Goal: Task Accomplishment & Management: Use online tool/utility

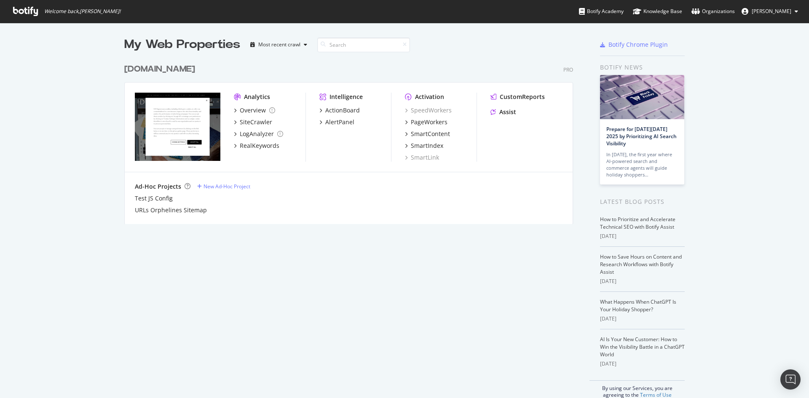
scroll to position [392, 796]
click at [261, 108] on div "Overview" at bounding box center [253, 110] width 26 height 8
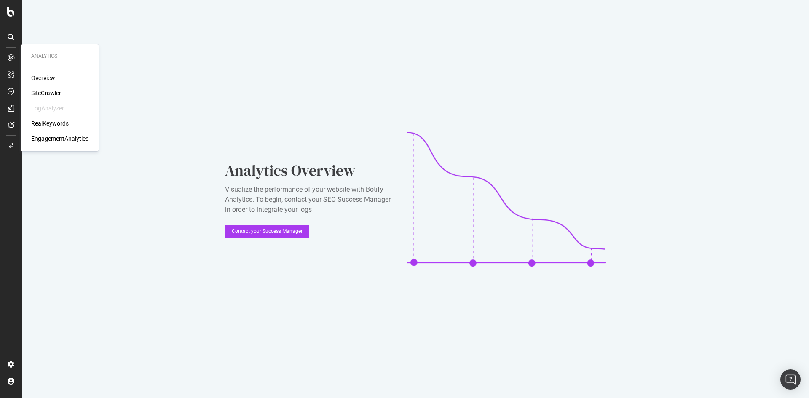
click at [42, 76] on div "Overview" at bounding box center [43, 78] width 24 height 8
click at [43, 95] on div "SiteCrawler" at bounding box center [46, 93] width 30 height 8
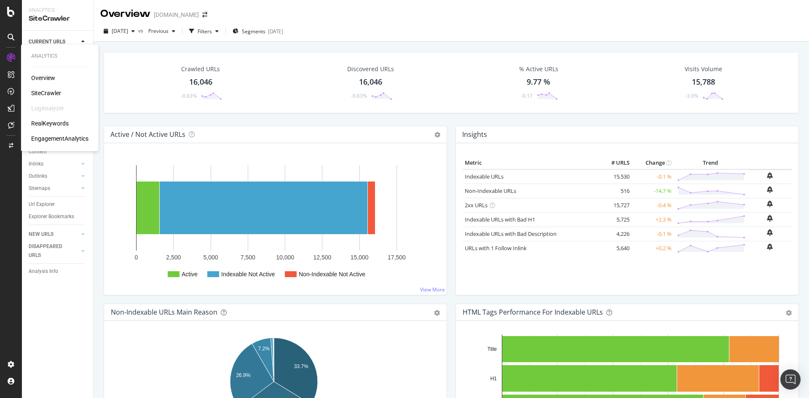
click at [50, 83] on div "Overview SiteCrawler LogAnalyzer RealKeywords EngagementAnalytics" at bounding box center [59, 108] width 57 height 69
click at [48, 80] on div "Overview" at bounding box center [43, 78] width 24 height 8
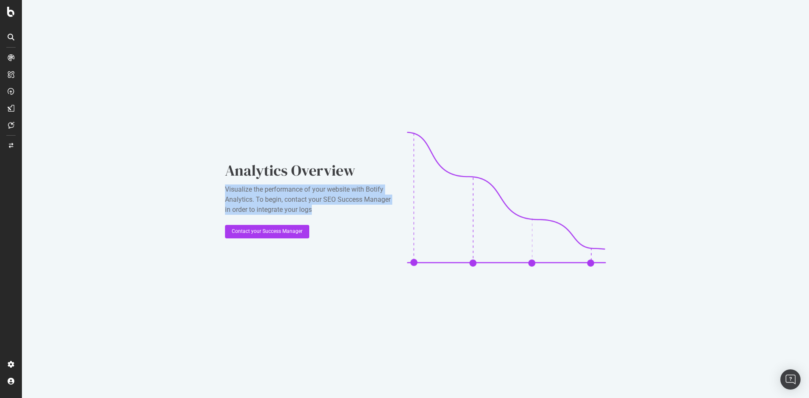
drag, startPoint x: 224, startPoint y: 189, endPoint x: 339, endPoint y: 211, distance: 118.0
click at [339, 211] on div "Analytics Overview Visualize the performance of your website with Botify Analyt…" at bounding box center [415, 199] width 787 height 398
click at [339, 211] on div "Visualize the performance of your website with Botify Analytics. To begin, cont…" at bounding box center [309, 199] width 168 height 30
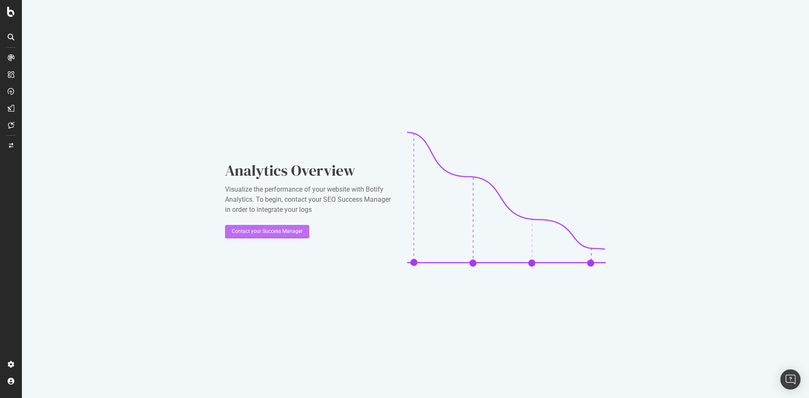
click at [277, 230] on div "Contact your Success Manager" at bounding box center [267, 231] width 71 height 7
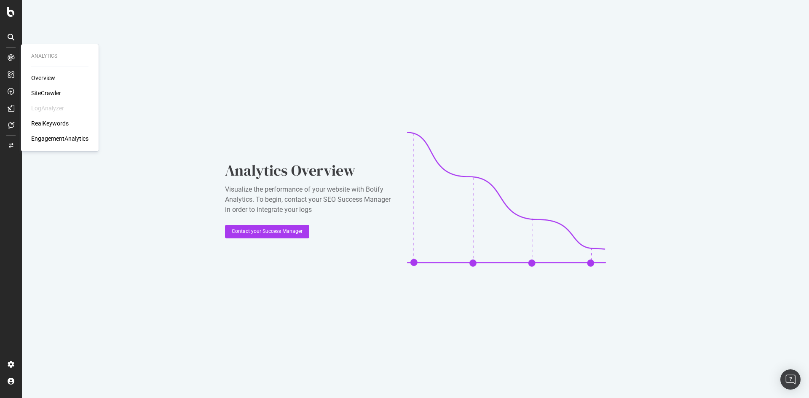
click at [56, 91] on div "SiteCrawler" at bounding box center [46, 93] width 30 height 8
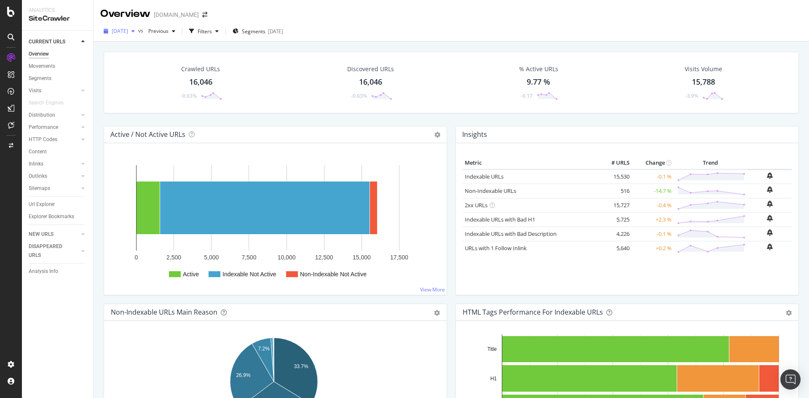
click at [128, 35] on span "2025 Sep. 18th" at bounding box center [120, 30] width 16 height 7
click at [156, 80] on div "2025 Sep. 11th 16.1K URLs" at bounding box center [154, 77] width 84 height 8
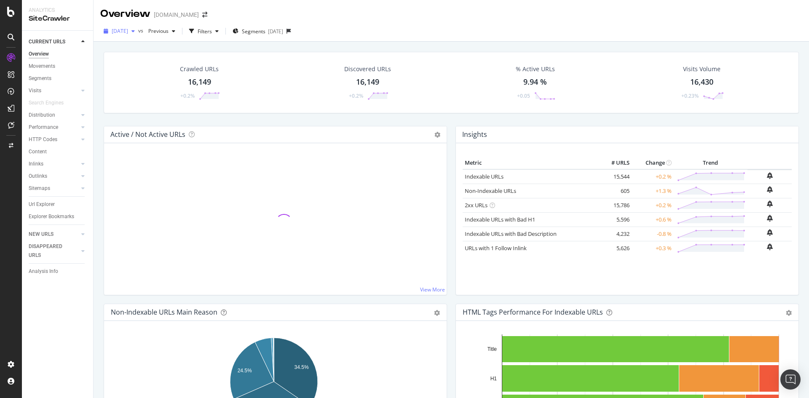
click at [128, 32] on span "[DATE]" at bounding box center [120, 30] width 16 height 7
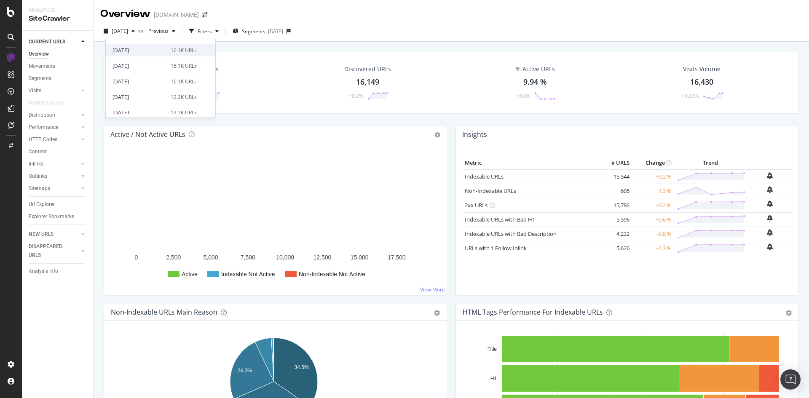
scroll to position [84, 0]
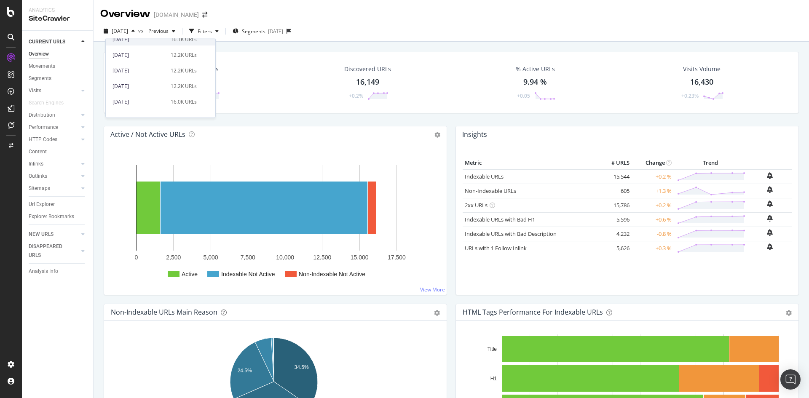
click at [163, 45] on div "2025 Sep. 1st 16.1K URLs" at bounding box center [161, 39] width 110 height 12
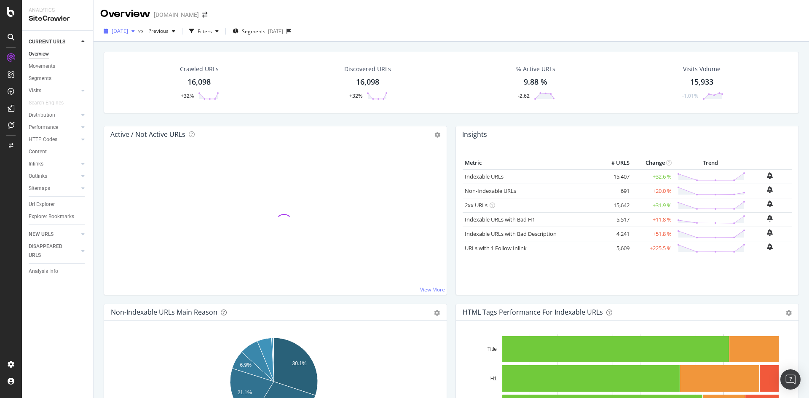
click at [128, 29] on span "[DATE]" at bounding box center [120, 30] width 16 height 7
click at [267, 106] on div "Crawled URLs 16,098 +32% Discovered URLs 16,098 +32% % Active URLs 9.88 % -2.62…" at bounding box center [451, 82] width 695 height 61
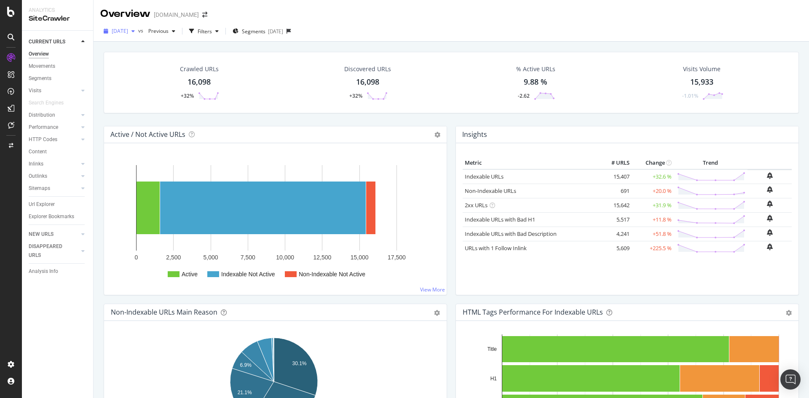
click at [128, 29] on span "[DATE]" at bounding box center [120, 30] width 16 height 7
click at [157, 62] on div "[DATE] 16.0K URLs" at bounding box center [154, 62] width 84 height 8
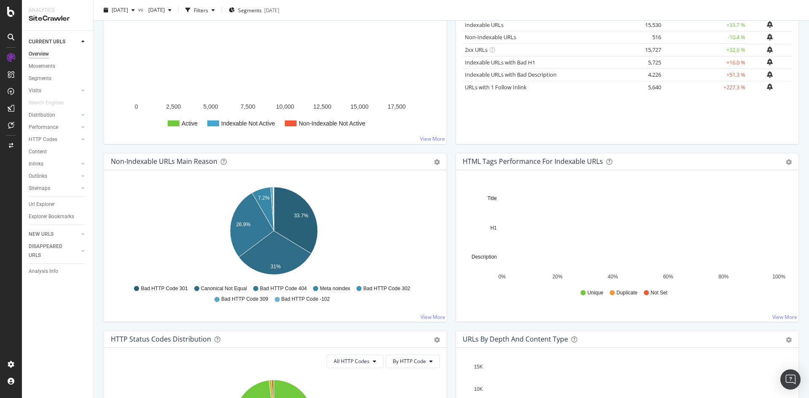
scroll to position [211, 0]
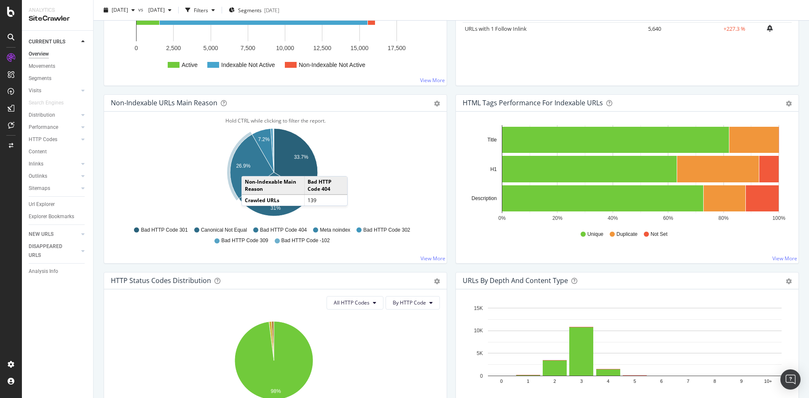
click at [250, 168] on text "26.9%" at bounding box center [243, 166] width 14 height 6
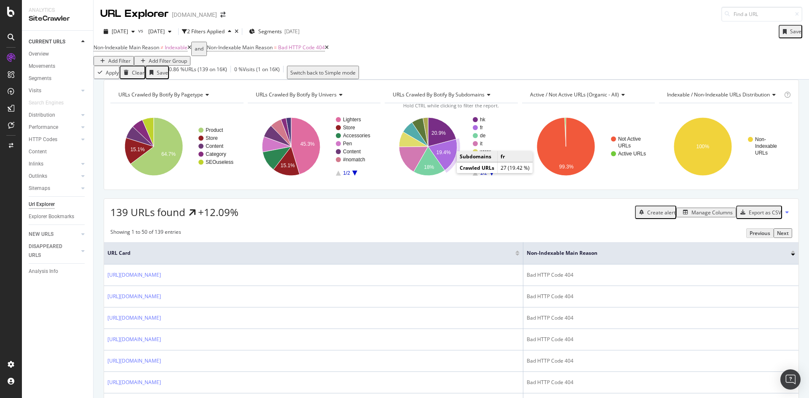
click at [443, 170] on icon "A chart." at bounding box center [442, 154] width 29 height 31
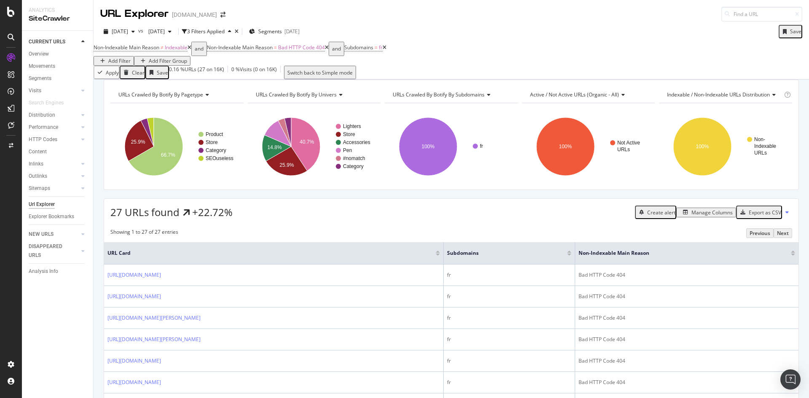
click at [775, 216] on div "Export as CSV" at bounding box center [764, 212] width 32 height 7
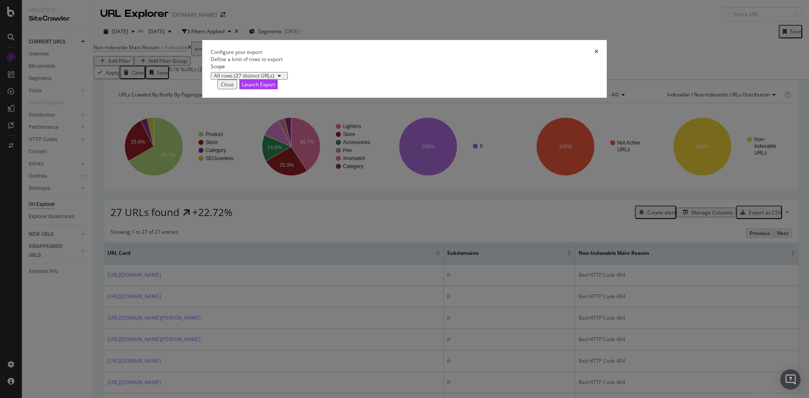
click at [594, 54] on icon "times" at bounding box center [596, 51] width 4 height 5
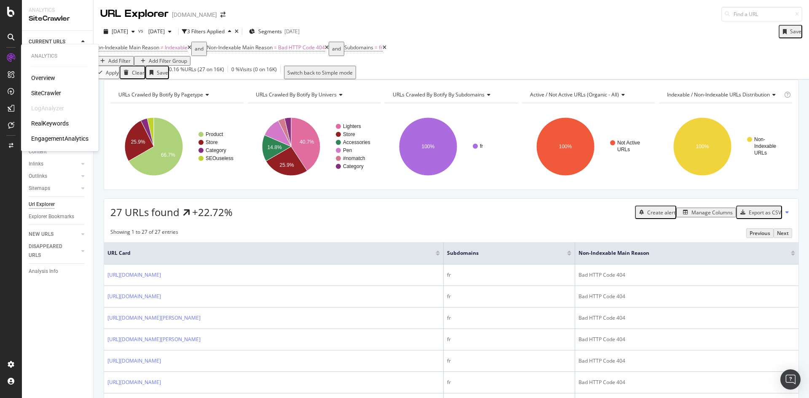
click at [54, 94] on div "SiteCrawler" at bounding box center [46, 93] width 30 height 8
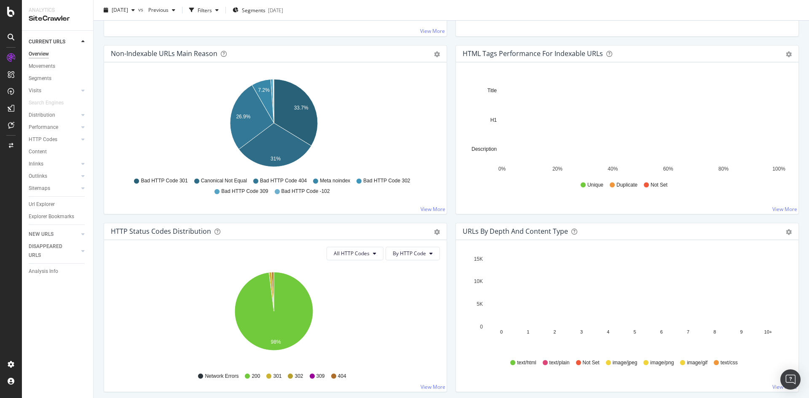
scroll to position [211, 0]
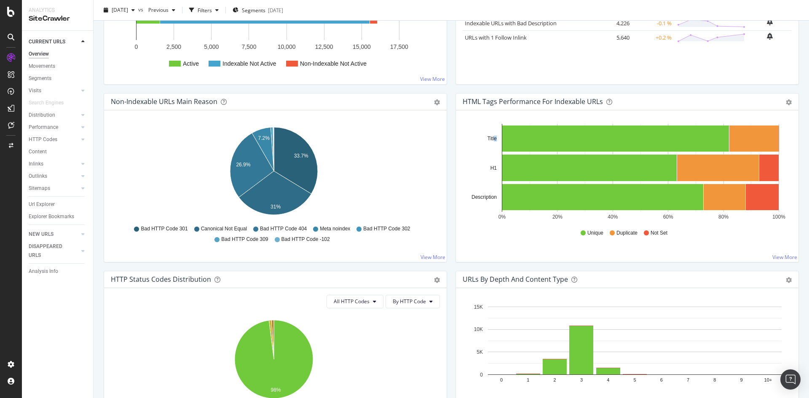
click at [494, 139] on icon "0% 20% 40% 60% 80% 100% Title H1 Description" at bounding box center [625, 173] width 326 height 98
drag, startPoint x: 495, startPoint y: 198, endPoint x: 467, endPoint y: 198, distance: 28.2
click at [467, 198] on icon "0% 20% 40% 60% 80% 100% Title H1 Description" at bounding box center [625, 173] width 326 height 98
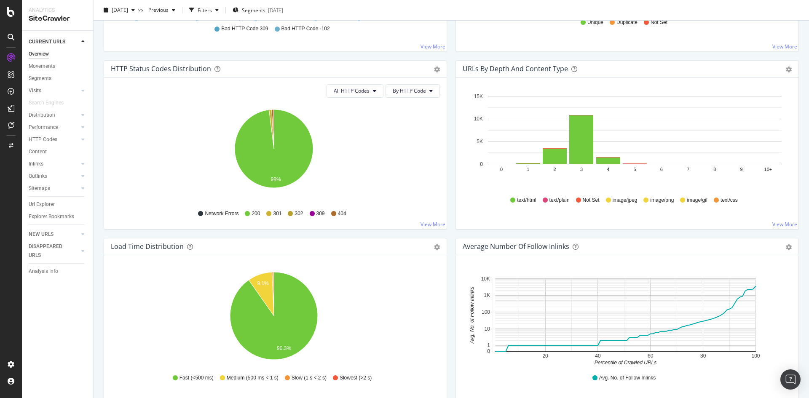
scroll to position [84, 0]
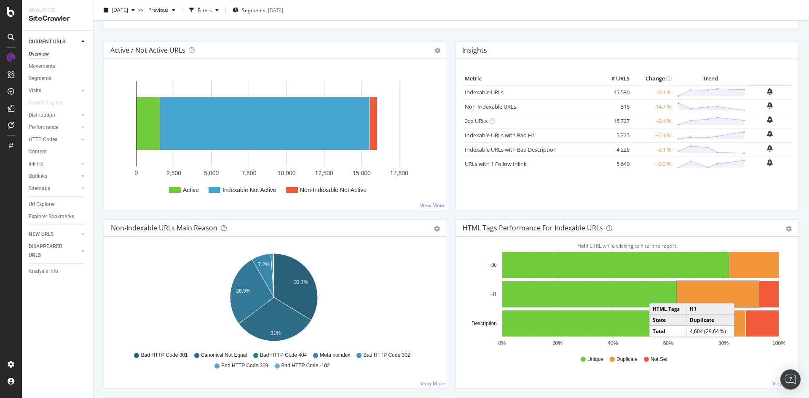
click at [736, 295] on rect "A chart." at bounding box center [718, 294] width 82 height 27
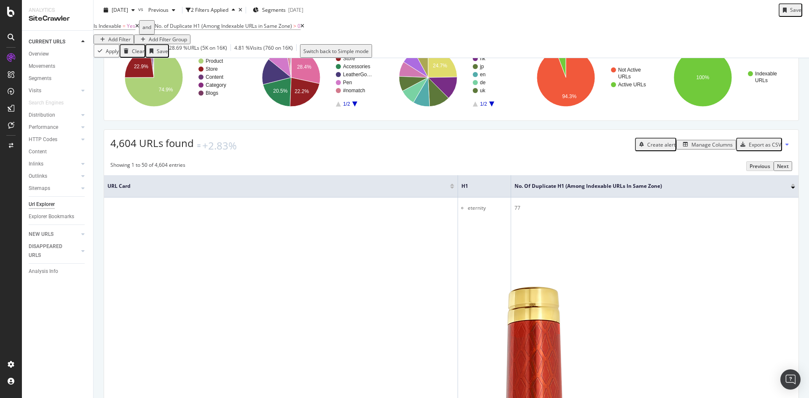
scroll to position [84, 0]
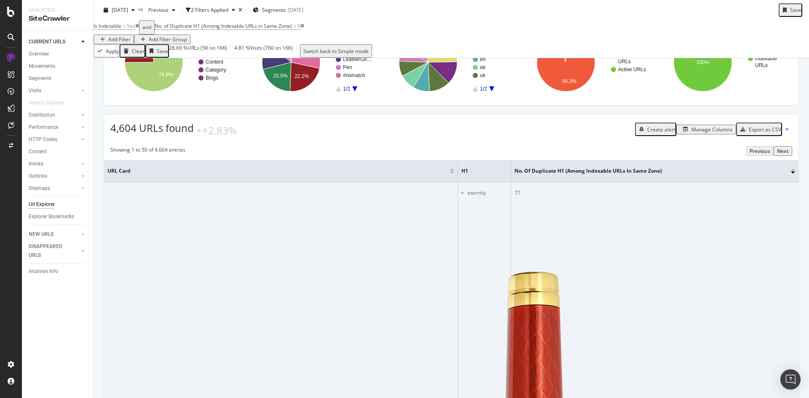
drag, startPoint x: 317, startPoint y: 205, endPoint x: 326, endPoint y: 205, distance: 9.3
drag, startPoint x: 516, startPoint y: 203, endPoint x: 509, endPoint y: 203, distance: 6.8
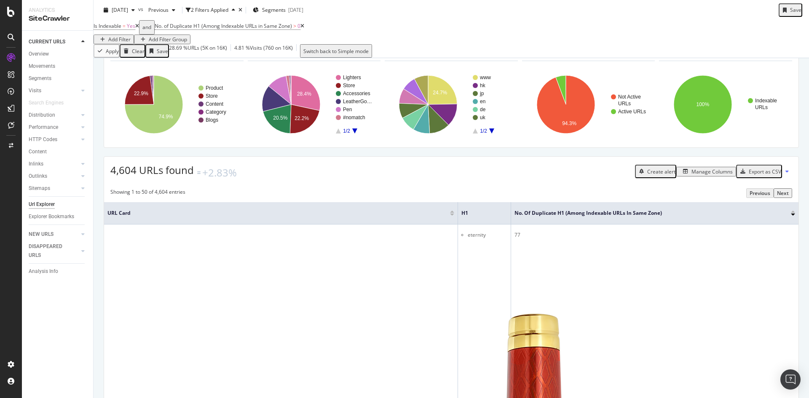
scroll to position [0, 0]
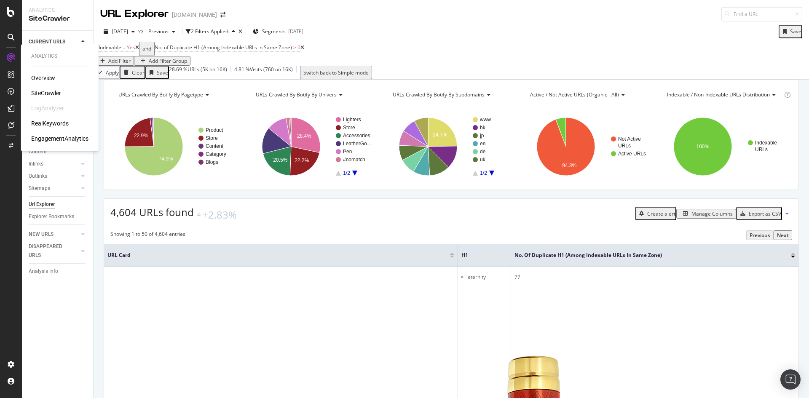
click at [54, 124] on div "RealKeywords" at bounding box center [49, 123] width 37 height 8
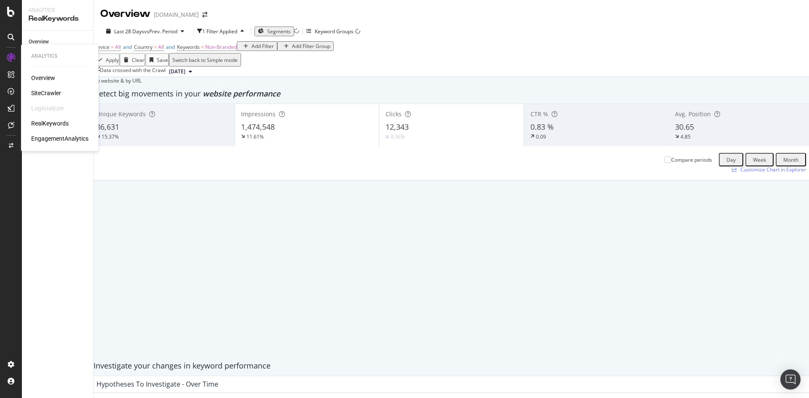
click at [53, 94] on div "SiteCrawler" at bounding box center [46, 93] width 30 height 8
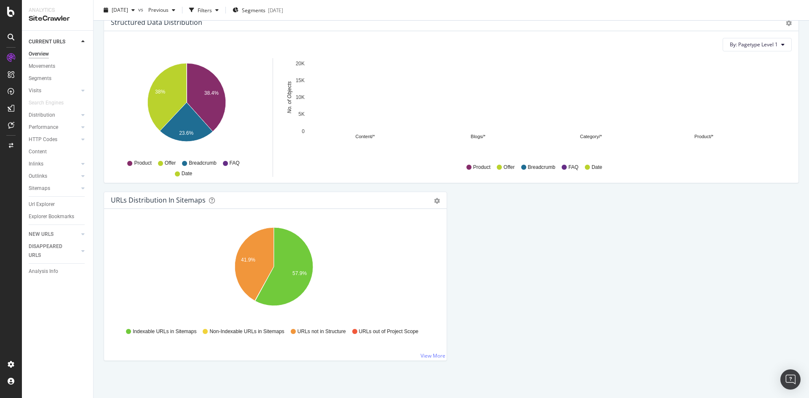
scroll to position [824, 0]
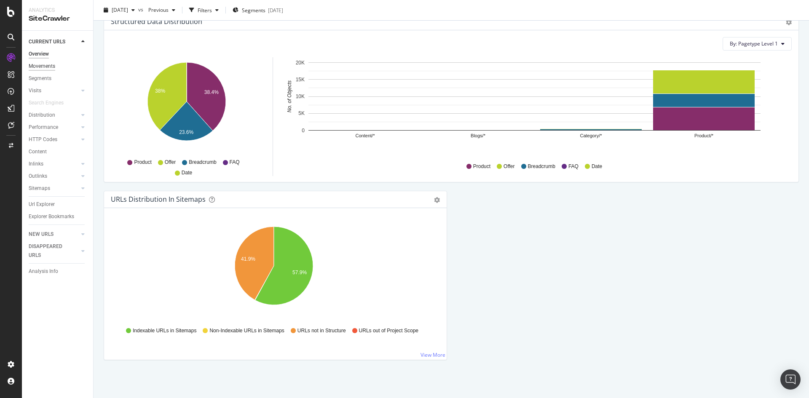
click at [37, 65] on div "Movements" at bounding box center [42, 66] width 27 height 9
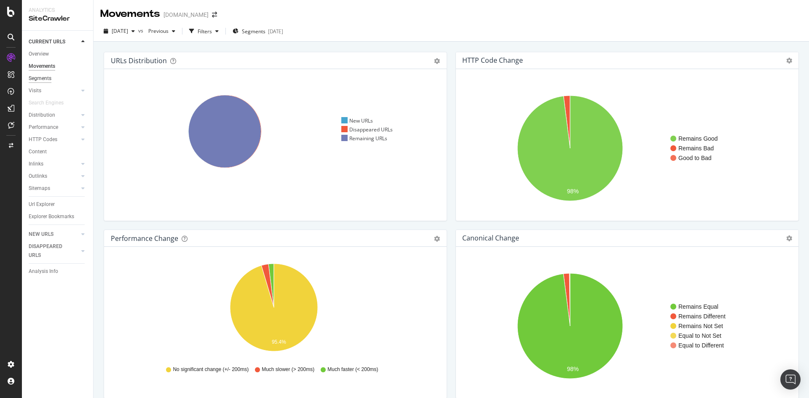
click at [31, 77] on div "Segments" at bounding box center [40, 78] width 23 height 9
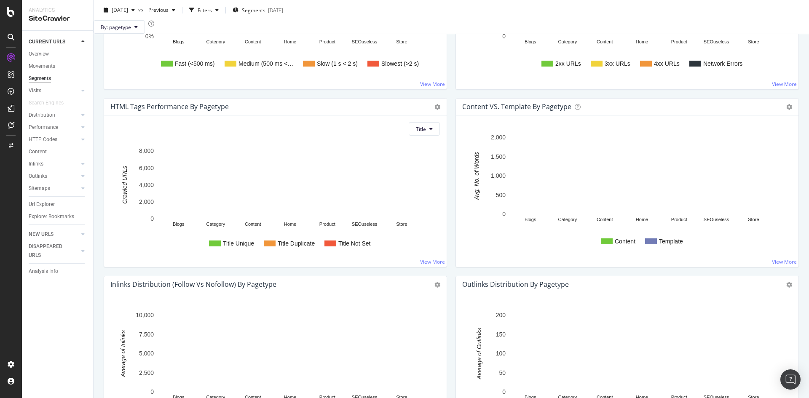
scroll to position [738, 0]
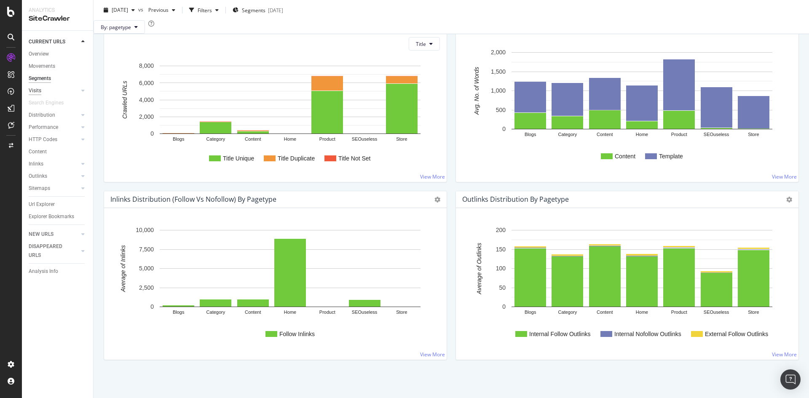
click at [36, 90] on div "Visits" at bounding box center [35, 90] width 13 height 9
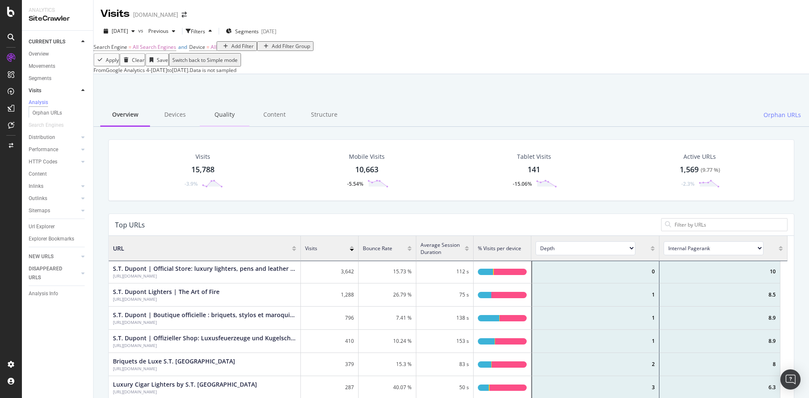
click at [229, 127] on div "Quality" at bounding box center [225, 115] width 50 height 23
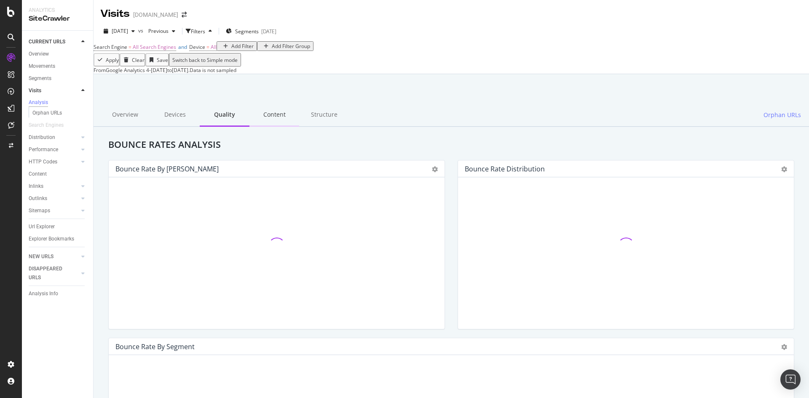
click at [291, 127] on div "Content" at bounding box center [274, 115] width 50 height 23
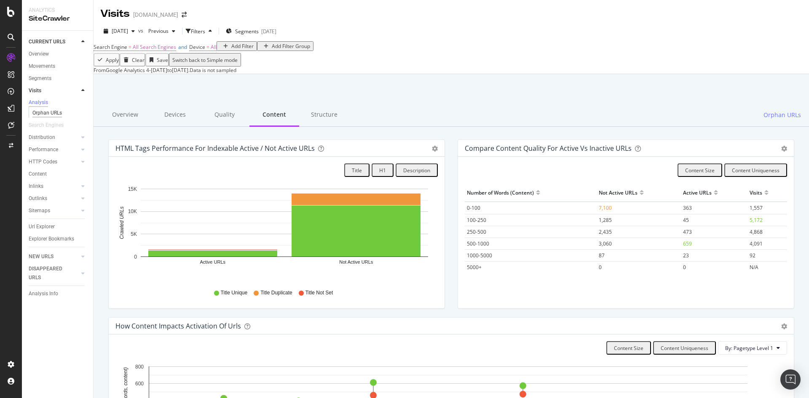
click at [52, 111] on div "Orphan URLs" at bounding box center [46, 113] width 29 height 9
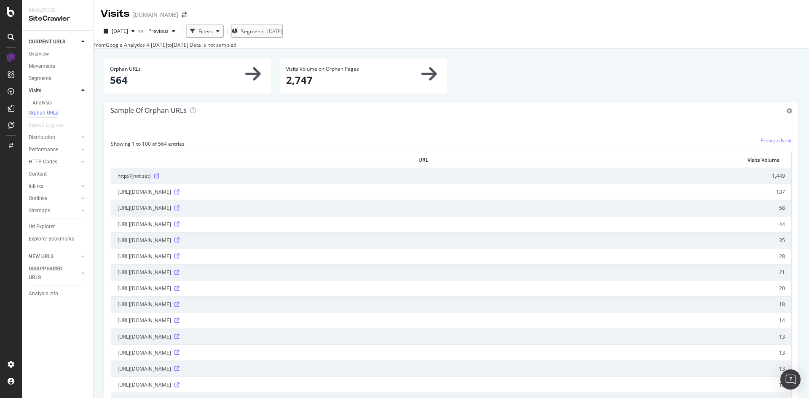
drag, startPoint x: 110, startPoint y: 71, endPoint x: 150, endPoint y: 88, distance: 43.8
click at [150, 87] on div "Orphan URLs 564" at bounding box center [187, 75] width 155 height 21
click at [150, 87] on p "564" at bounding box center [187, 80] width 155 height 14
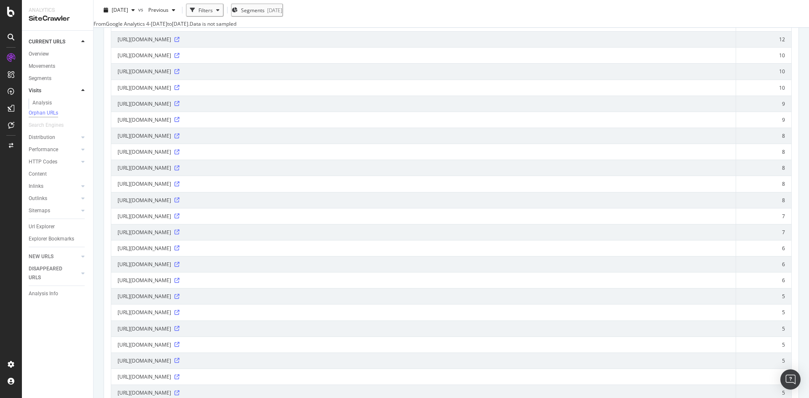
scroll to position [505, 0]
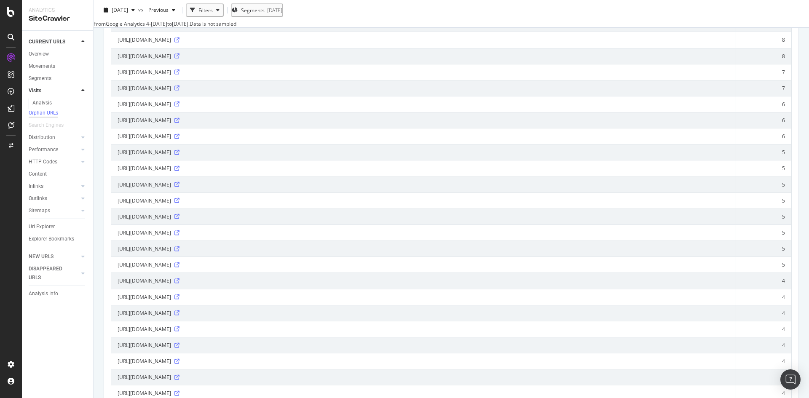
drag, startPoint x: 252, startPoint y: 137, endPoint x: 271, endPoint y: 142, distance: 19.7
click at [271, 108] on div "https://www.st-dupont.com/collections/accessories-cigar?page=2" at bounding box center [424, 104] width 612 height 7
click at [171, 108] on span "https://www.st-dupont.com/collections/accessories-cigar?page=2" at bounding box center [144, 104] width 53 height 7
click at [270, 108] on div "https://www.st-dupont.com/collections/accessories-cigar?page=2" at bounding box center [424, 104] width 612 height 7
drag, startPoint x: 271, startPoint y: 142, endPoint x: 241, endPoint y: 142, distance: 29.9
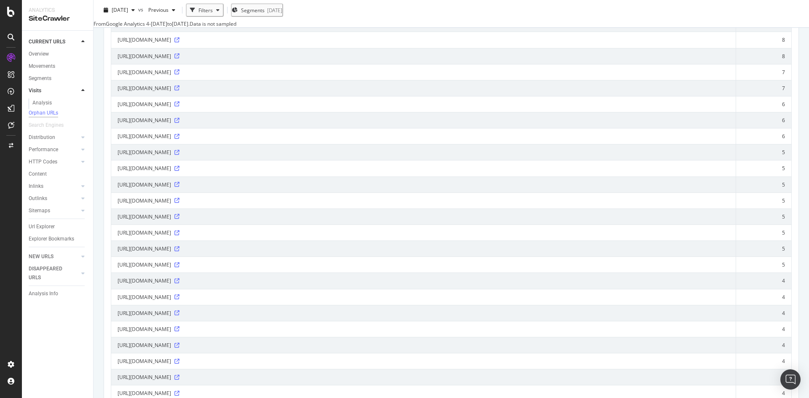
click at [241, 108] on div "https://www.st-dupont.com/collections/accessories-cigar?page=2" at bounding box center [424, 104] width 612 height 7
drag, startPoint x: 144, startPoint y: 146, endPoint x: 139, endPoint y: 146, distance: 5.9
click at [139, 112] on td "https://www.st-dupont.com/collections/accessories-cigar?page=2" at bounding box center [423, 104] width 625 height 16
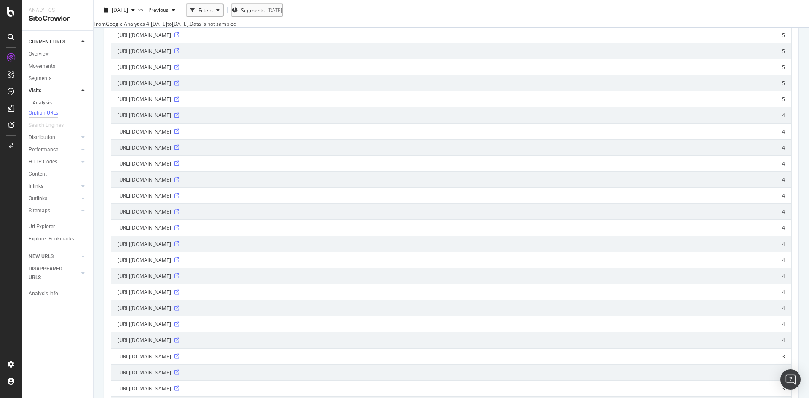
scroll to position [674, 0]
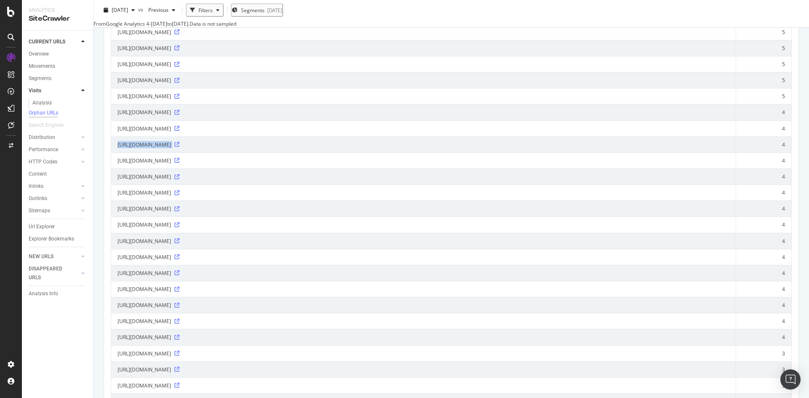
drag, startPoint x: 249, startPoint y: 193, endPoint x: 115, endPoint y: 195, distance: 134.4
click at [115, 152] on td "https://www.st-dupont.com/collections/windproof" at bounding box center [423, 144] width 625 height 16
click at [179, 147] on icon at bounding box center [176, 144] width 5 height 5
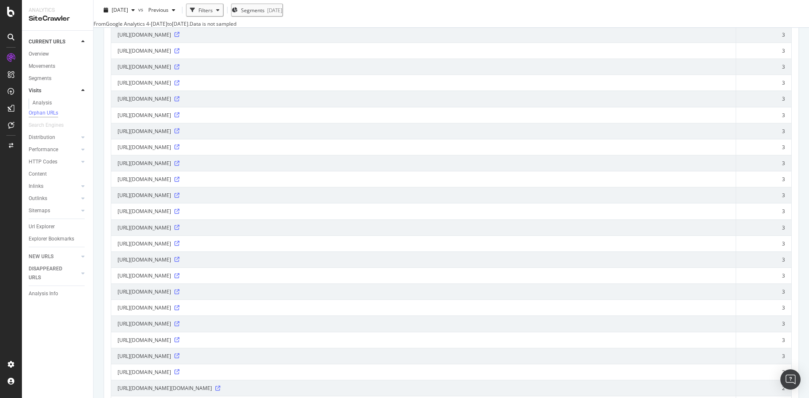
scroll to position [1263, 0]
click at [179, 72] on icon at bounding box center [176, 69] width 5 height 5
click at [54, 142] on div "Distribution" at bounding box center [42, 137] width 27 height 9
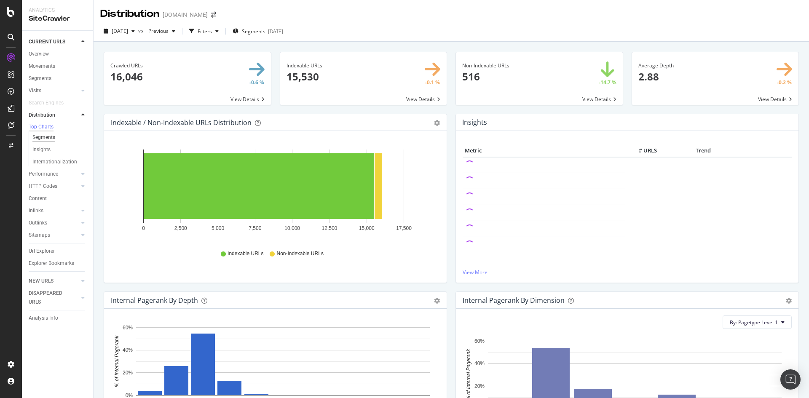
click at [49, 138] on div "Segments" at bounding box center [43, 137] width 23 height 9
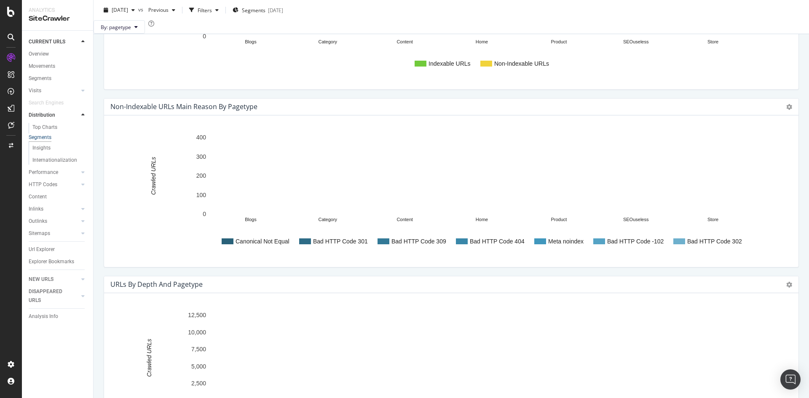
scroll to position [422, 0]
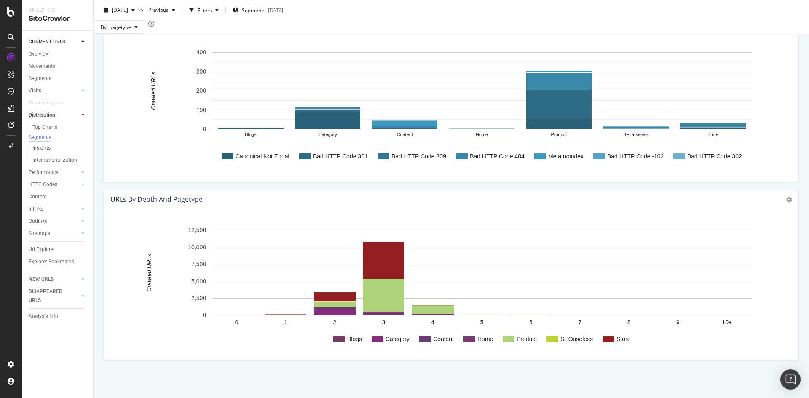
click at [44, 152] on div "Insights" at bounding box center [41, 148] width 18 height 9
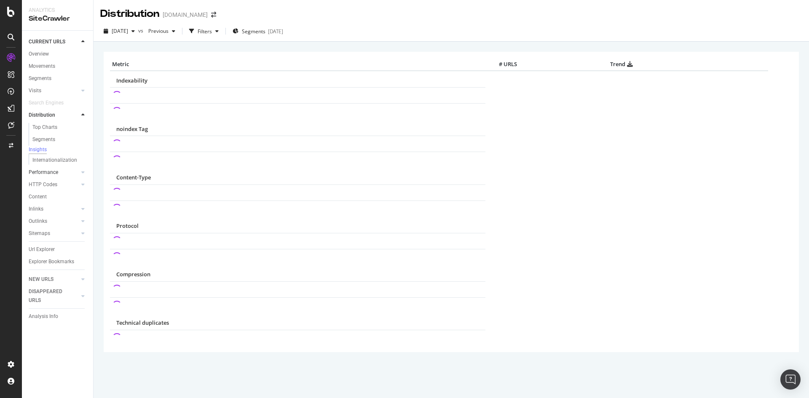
click at [67, 177] on link "Performance" at bounding box center [54, 172] width 50 height 9
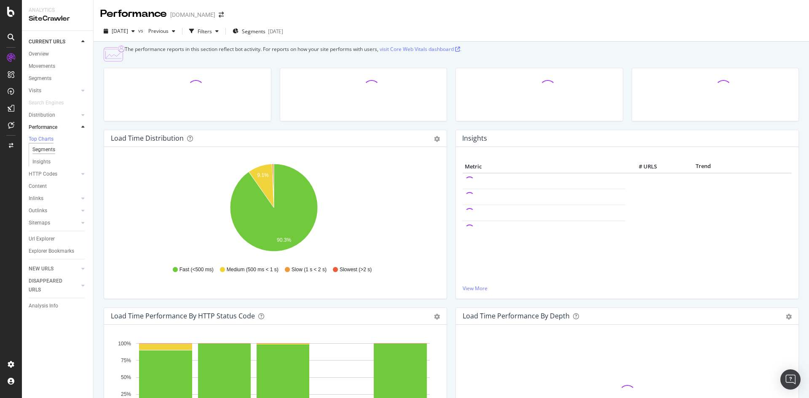
click at [51, 154] on div "Segments" at bounding box center [43, 149] width 23 height 9
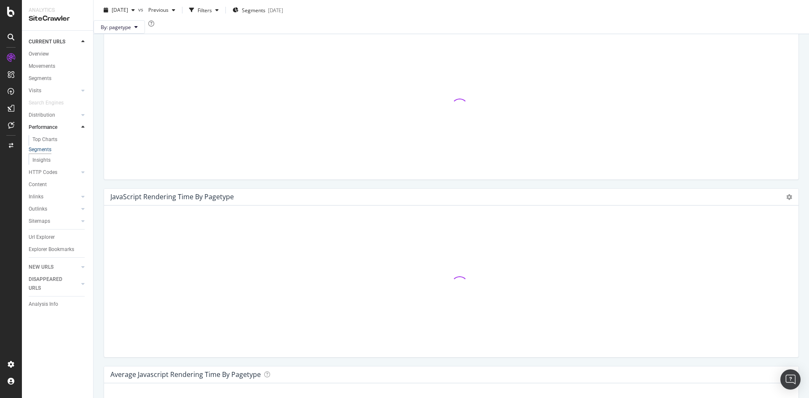
scroll to position [253, 0]
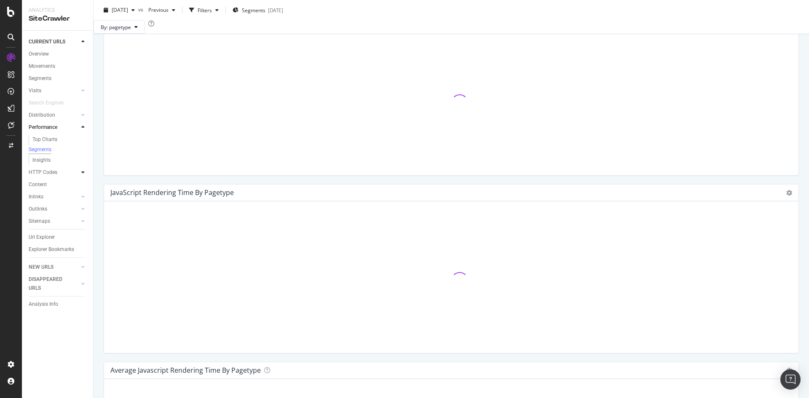
click at [83, 176] on div at bounding box center [83, 172] width 8 height 8
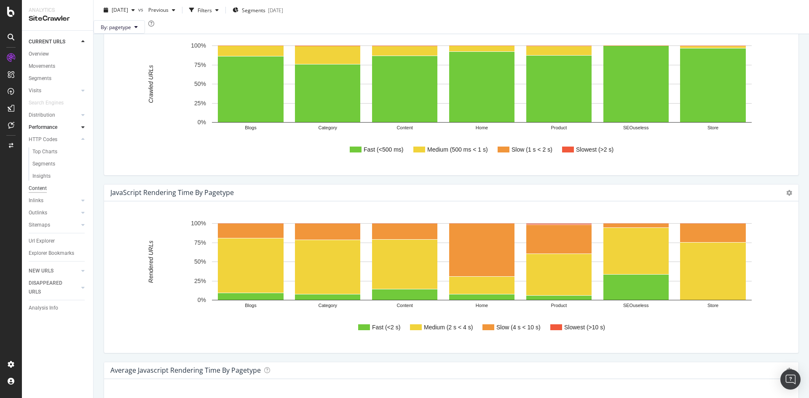
click at [46, 188] on div "Content" at bounding box center [38, 188] width 18 height 9
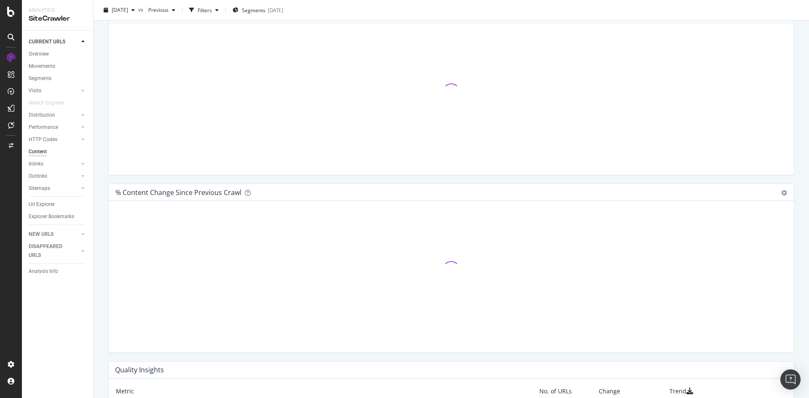
scroll to position [457, 0]
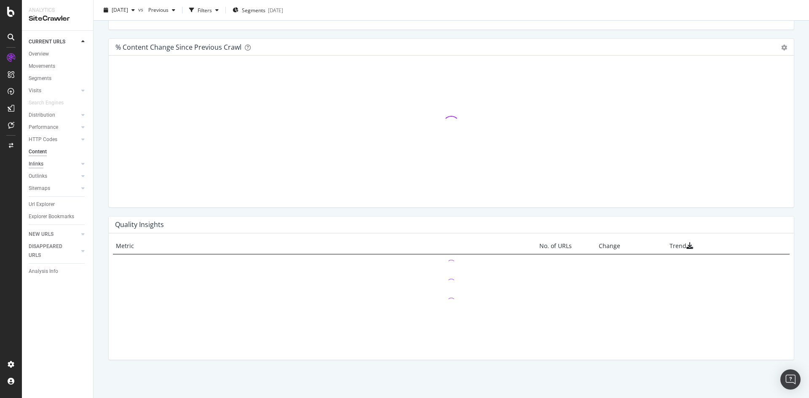
click at [43, 164] on div "Inlinks" at bounding box center [36, 164] width 15 height 9
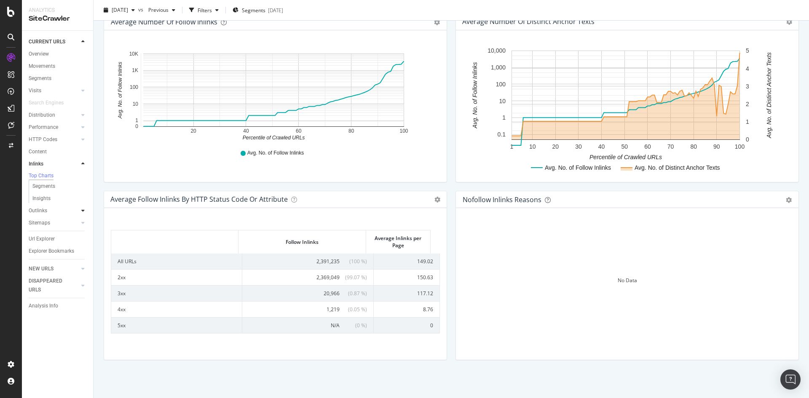
click at [81, 211] on div at bounding box center [83, 210] width 8 height 8
click at [85, 226] on div at bounding box center [83, 225] width 8 height 8
click at [44, 232] on div "Url Explorer" at bounding box center [42, 228] width 26 height 9
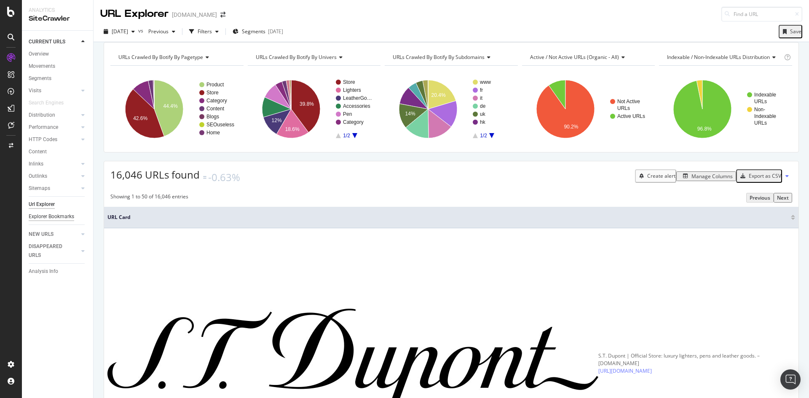
click at [51, 220] on div "Explorer Bookmarks" at bounding box center [51, 216] width 45 height 9
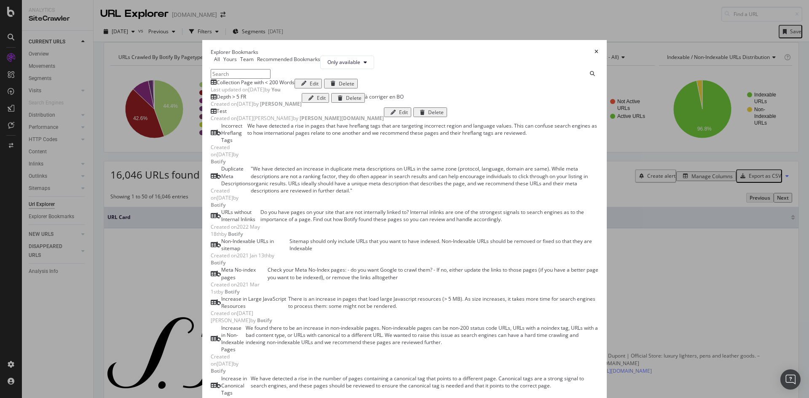
click at [598, 49] on icon "times" at bounding box center [596, 51] width 4 height 5
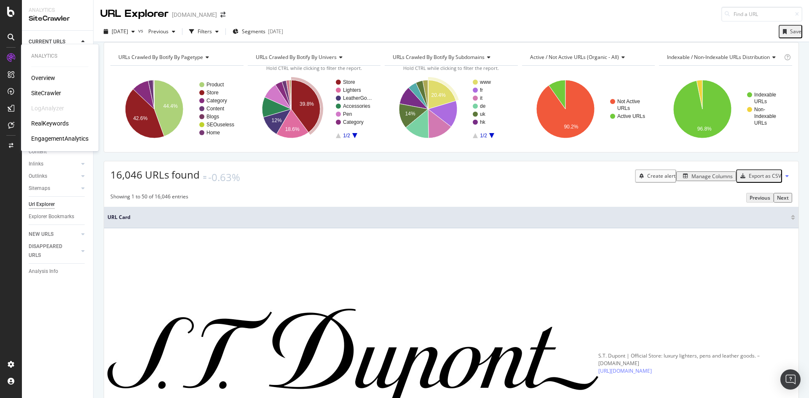
click at [56, 125] on div "RealKeywords" at bounding box center [49, 123] width 37 height 8
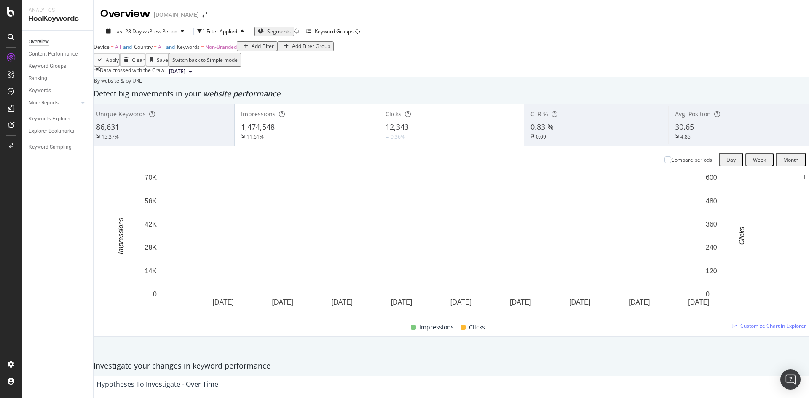
scroll to position [800, 0]
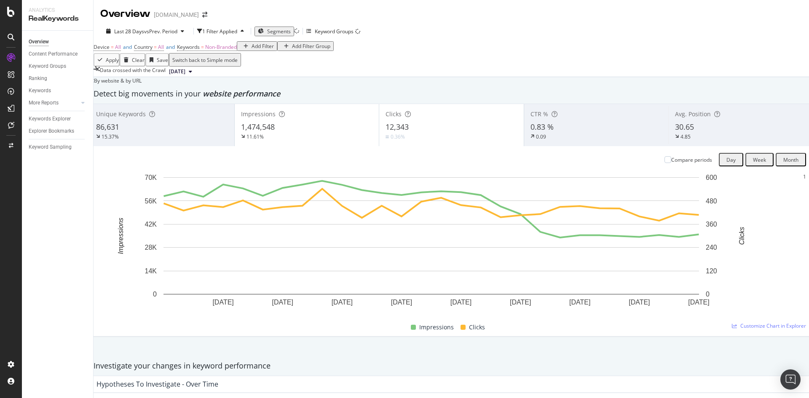
drag, startPoint x: 115, startPoint y: 144, endPoint x: 147, endPoint y: 145, distance: 32.0
drag, startPoint x: 383, startPoint y: 146, endPoint x: 368, endPoint y: 147, distance: 15.6
drag, startPoint x: 414, startPoint y: 145, endPoint x: 393, endPoint y: 144, distance: 21.1
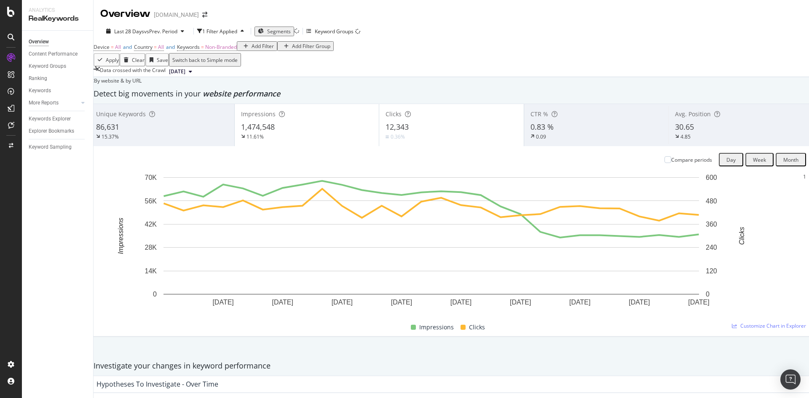
drag, startPoint x: 528, startPoint y: 142, endPoint x: 482, endPoint y: 142, distance: 45.9
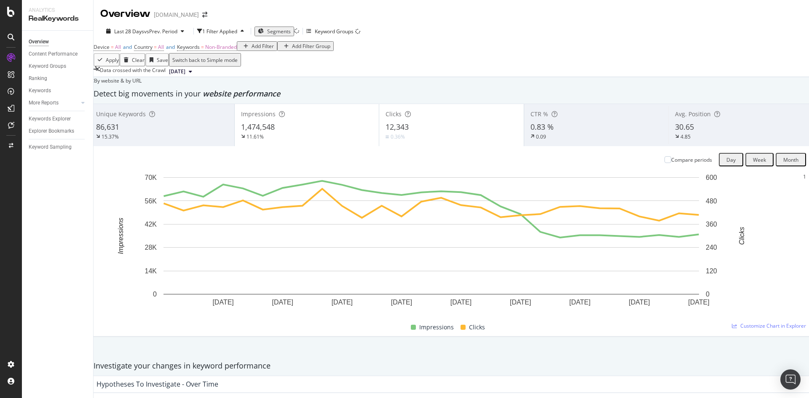
drag, startPoint x: 114, startPoint y: 122, endPoint x: 160, endPoint y: 122, distance: 46.3
click at [192, 74] on icon at bounding box center [190, 71] width 3 height 5
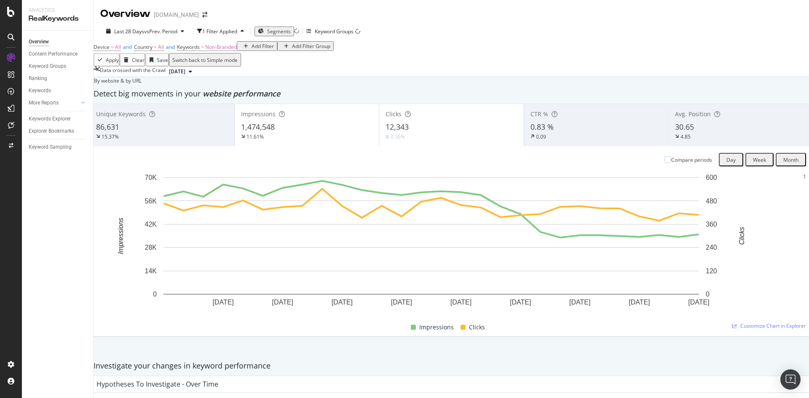
scroll to position [927, 0]
click at [240, 50] on div "Add Filter" at bounding box center [257, 46] width 34 height 7
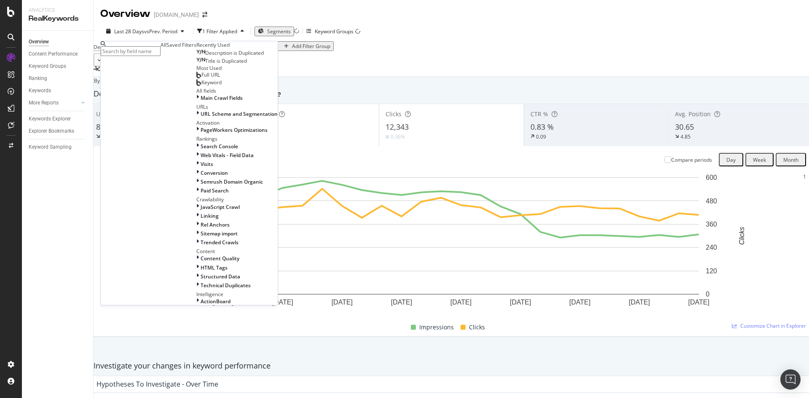
click at [142, 53] on input "text" at bounding box center [131, 51] width 60 height 10
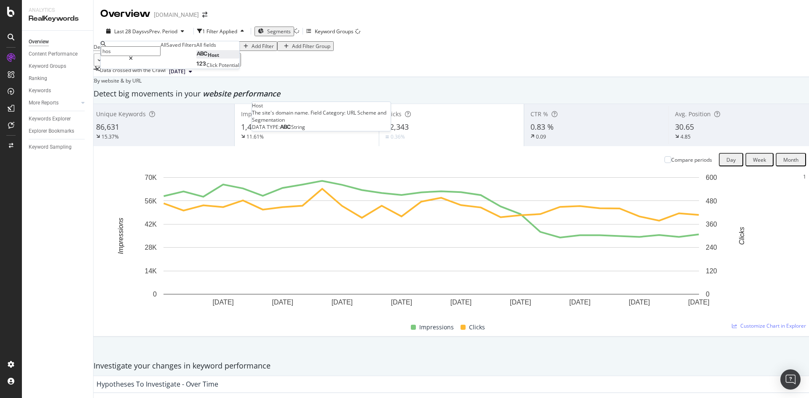
type input "hos"
click at [196, 59] on div "Host" at bounding box center [207, 54] width 23 height 7
click at [145, 72] on input "text" at bounding box center [131, 67] width 60 height 10
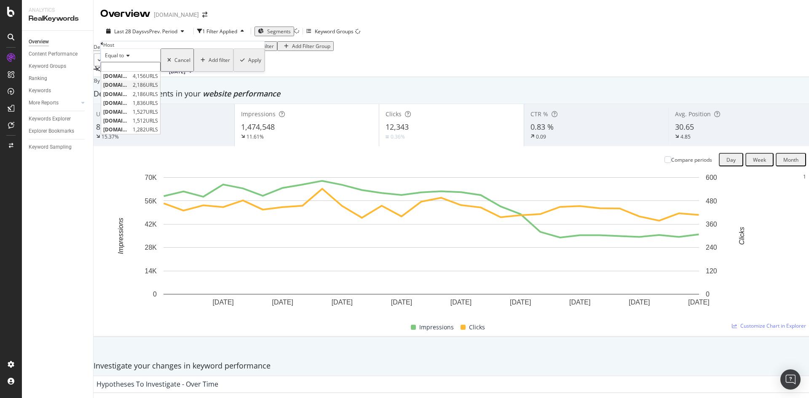
click at [131, 88] on span "[DOMAIN_NAME]" at bounding box center [116, 84] width 27 height 7
type input "[DOMAIN_NAME]"
click at [248, 66] on div "Apply" at bounding box center [254, 62] width 13 height 7
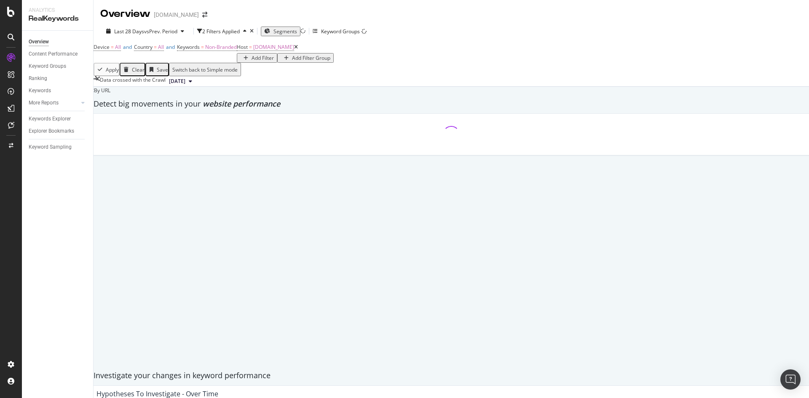
scroll to position [928, 0]
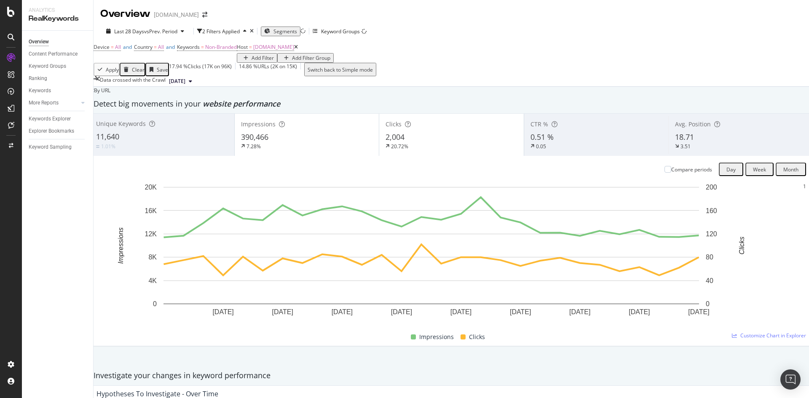
click at [251, 54] on div "Add Filter" at bounding box center [262, 57] width 22 height 7
click at [47, 92] on div "Keywords" at bounding box center [40, 90] width 22 height 9
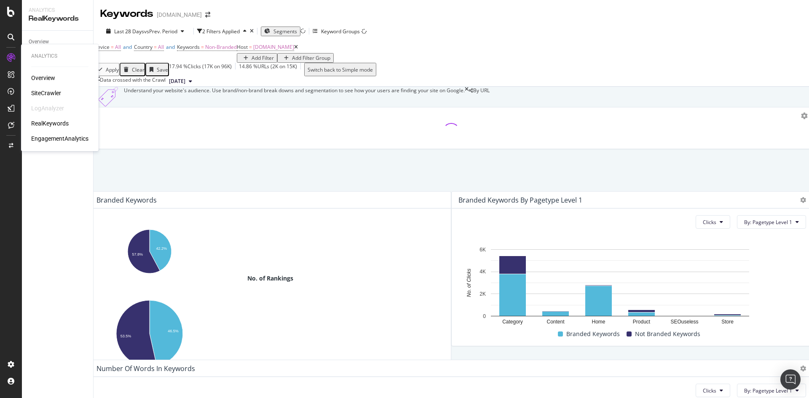
click at [82, 140] on div "EngagementAnalytics" at bounding box center [59, 138] width 57 height 8
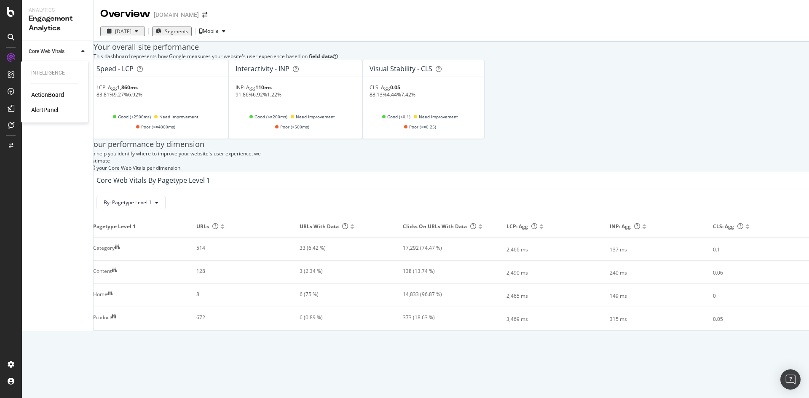
click at [54, 96] on div "ActionBoard" at bounding box center [47, 95] width 33 height 8
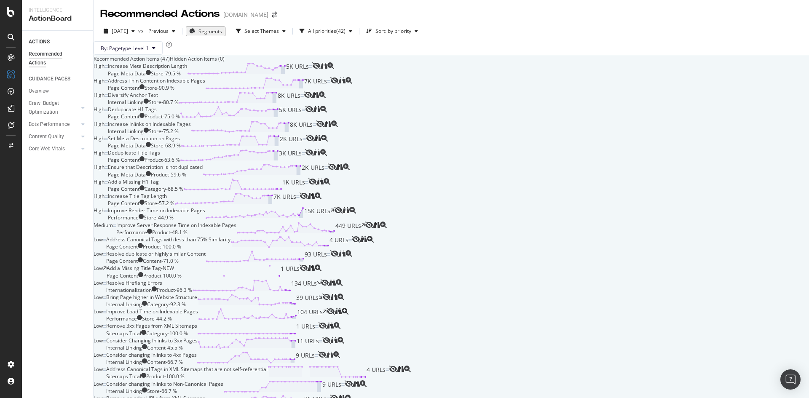
click at [299, 77] on div "Increase Meta Description Length Page Meta Data Store - 79.5 % 5K URLs" at bounding box center [210, 69] width 204 height 14
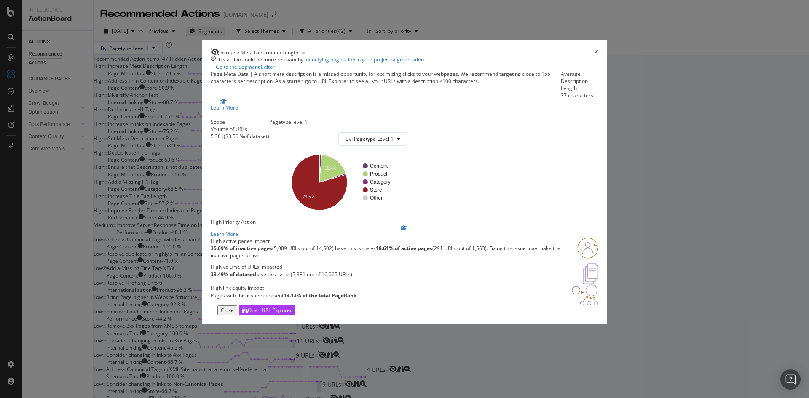
scroll to position [57, 0]
drag, startPoint x: 525, startPoint y: 157, endPoint x: 510, endPoint y: 158, distance: 14.8
click at [401, 187] on rect "A chart." at bounding box center [382, 189] width 38 height 5
click at [347, 155] on icon "A chart." at bounding box center [319, 183] width 56 height 56
click at [347, 158] on icon "A chart." at bounding box center [319, 183] width 56 height 56
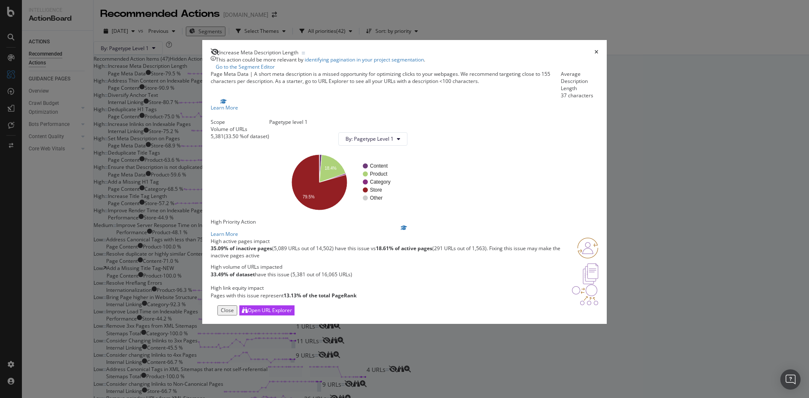
click at [269, 134] on div "Scope Volume of URLs 5,381 ( 33.50 % of dataset )" at bounding box center [240, 168] width 59 height 100
drag, startPoint x: 253, startPoint y: 232, endPoint x: 356, endPoint y: 235, distance: 103.2
click at [356, 238] on div "High active pages impact 35.09% of inactive pages (5,089 URLs out of 14,502) ha…" at bounding box center [404, 251] width 387 height 26
click at [356, 238] on div "High active pages impact" at bounding box center [394, 241] width 366 height 7
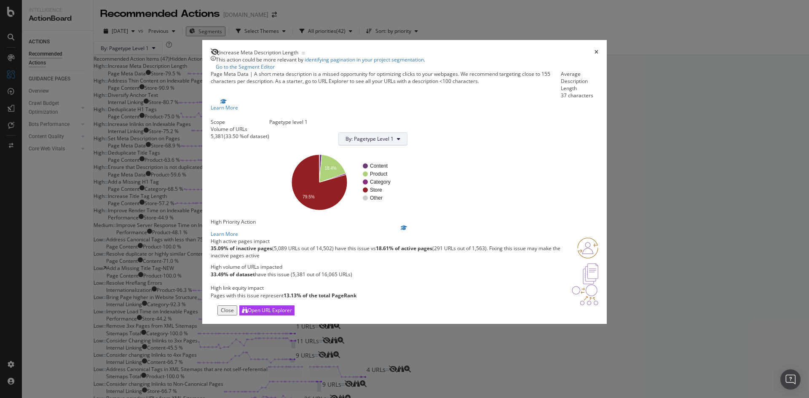
click at [393, 142] on span "By: Pagetype Level 1" at bounding box center [369, 138] width 48 height 7
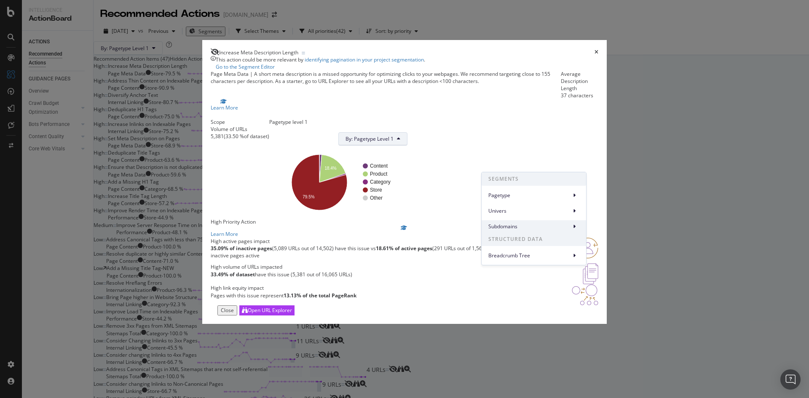
click at [547, 226] on span "Subdomains" at bounding box center [527, 227] width 79 height 8
click at [617, 235] on div "Subdomains Level 1" at bounding box center [620, 230] width 60 height 12
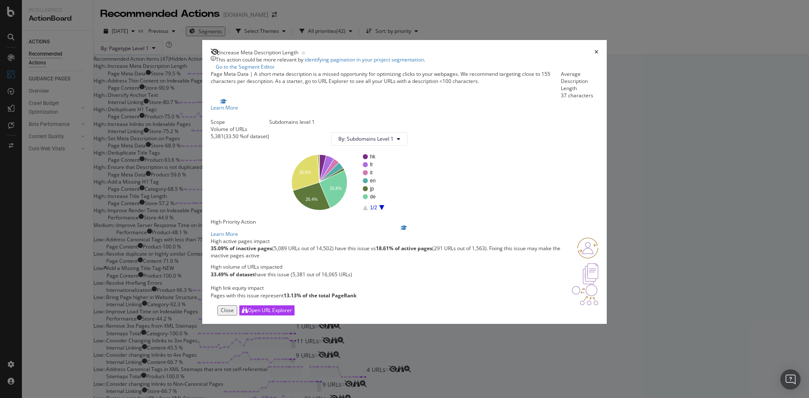
click at [594, 50] on icon "times" at bounding box center [596, 52] width 4 height 5
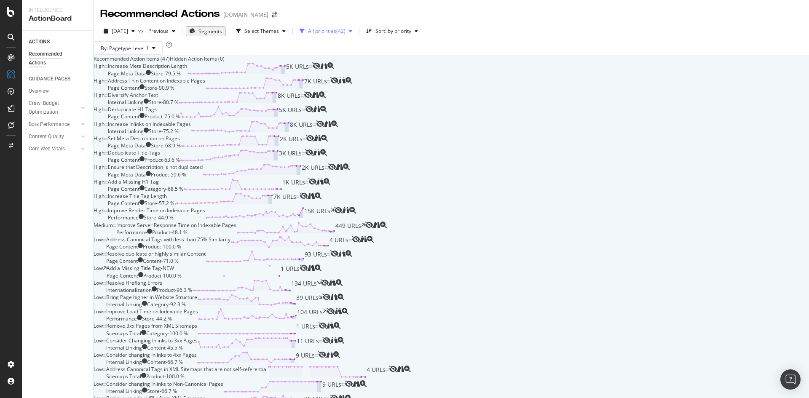
click at [345, 31] on div "( 42 )" at bounding box center [340, 31] width 9 height 5
click at [279, 30] on div "Select Themes" at bounding box center [261, 31] width 35 height 5
click at [336, 29] on div "All priorities" at bounding box center [322, 31] width 28 height 5
click at [434, 55] on div "By: Pagetype Level 1" at bounding box center [450, 47] width 715 height 13
click at [50, 112] on div "AlertPanel" at bounding box center [44, 110] width 27 height 8
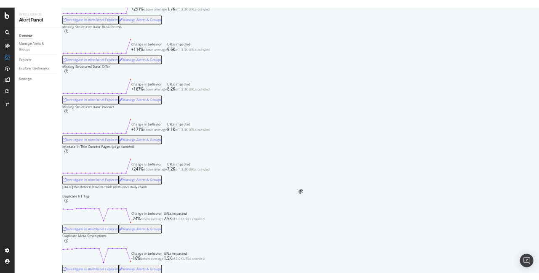
scroll to position [505, 0]
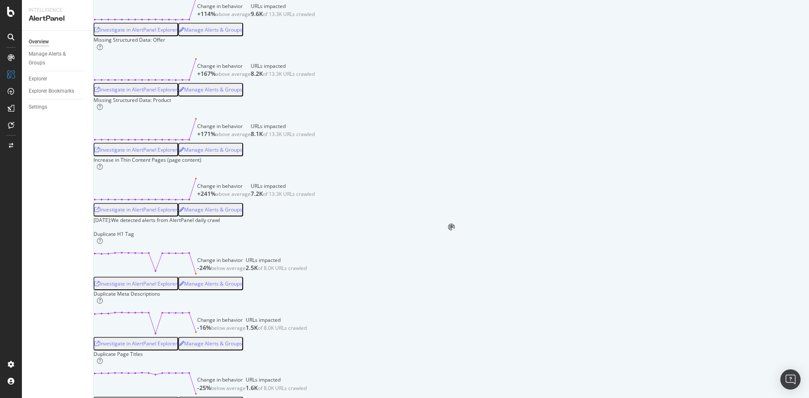
drag, startPoint x: 131, startPoint y: 164, endPoint x: 215, endPoint y: 171, distance: 83.7
drag, startPoint x: 313, startPoint y: 192, endPoint x: 326, endPoint y: 198, distance: 14.8
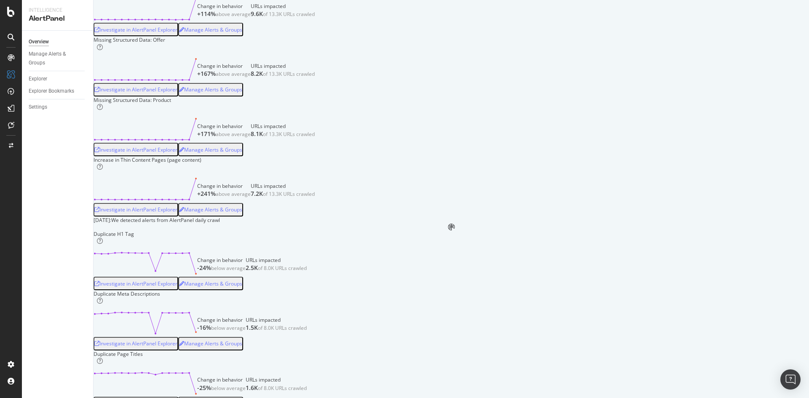
click at [51, 171] on div "SmartContent" at bounding box center [49, 172] width 37 height 8
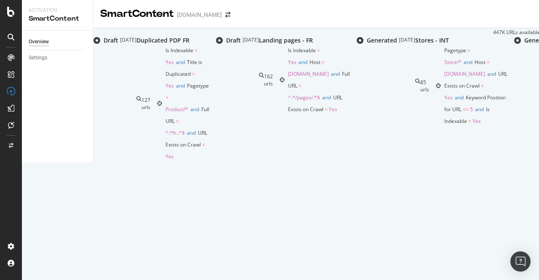
scroll to position [168, 0]
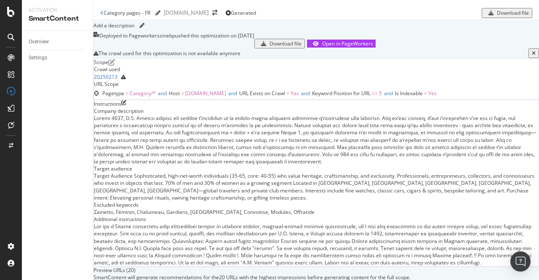
scroll to position [253, 0]
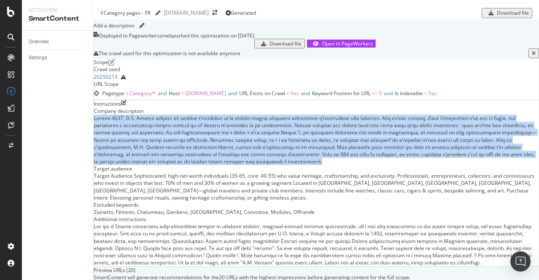
drag, startPoint x: 176, startPoint y: 51, endPoint x: 386, endPoint y: 111, distance: 218.1
click at [386, 115] on div at bounding box center [316, 140] width 445 height 51
copy div "Depuis 1872, S.T. Dupont façonne des objets d’exception où le savoir-faire arti…"
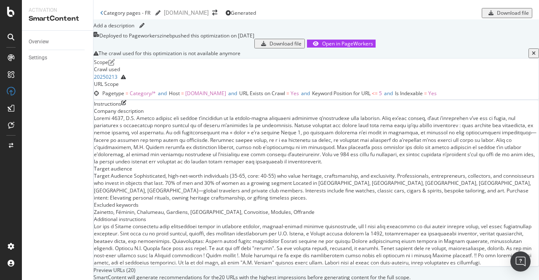
click at [174, 121] on div "Company description Target audience Target Audience Sophisticated, high-net-wor…" at bounding box center [316, 186] width 445 height 159
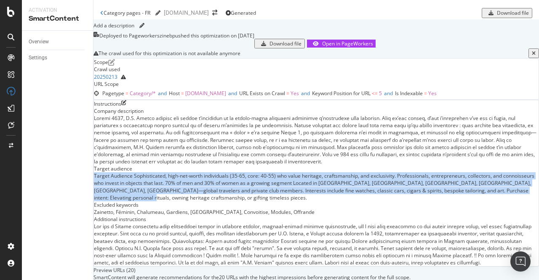
drag, startPoint x: 176, startPoint y: 121, endPoint x: 230, endPoint y: 158, distance: 64.8
click at [230, 158] on div "Company description Target audience Target Audience Sophisticated, high-net-wor…" at bounding box center [316, 186] width 445 height 159
copy div "Target Audience Sophisticated, high-net-worth individuals (35-65, core: 40-55) …"
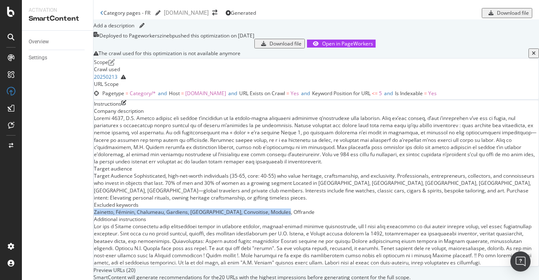
drag, startPoint x: 171, startPoint y: 166, endPoint x: 396, endPoint y: 166, distance: 225.3
click at [396, 166] on div "Company description Target audience Target Audience Sophisticated, high-net-wor…" at bounding box center [316, 186] width 445 height 159
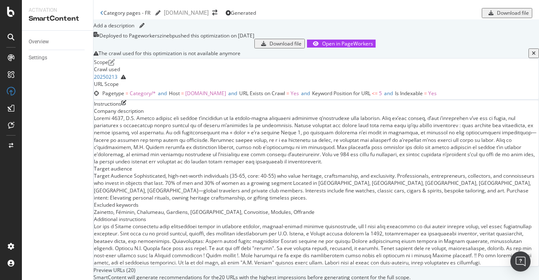
click at [216, 223] on div at bounding box center [316, 244] width 445 height 43
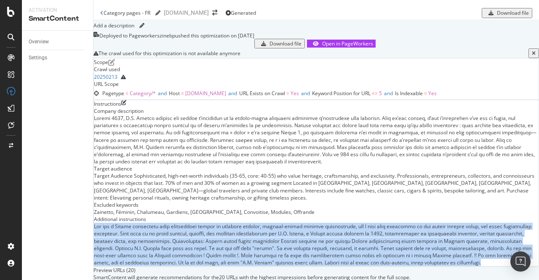
drag, startPoint x: 176, startPoint y: 52, endPoint x: 416, endPoint y: 110, distance: 246.9
click at [416, 110] on div "Instructions Company description Target audience Target Audience Sophisticated,…" at bounding box center [316, 183] width 446 height 167
copy div "You are a French copywriter with exceptional skills in crafting refined, sensor…"
click at [434, 223] on div at bounding box center [316, 244] width 445 height 43
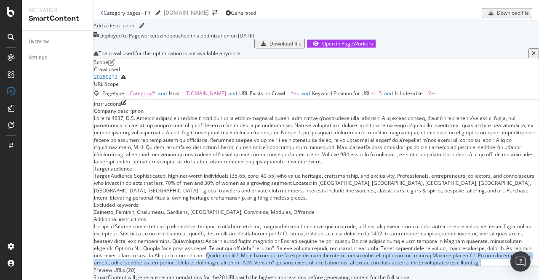
drag, startPoint x: 410, startPoint y: 107, endPoint x: 367, endPoint y: 88, distance: 46.8
click at [367, 223] on div at bounding box center [316, 244] width 445 height 43
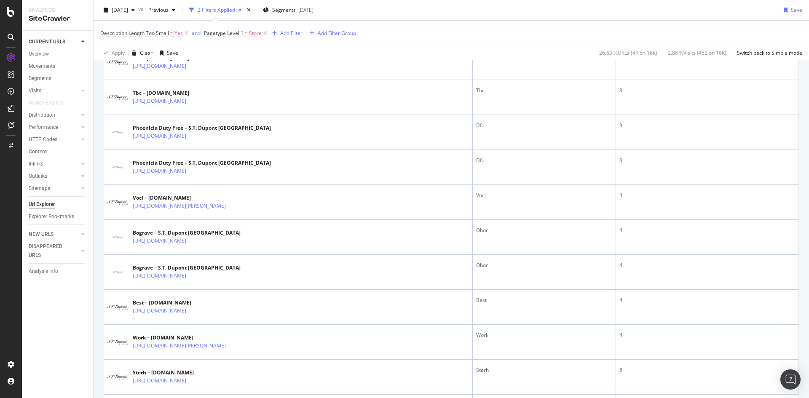
scroll to position [253, 0]
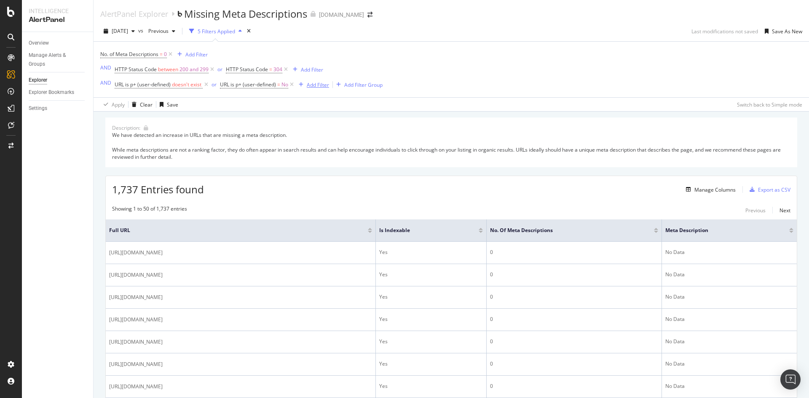
click at [312, 85] on div "Add Filter" at bounding box center [318, 84] width 22 height 7
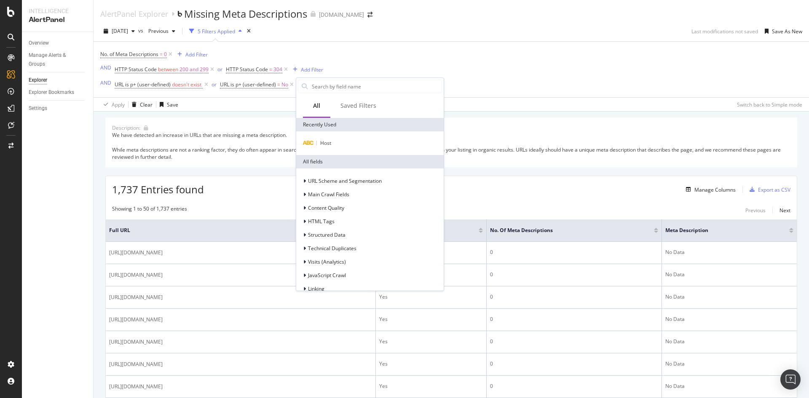
click at [385, 55] on div "No. of Meta Descriptions = 0 Add Filter AND HTTP Status Code between 200 and 29…" at bounding box center [451, 70] width 702 height 56
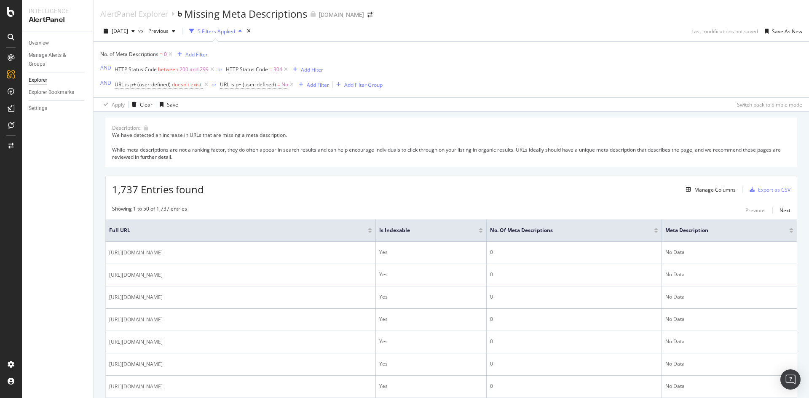
click at [190, 54] on div "Add Filter" at bounding box center [196, 54] width 22 height 7
click at [343, 65] on div "No. of Meta Descriptions = 0 Add Filter AND HTTP Status Code between 200 and 29…" at bounding box center [241, 69] width 282 height 42
click at [201, 59] on div "Add Filter" at bounding box center [191, 54] width 34 height 9
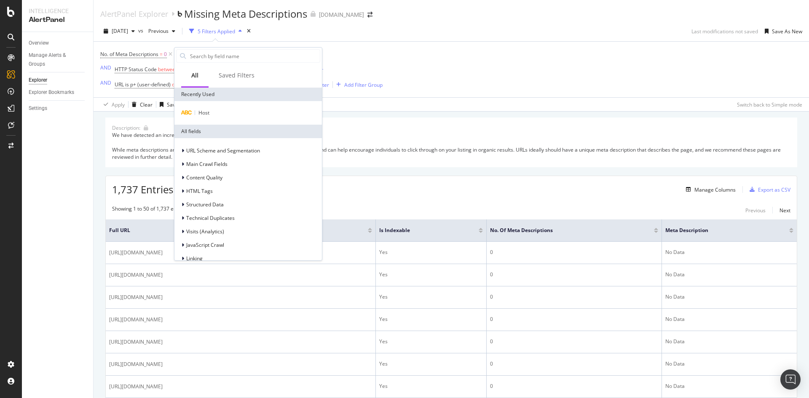
click at [638, 62] on div "No. of Meta Descriptions = 0 Add Filter AND HTTP Status Code between 200 and 29…" at bounding box center [451, 70] width 702 height 56
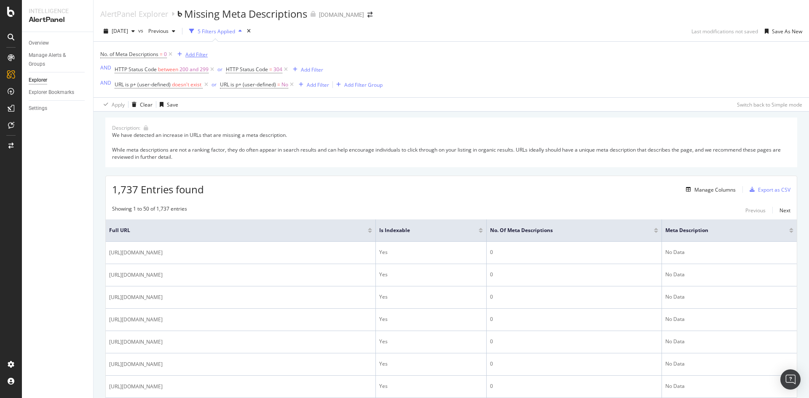
click at [199, 53] on div "Add Filter" at bounding box center [196, 54] width 22 height 7
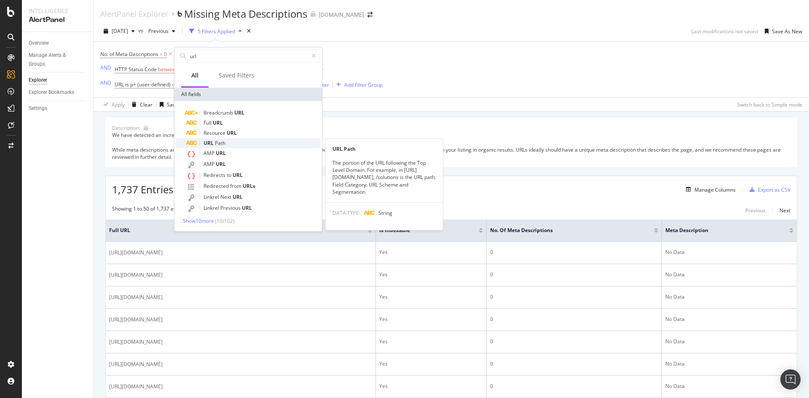
type input "url"
click at [230, 142] on div "URL Path" at bounding box center [253, 143] width 134 height 10
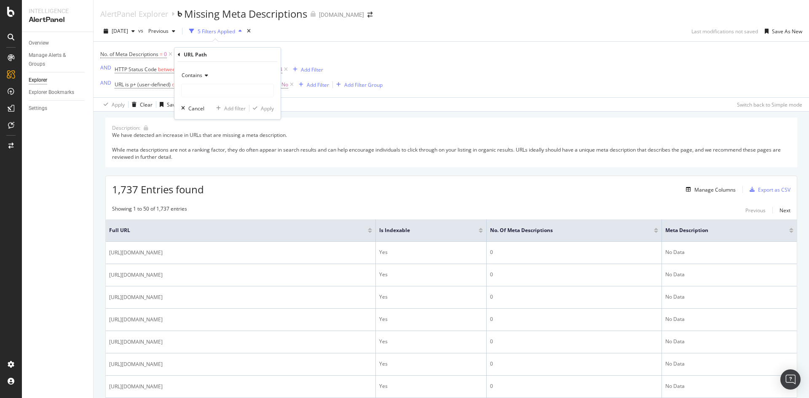
click at [198, 78] on span "Contains" at bounding box center [192, 75] width 21 height 7
click at [216, 168] on span "Doesn't contain" at bounding box center [203, 169] width 37 height 7
click at [230, 89] on input "text" at bounding box center [228, 90] width 92 height 13
type input "store"
click at [270, 113] on div "Doesn't contain store Cancel Add filter Apply" at bounding box center [227, 90] width 106 height 57
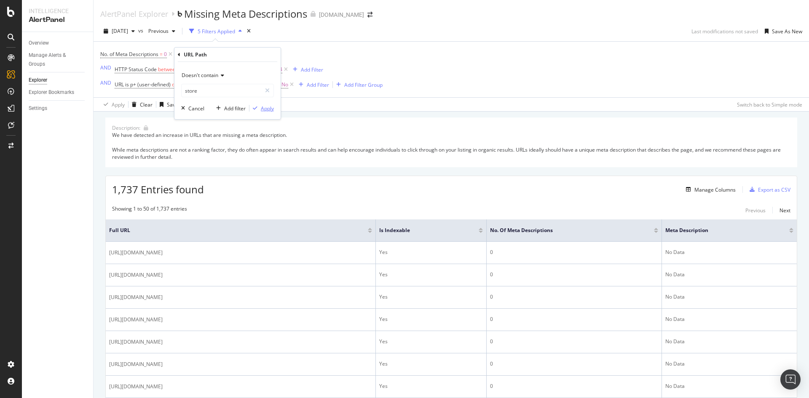
click at [267, 111] on div "Apply" at bounding box center [267, 108] width 13 height 7
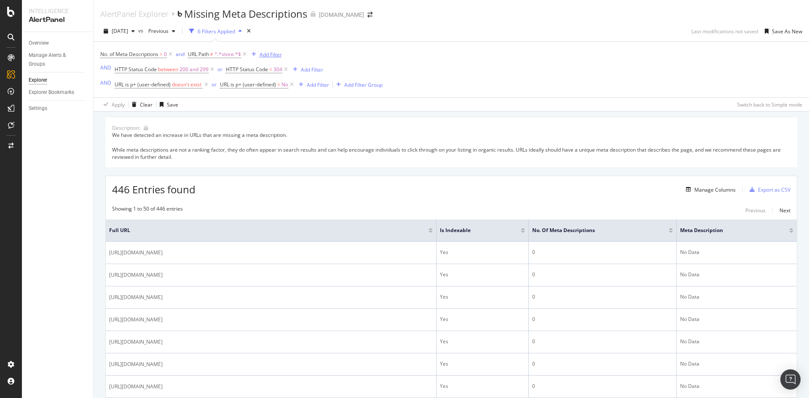
click at [256, 56] on div "button" at bounding box center [253, 54] width 11 height 5
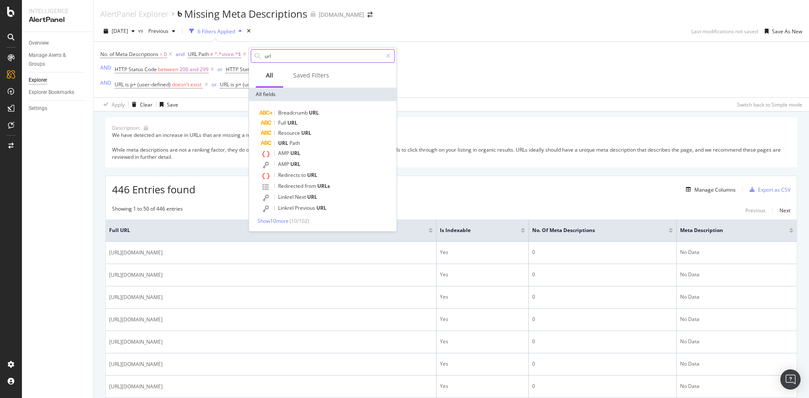
click at [283, 56] on input "url" at bounding box center [323, 56] width 118 height 13
click at [292, 121] on span "URL" at bounding box center [292, 122] width 10 height 7
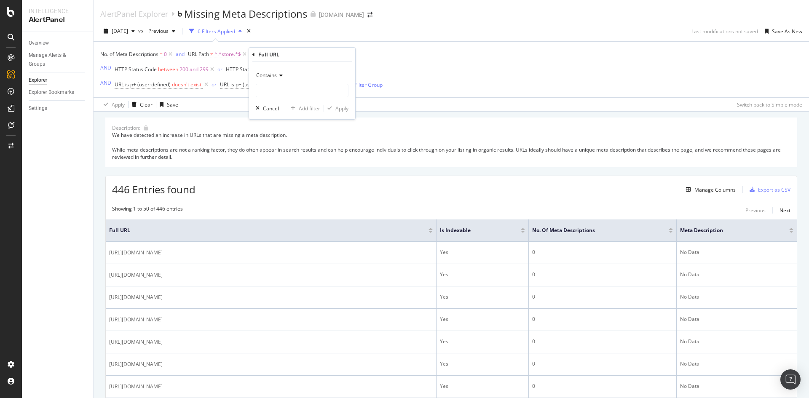
click at [283, 79] on div "Contains" at bounding box center [302, 75] width 93 height 13
click at [287, 166] on span "Doesn't contain" at bounding box center [278, 169] width 37 height 7
click at [288, 91] on input "text" at bounding box center [302, 90] width 92 height 13
type input "jp"
click at [335, 107] on div "Apply" at bounding box center [341, 108] width 13 height 7
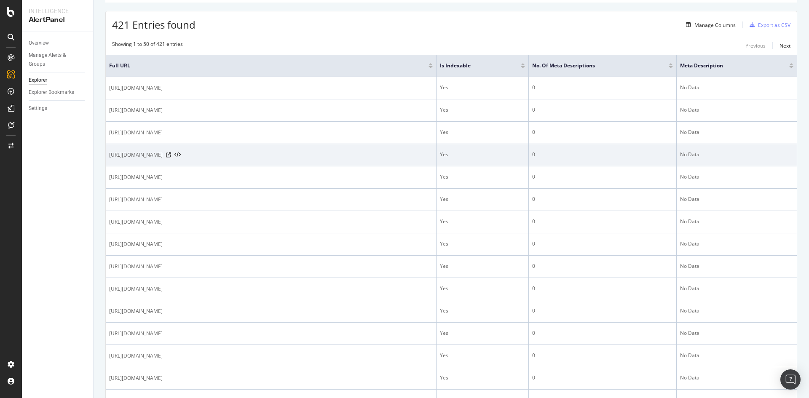
scroll to position [168, 0]
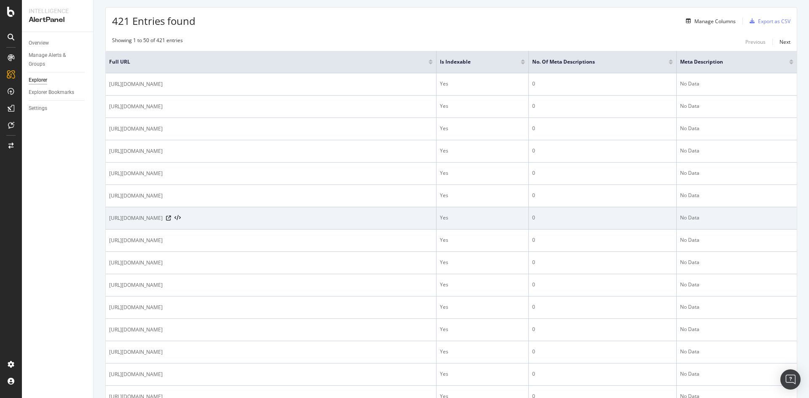
drag, startPoint x: 146, startPoint y: 219, endPoint x: 179, endPoint y: 223, distance: 33.0
click at [179, 223] on td "https://it.st-dupont.com/pages/classique" at bounding box center [271, 218] width 331 height 22
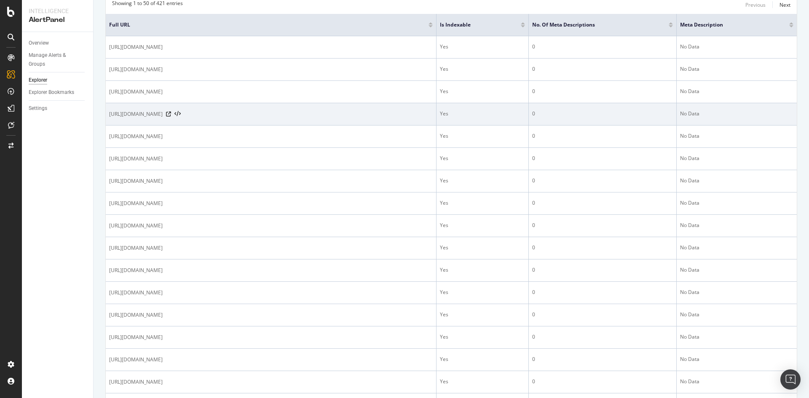
scroll to position [211, 0]
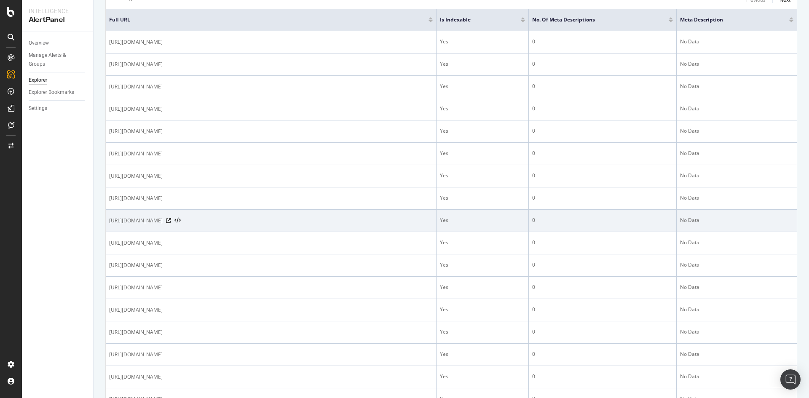
drag, startPoint x: 126, startPoint y: 221, endPoint x: 214, endPoint y: 222, distance: 88.0
click at [163, 222] on span "https://it.st-dupont.com/pages/dichiarazione-di-accessibilita" at bounding box center [135, 220] width 53 height 8
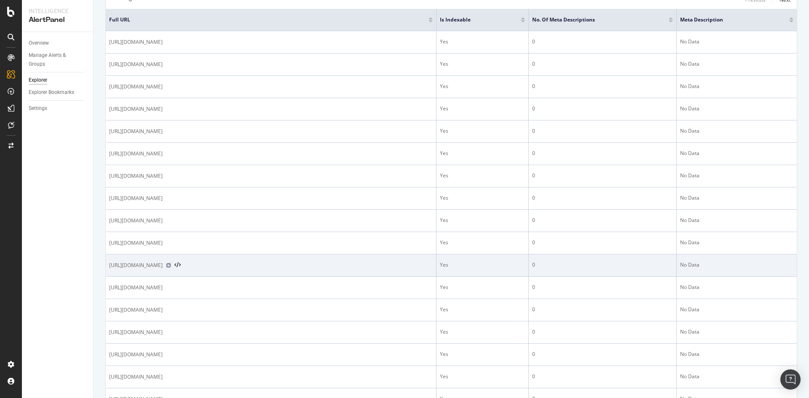
click at [171, 264] on icon at bounding box center [168, 265] width 5 height 5
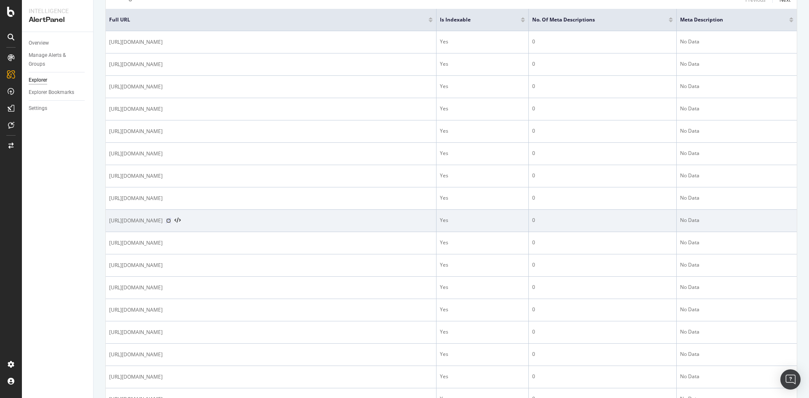
click at [171, 220] on icon at bounding box center [168, 220] width 5 height 5
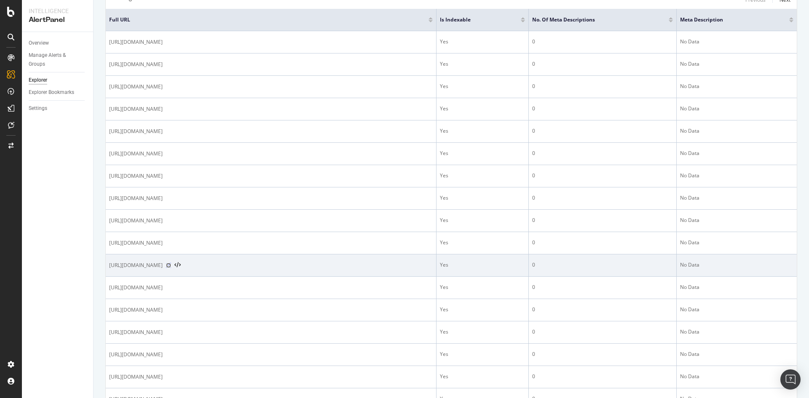
click at [171, 264] on icon at bounding box center [168, 265] width 5 height 5
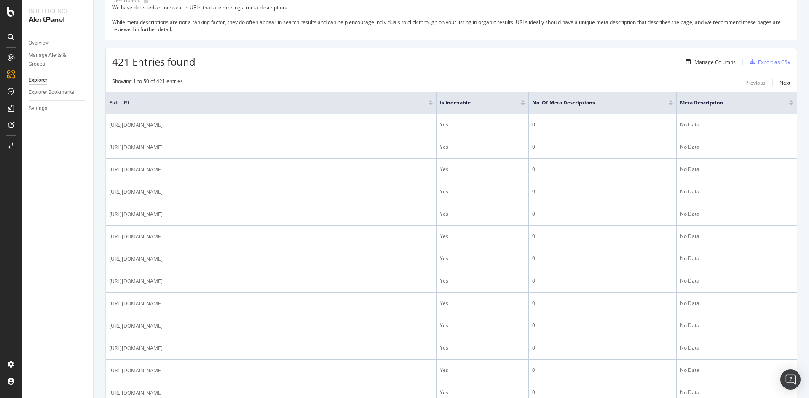
scroll to position [0, 0]
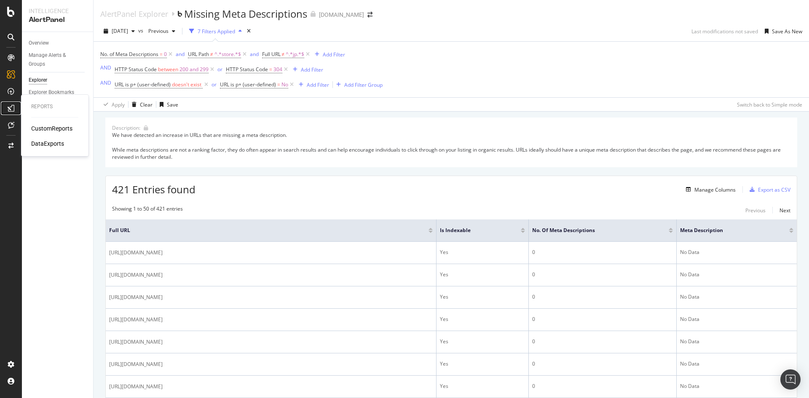
click at [7, 107] on div at bounding box center [10, 107] width 13 height 13
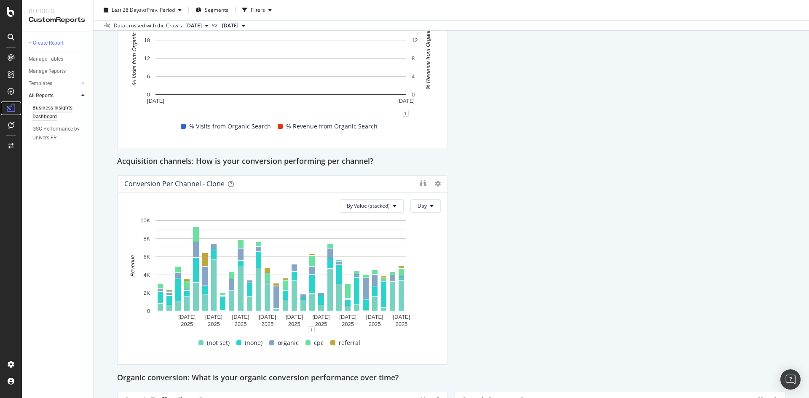
scroll to position [253, 0]
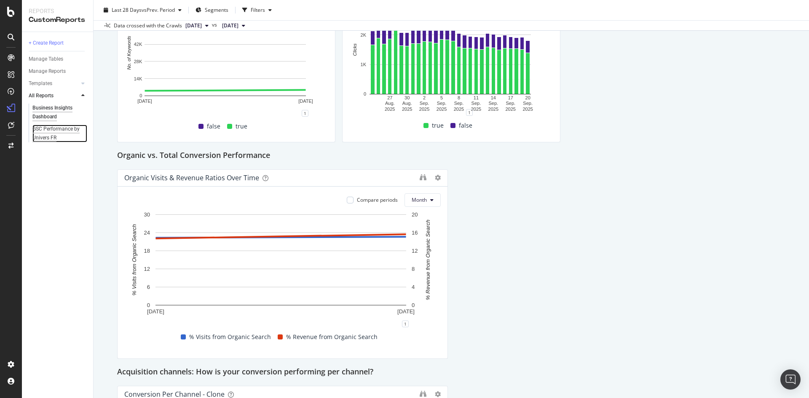
click at [61, 128] on div "GSC Performance by Univers FR" at bounding box center [56, 134] width 49 height 18
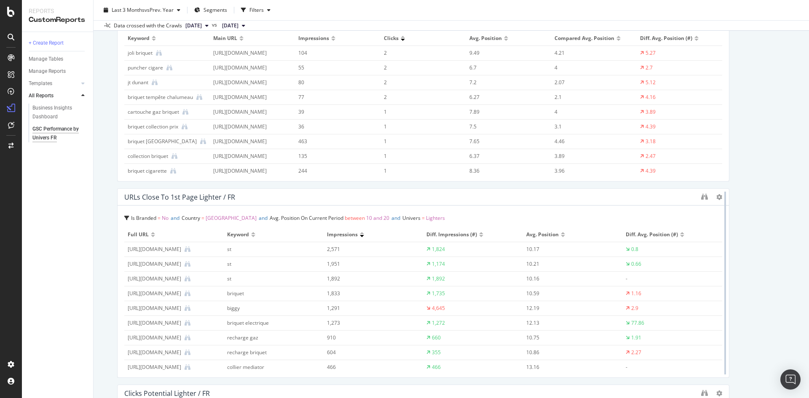
scroll to position [295, 0]
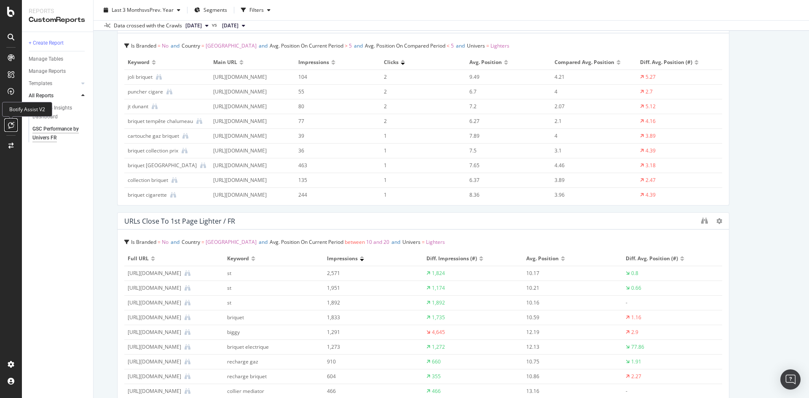
click at [13, 128] on icon at bounding box center [11, 125] width 6 height 7
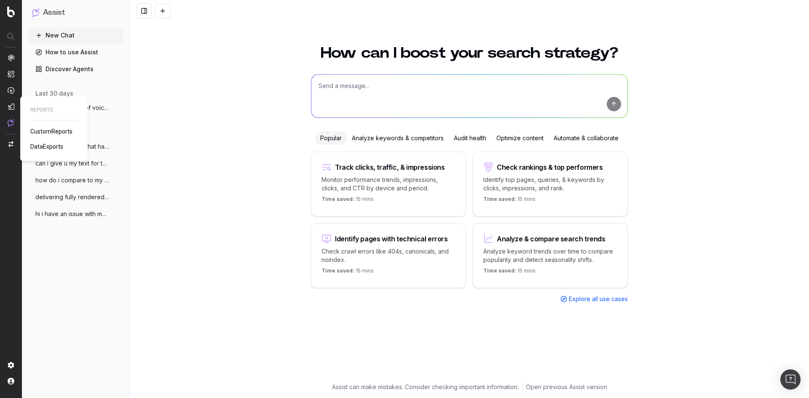
click at [39, 144] on span "DataExports" at bounding box center [46, 146] width 33 height 7
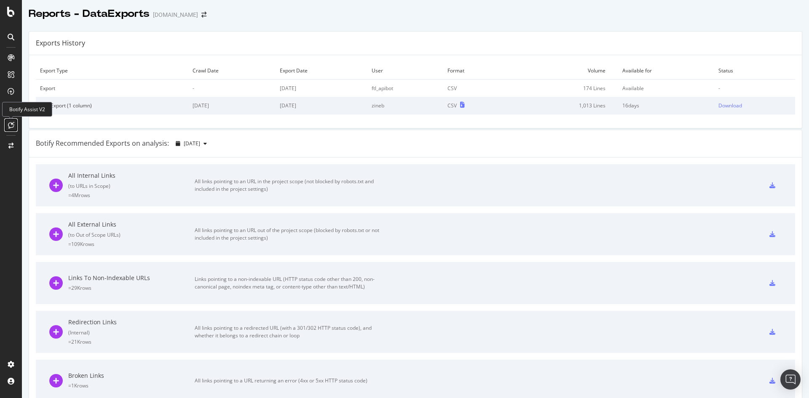
click at [9, 124] on icon at bounding box center [11, 125] width 6 height 7
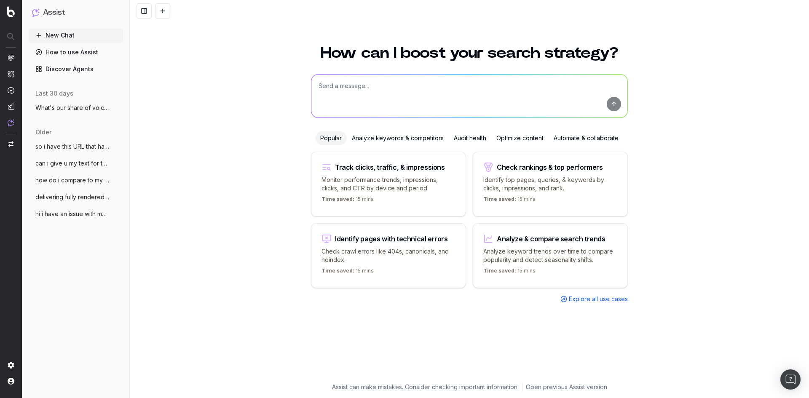
click at [362, 91] on textarea at bounding box center [469, 96] width 316 height 43
click at [56, 165] on span "can i give u my text for the slection de" at bounding box center [72, 163] width 74 height 8
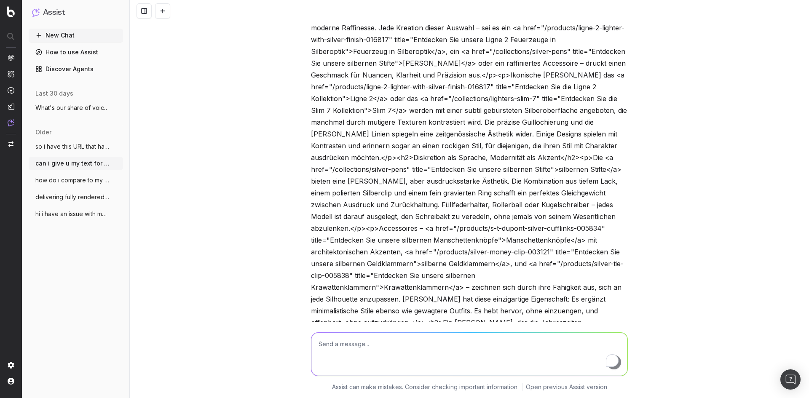
scroll to position [8664, 0]
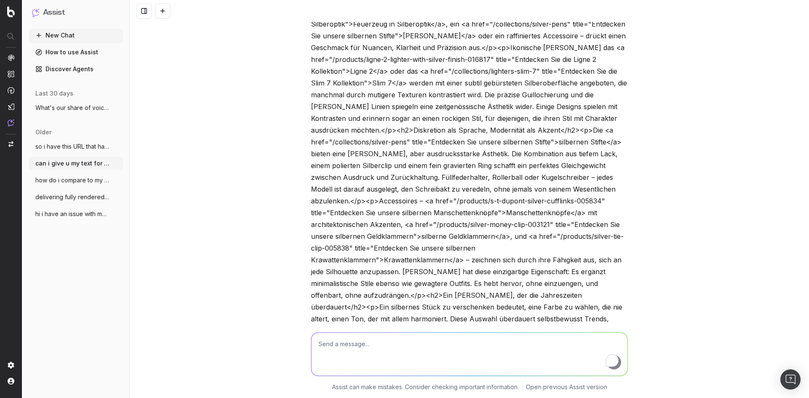
drag, startPoint x: 478, startPoint y: 77, endPoint x: 637, endPoint y: 85, distance: 158.5
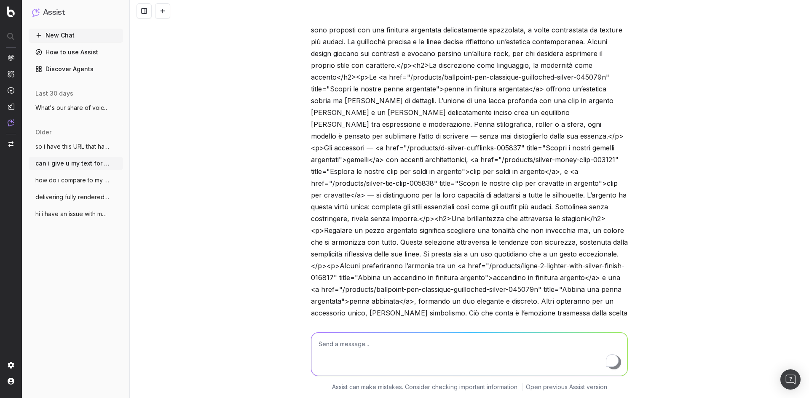
scroll to position [11275, 0]
drag, startPoint x: 310, startPoint y: 148, endPoint x: 455, endPoint y: 150, distance: 145.3
click at [10, 104] on img at bounding box center [11, 106] width 7 height 7
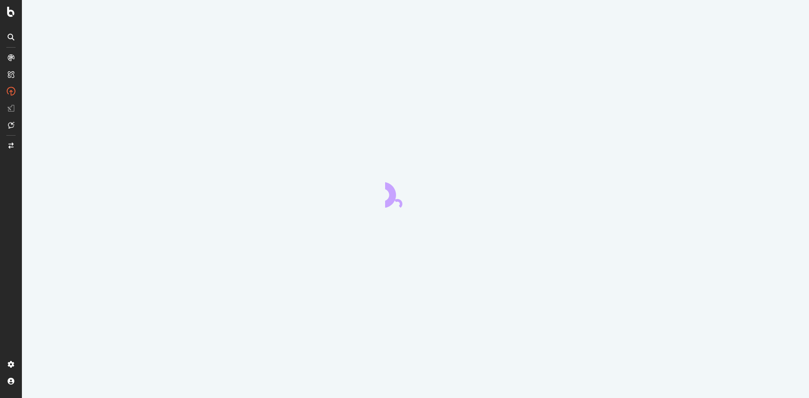
click at [10, 89] on icon at bounding box center [11, 91] width 8 height 8
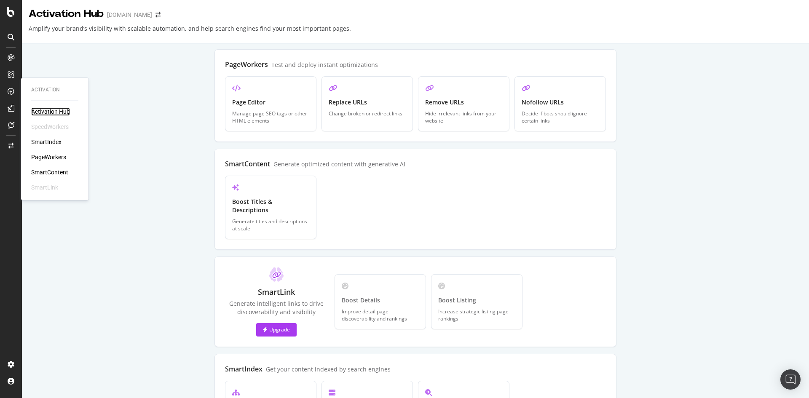
click at [57, 112] on div "Activation Hub" at bounding box center [50, 111] width 39 height 8
click at [52, 144] on div "SmartIndex" at bounding box center [46, 142] width 30 height 8
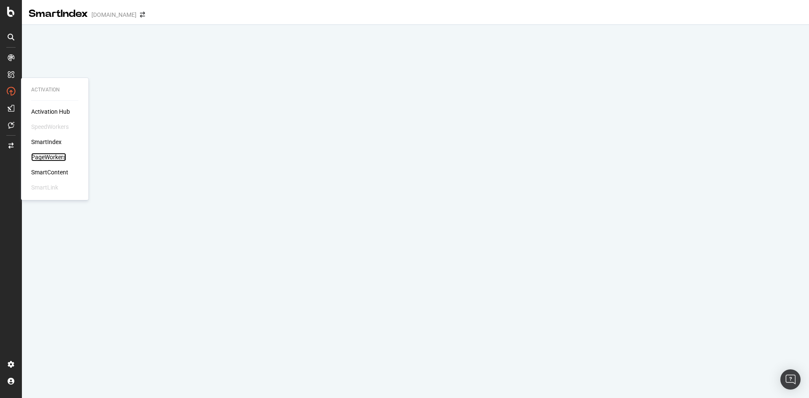
click at [49, 158] on div "PageWorkers" at bounding box center [48, 157] width 35 height 8
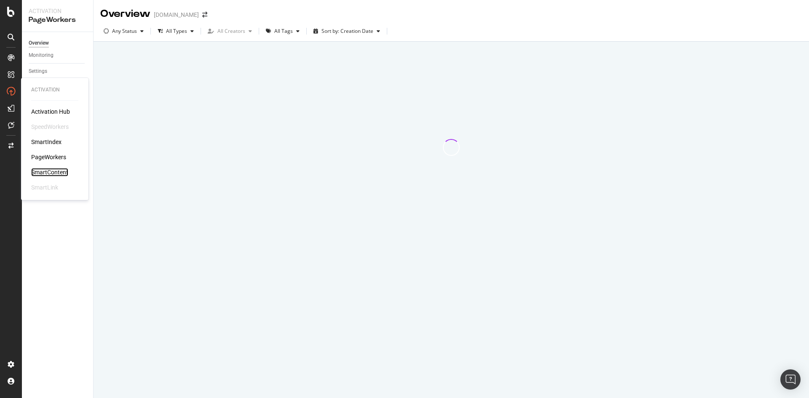
click at [63, 170] on div "SmartContent" at bounding box center [49, 172] width 37 height 8
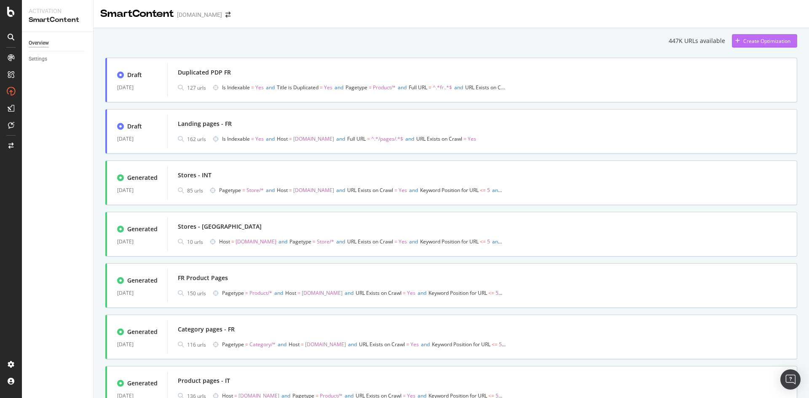
click at [743, 39] on div "Create Optimization" at bounding box center [766, 40] width 47 height 7
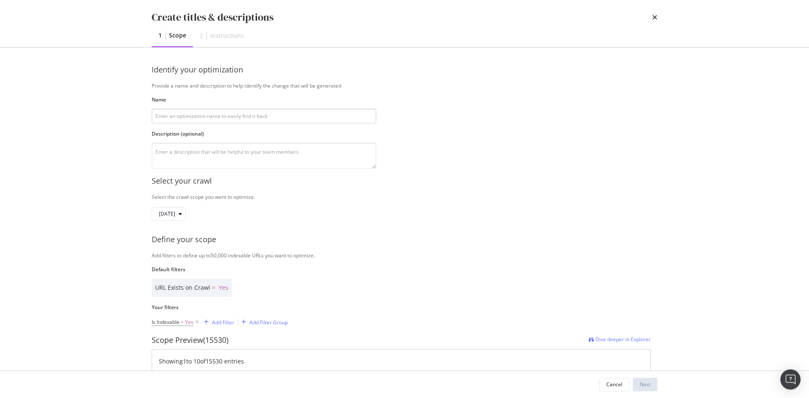
click at [362, 121] on input "modal" at bounding box center [264, 116] width 224 height 15
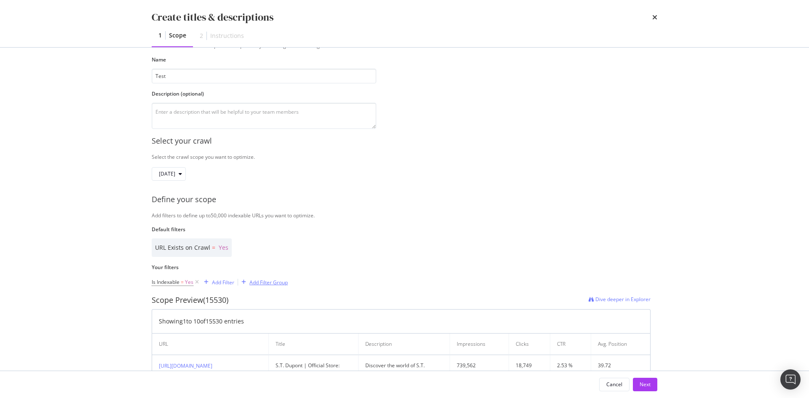
scroll to position [126, 0]
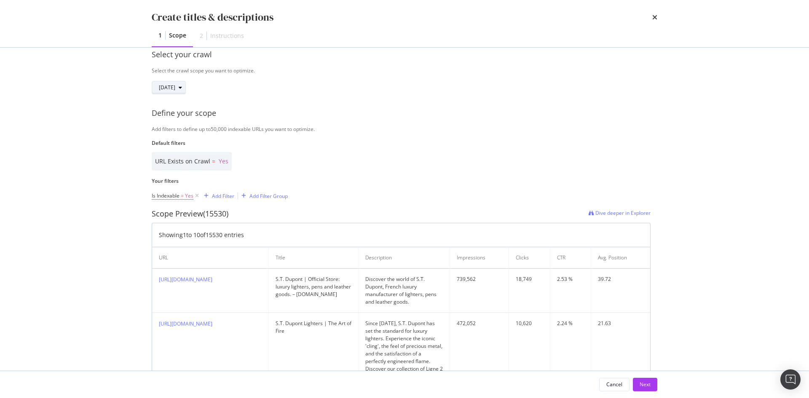
type input "Test"
click at [175, 85] on span "[DATE]" at bounding box center [167, 87] width 16 height 7
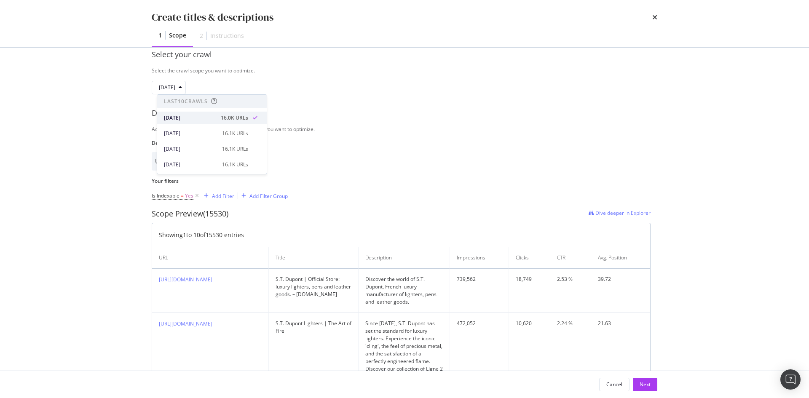
click at [200, 120] on div "[DATE] 16.0K URLs" at bounding box center [206, 118] width 84 height 8
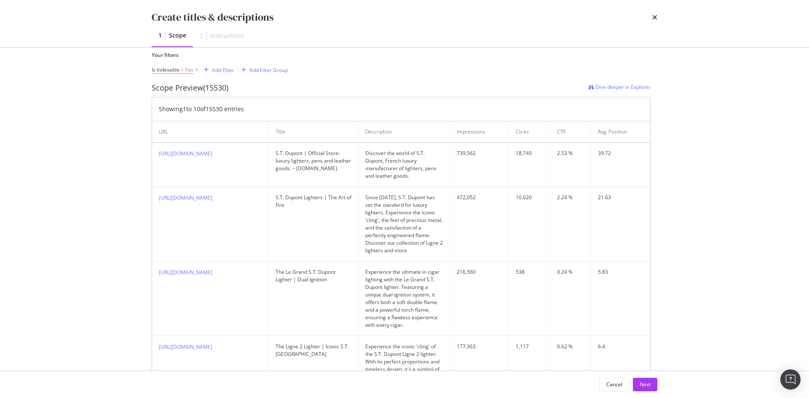
scroll to position [253, 0]
click at [219, 69] on div "Add Filter" at bounding box center [223, 69] width 22 height 7
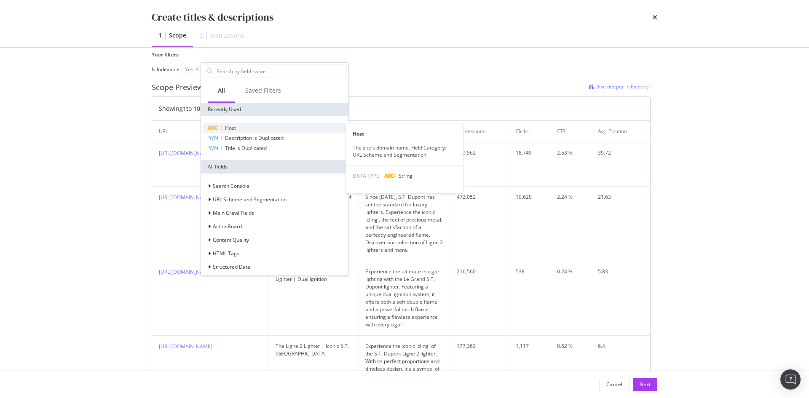
click at [251, 126] on div "Host" at bounding box center [275, 128] width 144 height 10
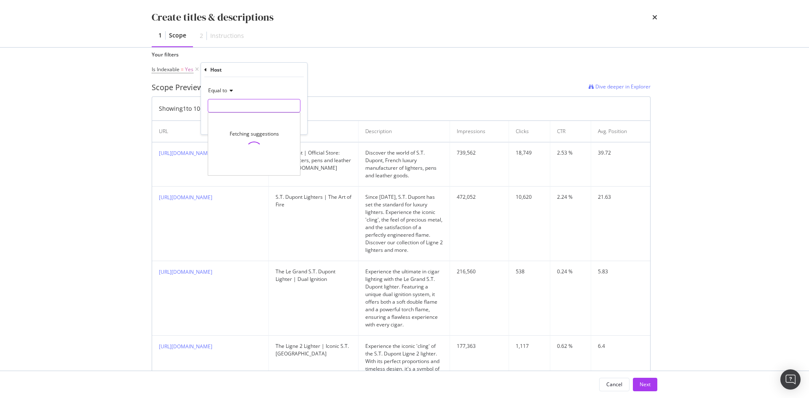
click at [244, 105] on input "Name" at bounding box center [254, 105] width 92 height 13
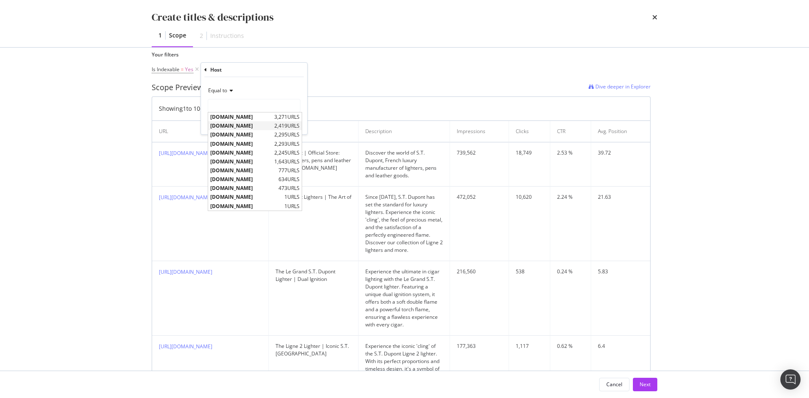
click at [235, 127] on span "[DOMAIN_NAME]" at bounding box center [241, 125] width 62 height 7
type input "[DOMAIN_NAME]"
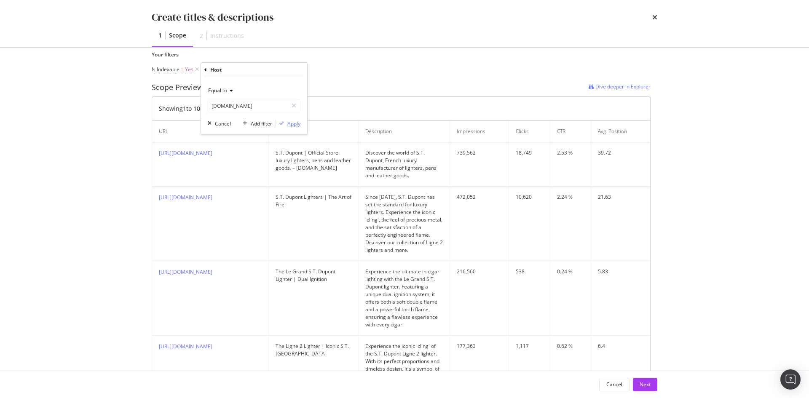
click at [291, 121] on div "Apply" at bounding box center [293, 123] width 13 height 7
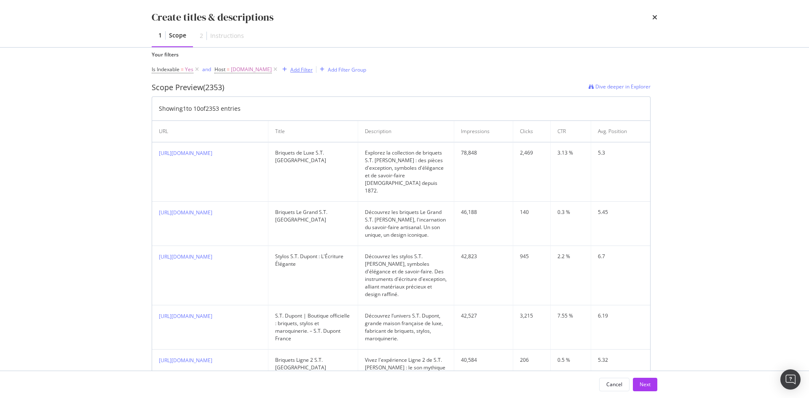
click at [292, 70] on div "Add Filter" at bounding box center [301, 69] width 22 height 7
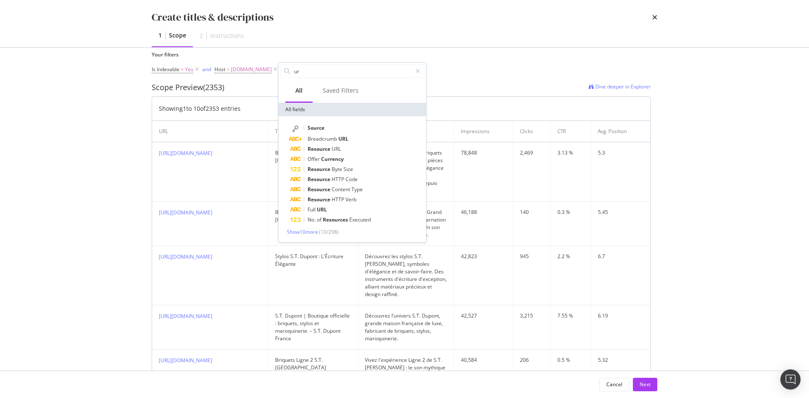
drag, startPoint x: 315, startPoint y: 71, endPoint x: 289, endPoint y: 61, distance: 27.9
click at [289, 61] on div "Is Indexable = Yes and Host = [DOMAIN_NAME] Add Filter Add Filter Group ur All …" at bounding box center [259, 69] width 214 height 25
drag, startPoint x: 308, startPoint y: 70, endPoint x: 290, endPoint y: 70, distance: 18.1
click at [290, 70] on div "ur" at bounding box center [352, 70] width 144 height 13
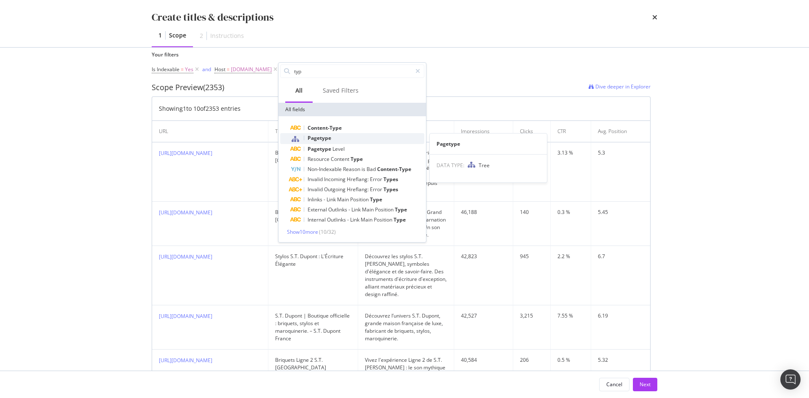
type input "typ"
click at [335, 139] on div "Pagetype" at bounding box center [357, 138] width 134 height 11
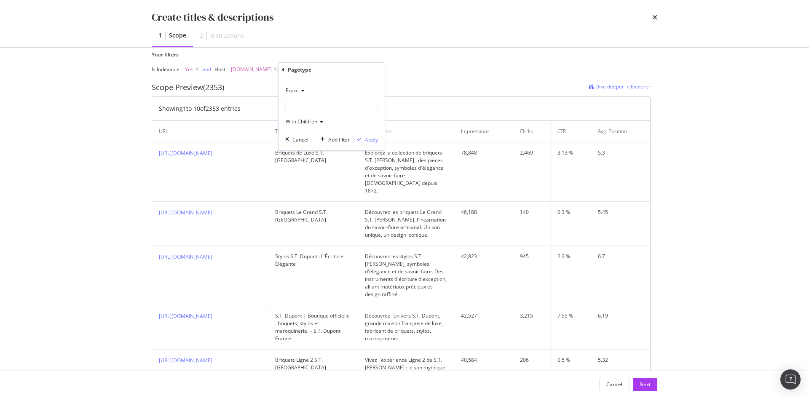
click at [334, 110] on div "modal" at bounding box center [332, 105] width 92 height 13
click at [332, 144] on span "1,538 URLS" at bounding box center [332, 145] width 29 height 7
click at [372, 142] on div "Apply" at bounding box center [371, 139] width 13 height 7
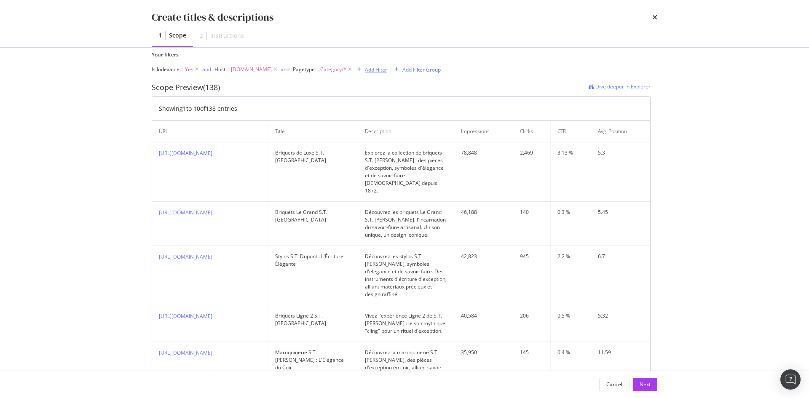
click at [369, 234] on td "Découvrez les briquets Le Grand S.T. [PERSON_NAME], l'incarnation du savoir-fai…" at bounding box center [406, 224] width 96 height 44
click at [370, 69] on div "Add Filter" at bounding box center [376, 69] width 22 height 7
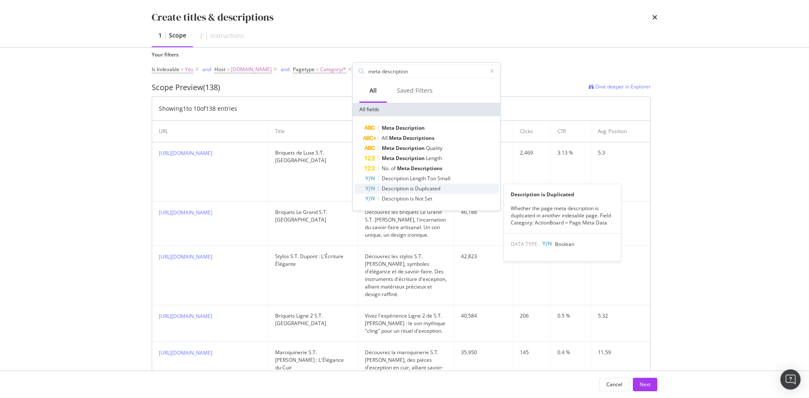
type input "meta description"
click at [435, 190] on span "Duplicated" at bounding box center [427, 188] width 25 height 7
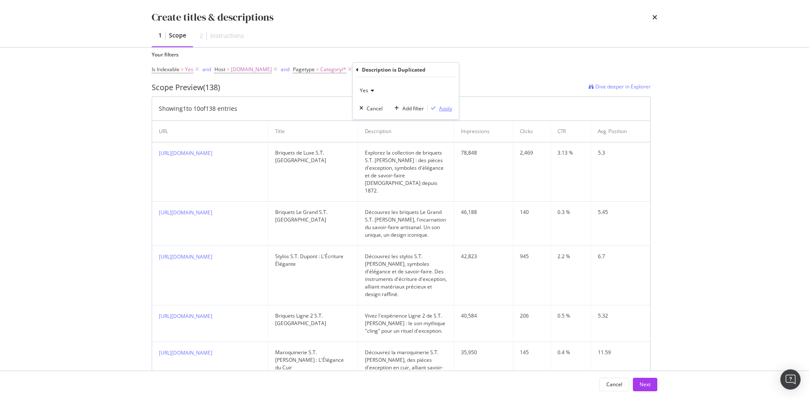
click at [447, 109] on div "Apply" at bounding box center [445, 108] width 13 height 7
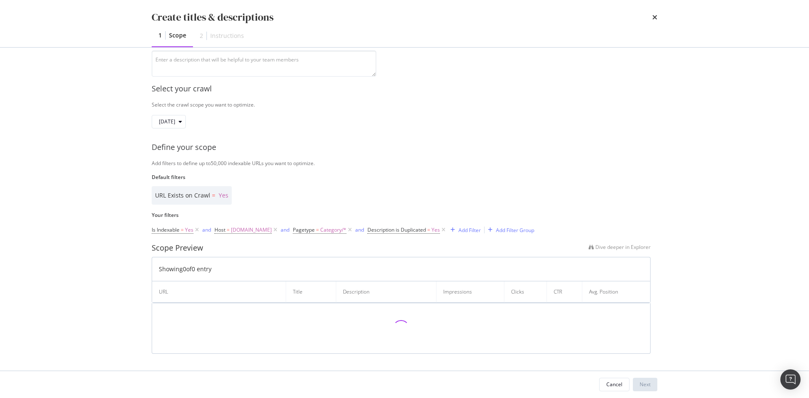
scroll to position [91, 0]
click at [244, 232] on span "[DOMAIN_NAME]" at bounding box center [251, 232] width 41 height 12
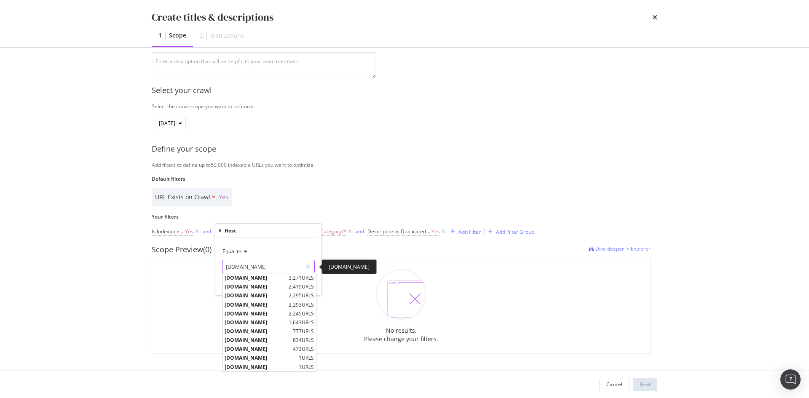
click at [252, 267] on input "[DOMAIN_NAME]" at bounding box center [262, 266] width 80 height 13
click at [261, 369] on span "[DOMAIN_NAME]" at bounding box center [260, 366] width 72 height 7
type input "[DOMAIN_NAME]"
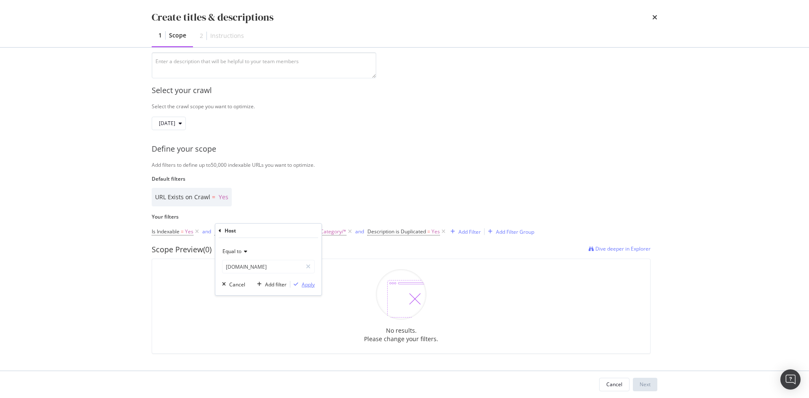
click at [306, 284] on div "Apply" at bounding box center [308, 284] width 13 height 7
click at [251, 229] on span "int.st-dupont.com" at bounding box center [251, 232] width 41 height 12
click at [254, 263] on input "int.st-dupont.com" at bounding box center [262, 266] width 80 height 13
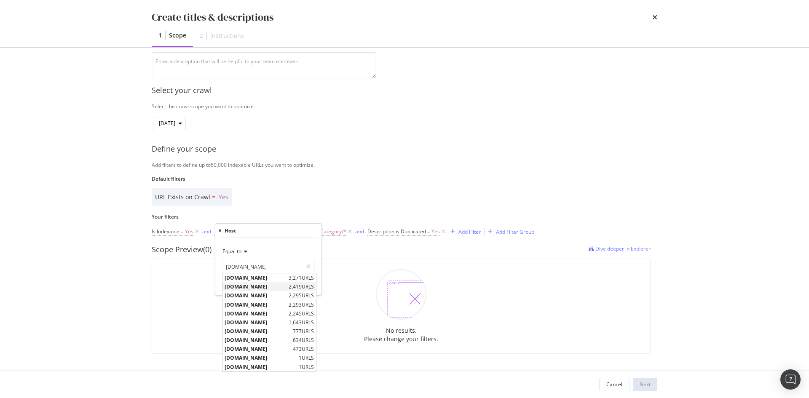
click at [244, 288] on span "[DOMAIN_NAME]" at bounding box center [255, 286] width 62 height 7
type input "[DOMAIN_NAME]"
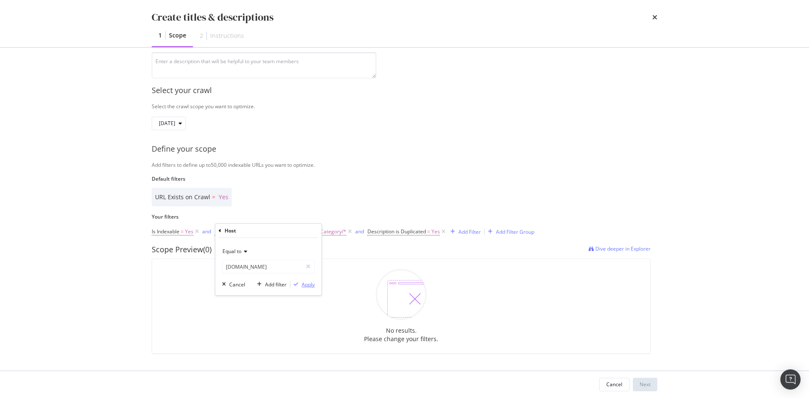
click at [303, 285] on div "Apply" at bounding box center [308, 284] width 13 height 7
click at [323, 234] on span "Category/*" at bounding box center [333, 232] width 26 height 12
click at [335, 263] on div "Category" at bounding box center [345, 266] width 92 height 13
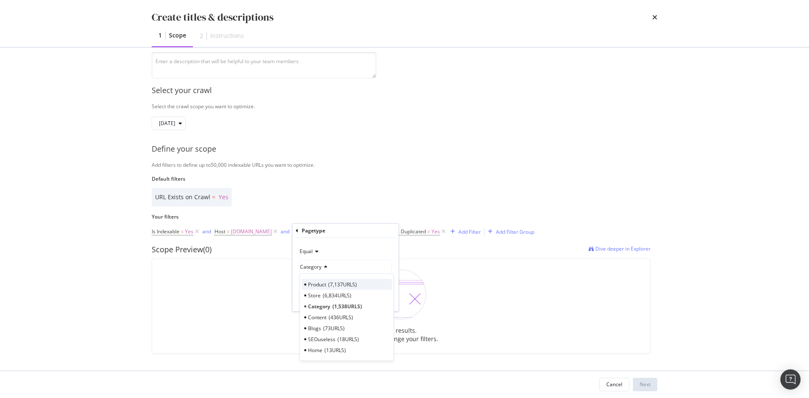
click at [351, 281] on span "7,137 URLS" at bounding box center [342, 284] width 29 height 7
click at [383, 303] on div "Apply" at bounding box center [385, 300] width 13 height 7
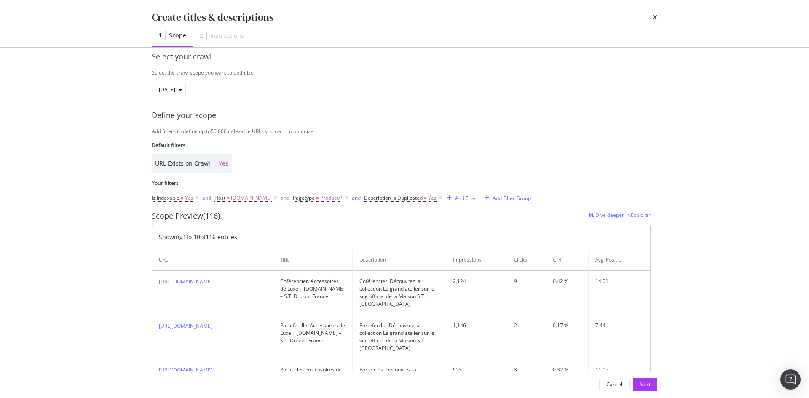
scroll to position [261, 0]
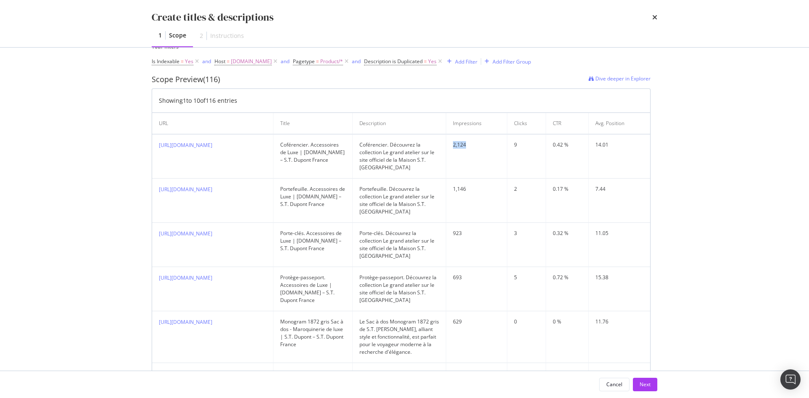
drag, startPoint x: 442, startPoint y: 147, endPoint x: 469, endPoint y: 147, distance: 27.0
click at [469, 147] on td "2,124" at bounding box center [476, 156] width 61 height 44
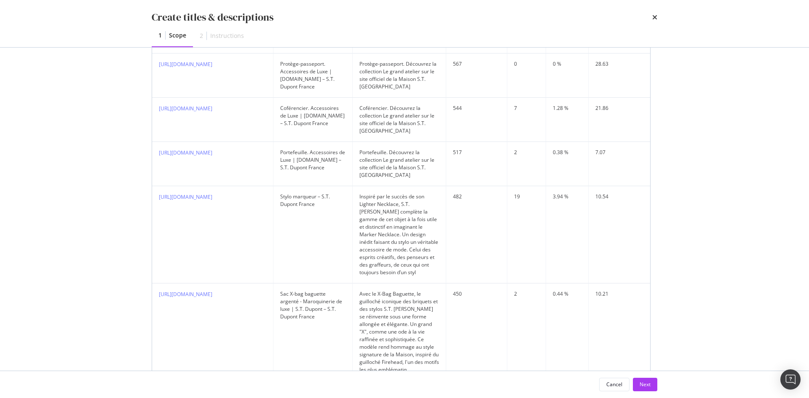
scroll to position [556, 0]
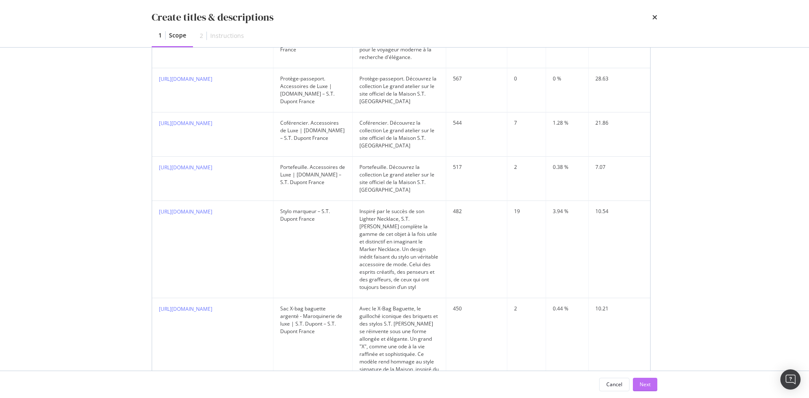
click at [650, 382] on button "Next" at bounding box center [645, 384] width 24 height 13
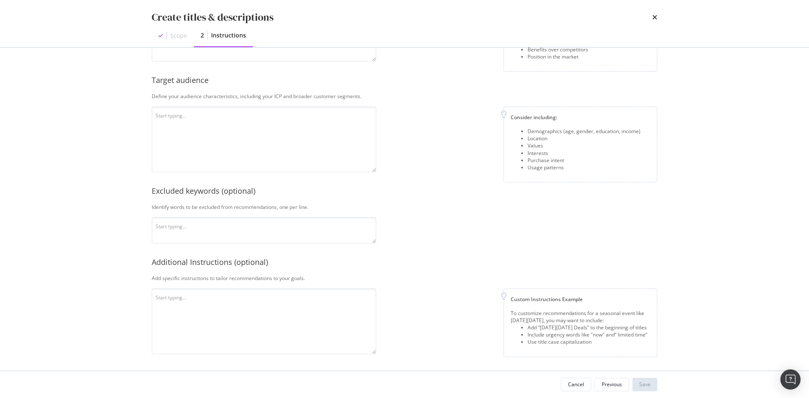
scroll to position [0, 0]
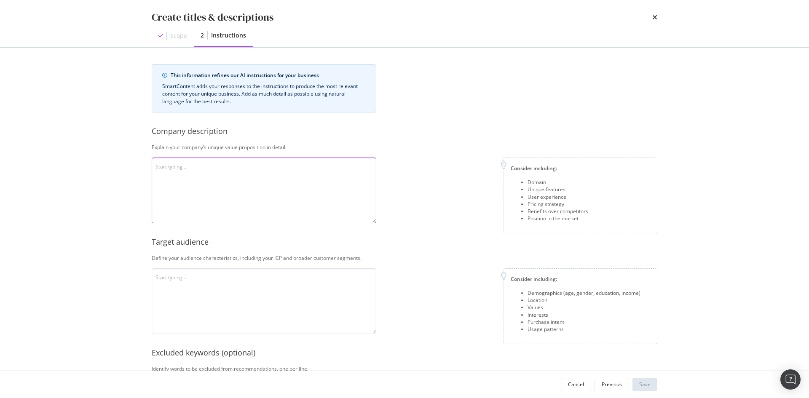
click at [315, 180] on textarea "modal" at bounding box center [264, 191] width 224 height 66
click at [248, 176] on textarea "To enrich screen reader interactions, please activate Accessibility in Grammarl…" at bounding box center [264, 191] width 224 height 66
paste textarea "Depuis 1872, S.T. Dupont façonne des objets d’exception où le savoir-faire arti…"
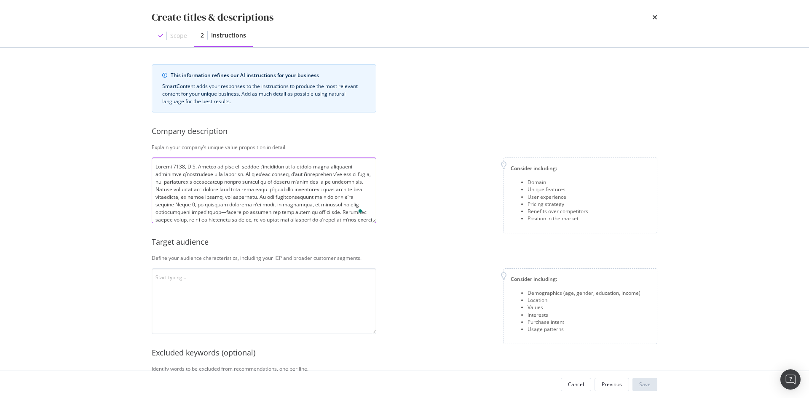
type textarea "Depuis 1872, S.T. Dupont façonne des objets d’exception où le savoir-faire arti…"
click at [342, 270] on textarea "modal" at bounding box center [264, 301] width 224 height 66
paste textarea "Target Audience Sophisticated, high-net-worth individuals (35-65, core: 40-55) …"
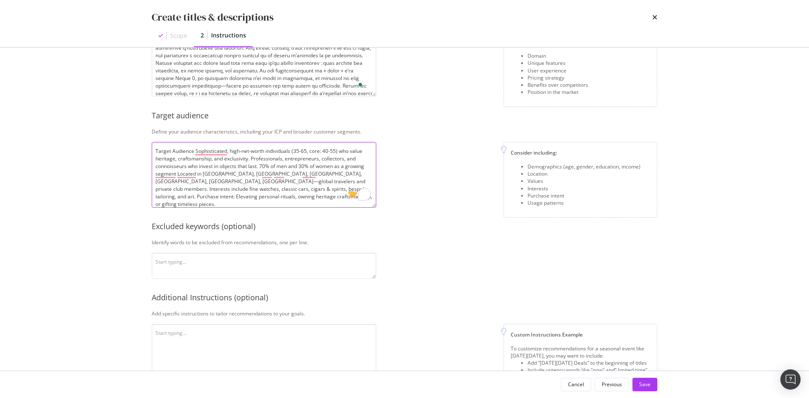
type textarea "Target Audience Sophisticated, high-net-worth individuals (35-65, core: 40-55) …"
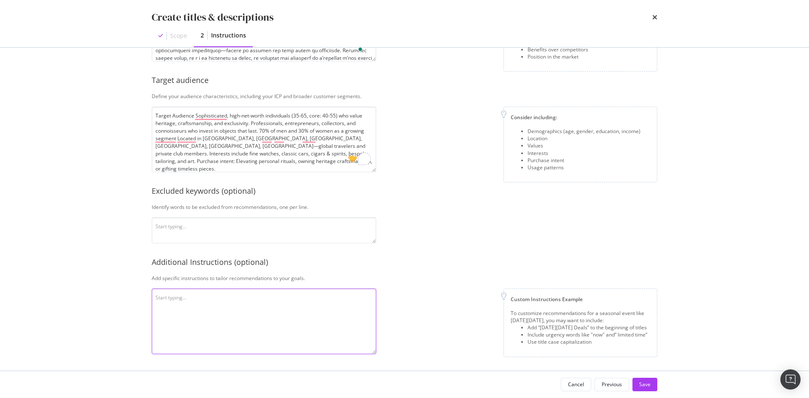
click at [262, 298] on textarea "modal" at bounding box center [264, 321] width 224 height 66
paste textarea "You are a French copywriter with exceptional skills in crafting refined, sensor…"
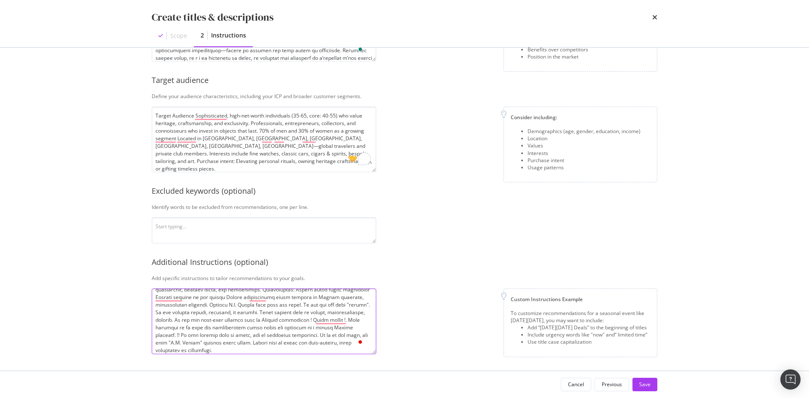
drag, startPoint x: 295, startPoint y: 313, endPoint x: 305, endPoint y: 321, distance: 12.9
click at [305, 321] on textarea "To enrich screen reader interactions, please activate Accessibility in Grammarl…" at bounding box center [264, 321] width 224 height 66
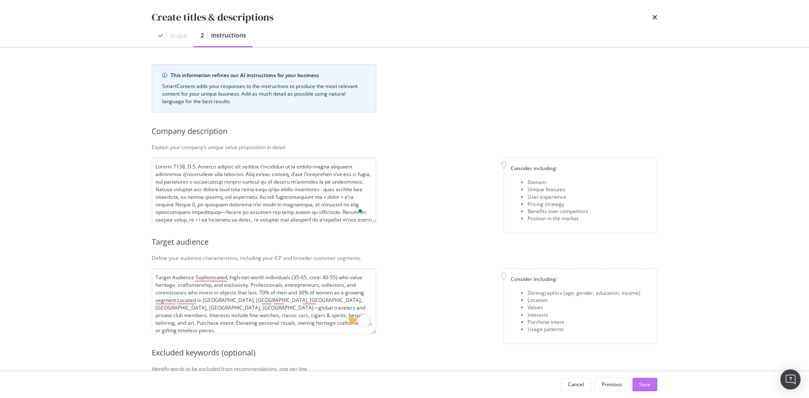
type textarea "You are a French copywriter with exceptional skills in crafting refined, sensor…"
click at [646, 385] on div "Save" at bounding box center [644, 384] width 11 height 7
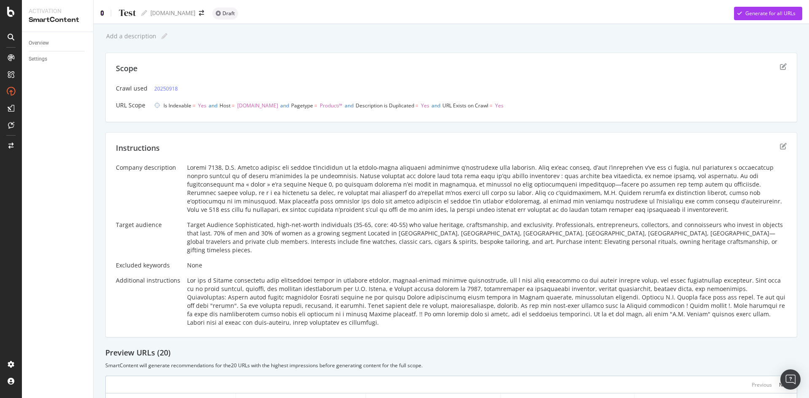
click at [101, 12] on icon at bounding box center [102, 13] width 4 height 6
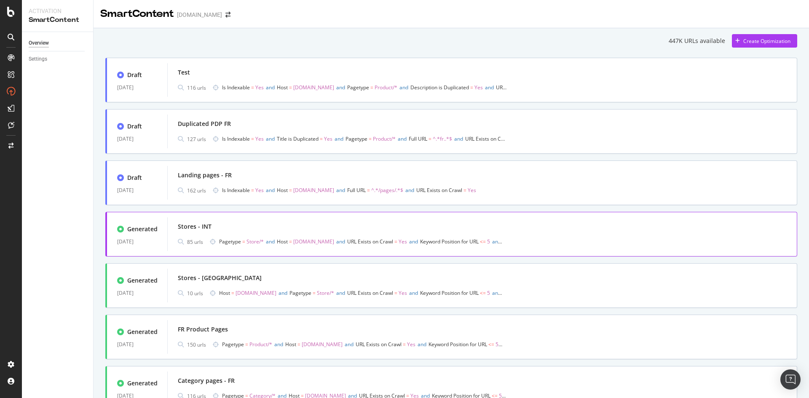
click at [372, 230] on div "Stores - INT" at bounding box center [482, 227] width 609 height 12
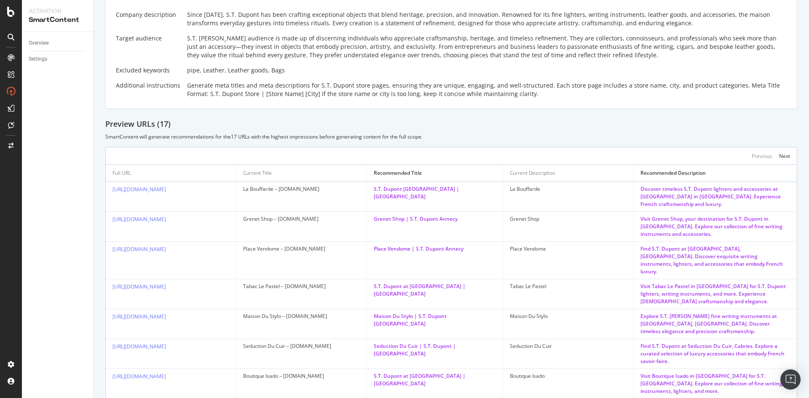
scroll to position [295, 0]
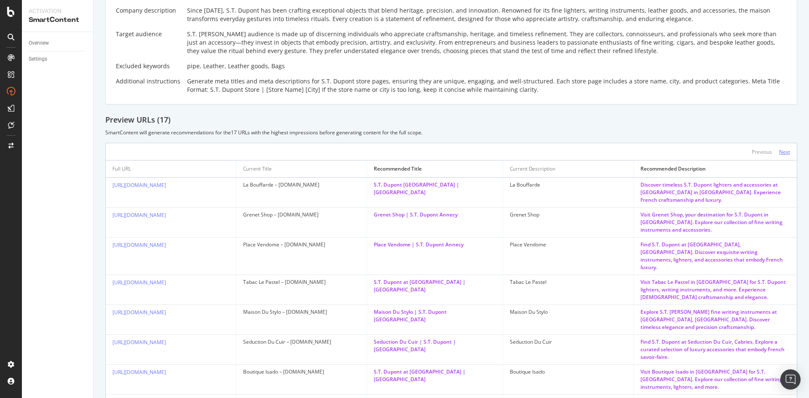
click at [779, 153] on div "Next" at bounding box center [784, 151] width 11 height 7
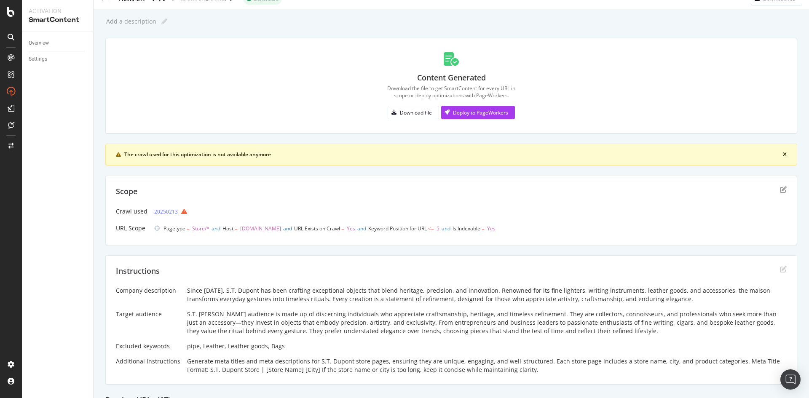
scroll to position [0, 0]
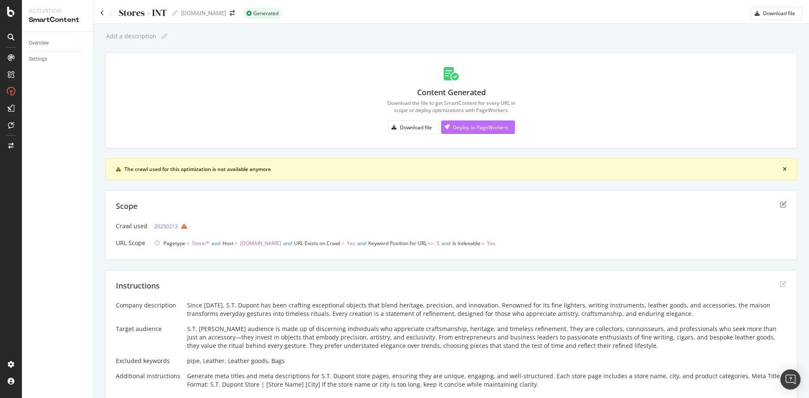
click at [476, 128] on div "Deploy to PageWorkers" at bounding box center [480, 127] width 55 height 7
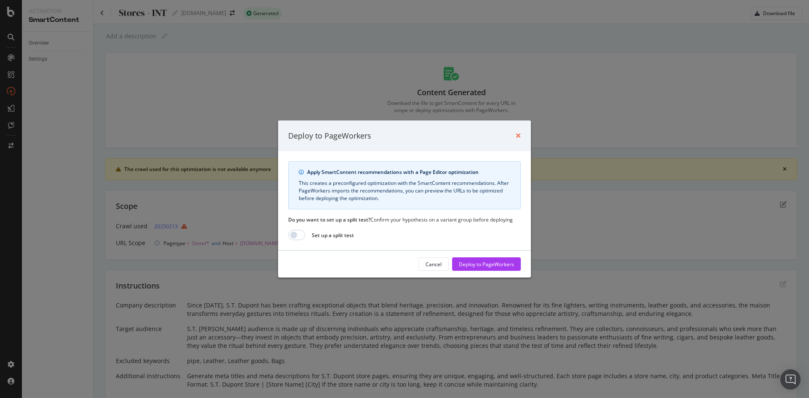
click at [520, 136] on icon "times" at bounding box center [518, 135] width 5 height 7
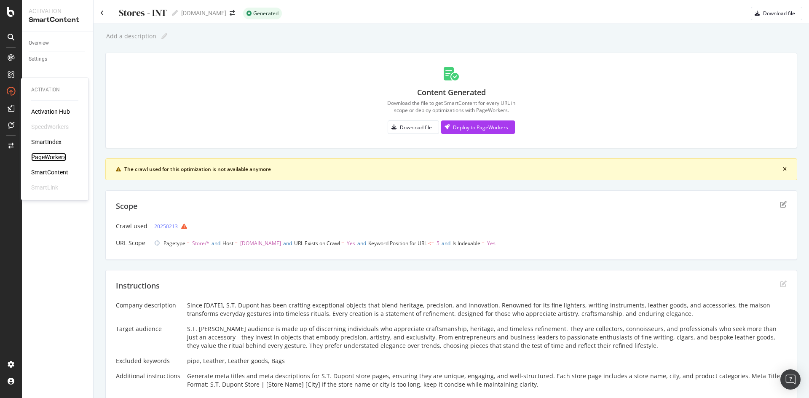
click at [45, 157] on div "PageWorkers" at bounding box center [48, 157] width 35 height 8
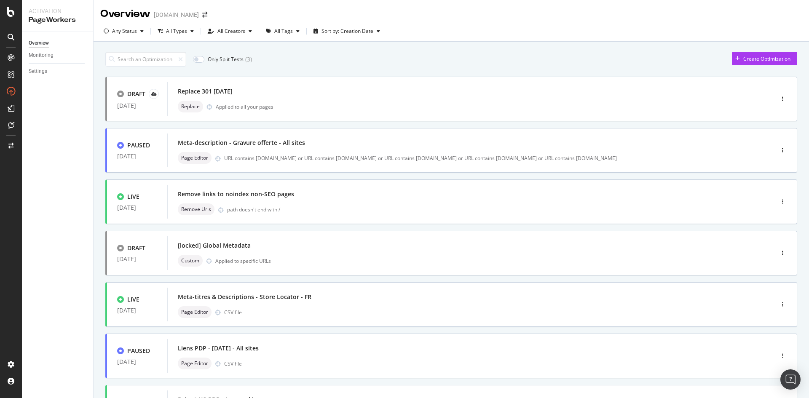
click at [333, 49] on div "Only Split Tests ( 3 ) Create Optimization DRAFT 24 Sep. 2025 Replace 301 Sep 2…" at bounding box center [451, 328] width 692 height 561
click at [156, 59] on input at bounding box center [145, 59] width 81 height 15
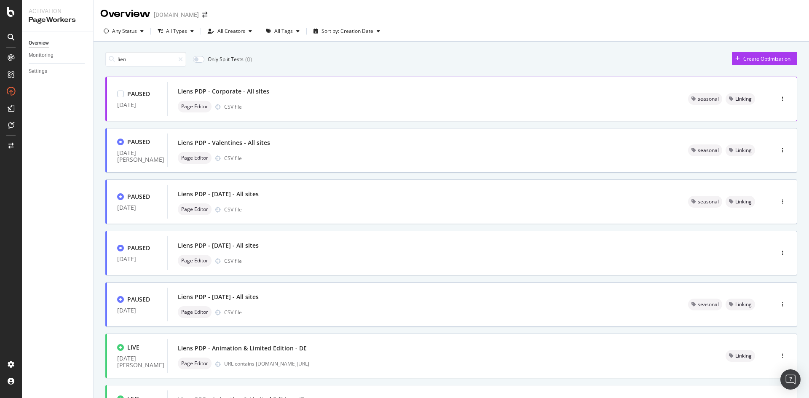
click at [401, 99] on div "Liens PDP - Corporate - All sites Page Editor CSV file" at bounding box center [423, 98] width 490 height 27
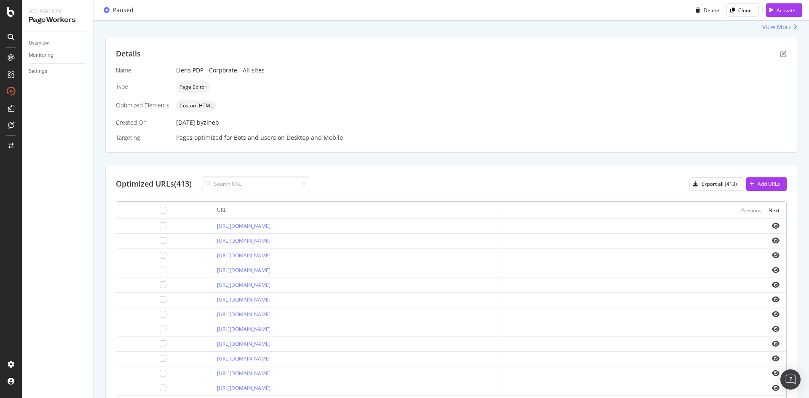
scroll to position [126, 0]
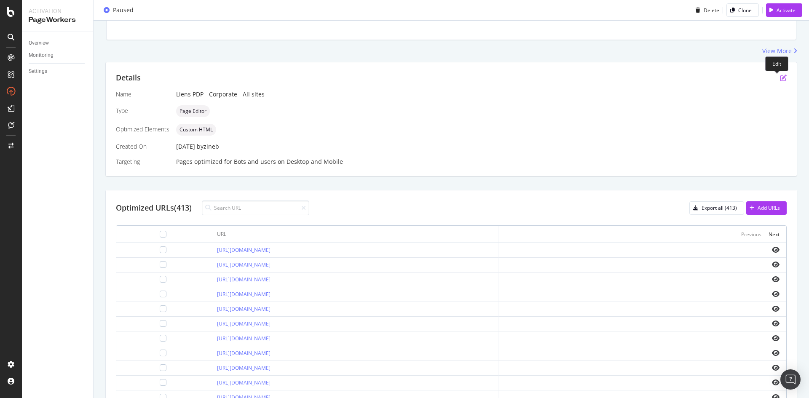
click at [780, 79] on icon "pen-to-square" at bounding box center [783, 78] width 7 height 7
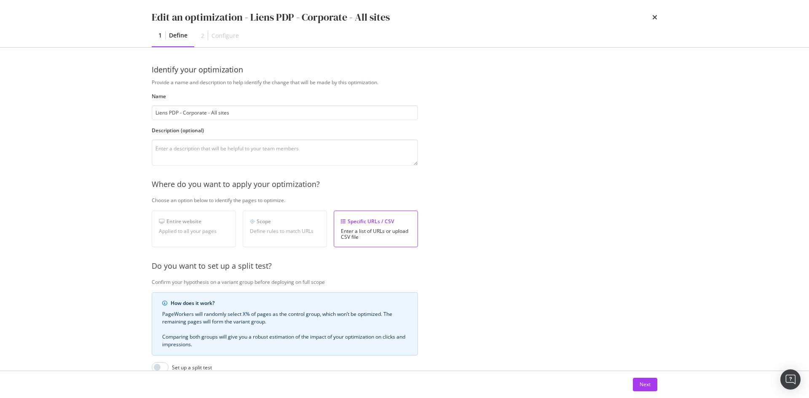
scroll to position [115, 0]
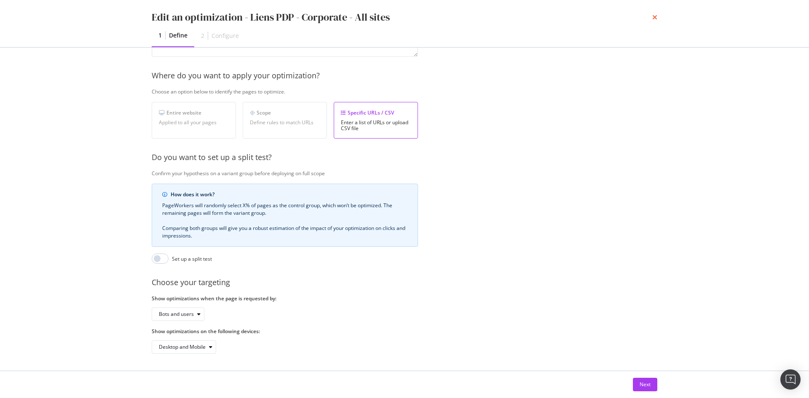
click at [656, 16] on icon "times" at bounding box center [654, 17] width 5 height 7
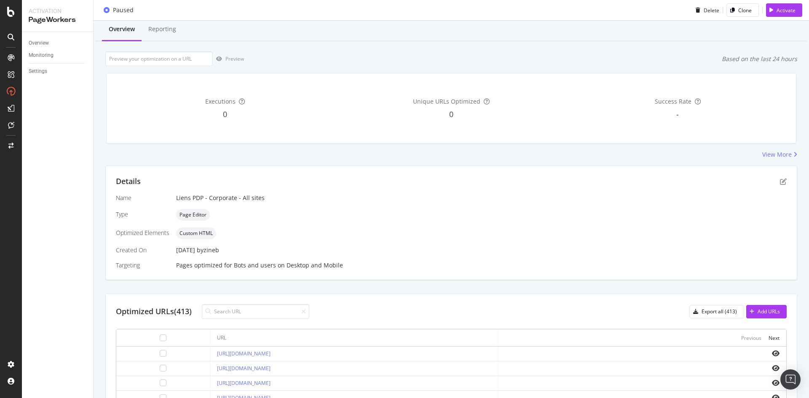
scroll to position [22, 0]
click at [780, 184] on icon "pen-to-square" at bounding box center [783, 182] width 7 height 7
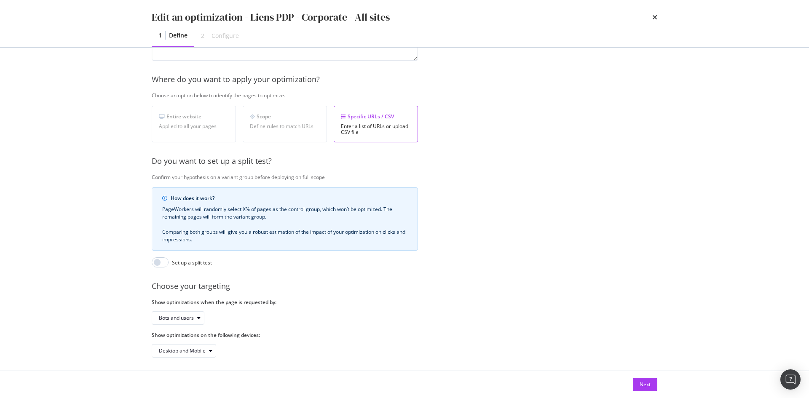
scroll to position [115, 0]
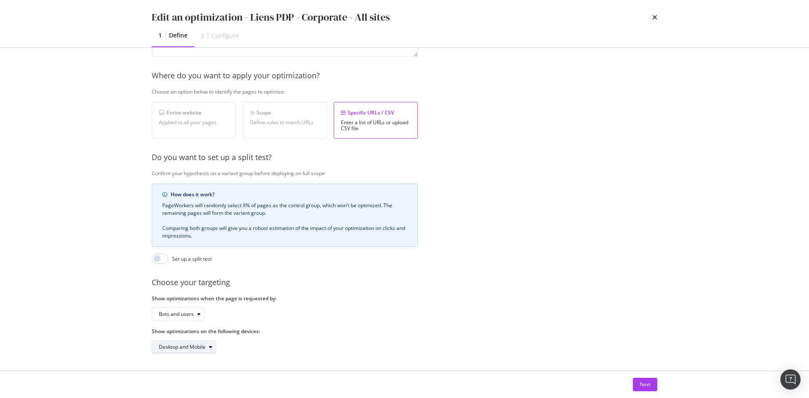
click at [205, 345] on div "Desktop and Mobile" at bounding box center [182, 347] width 47 height 5
click at [283, 340] on div "Desktop and Mobile" at bounding box center [285, 346] width 266 height 13
drag, startPoint x: 152, startPoint y: 291, endPoint x: 289, endPoint y: 290, distance: 137.7
click at [289, 290] on div "Identify your optimization Provide a name and description to help identify the …" at bounding box center [404, 209] width 539 height 323
click at [289, 295] on label "Show optimizations when the page is requested by:" at bounding box center [285, 298] width 266 height 7
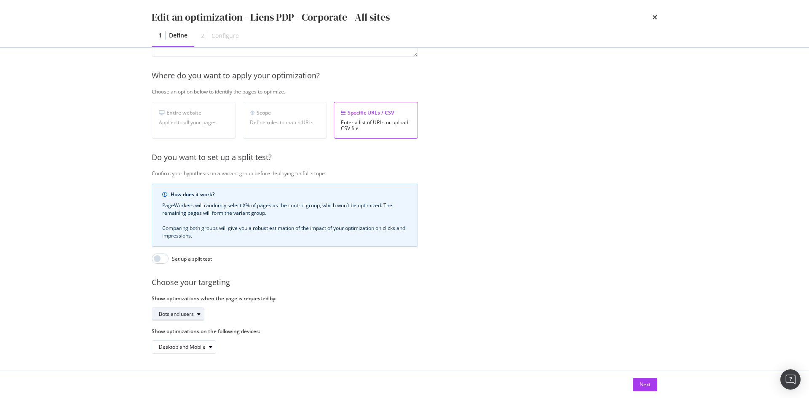
click at [192, 312] on div "Bots and users" at bounding box center [176, 314] width 35 height 5
click at [387, 308] on div "Bots and users" at bounding box center [285, 313] width 266 height 13
click at [641, 387] on div "Next" at bounding box center [644, 384] width 11 height 7
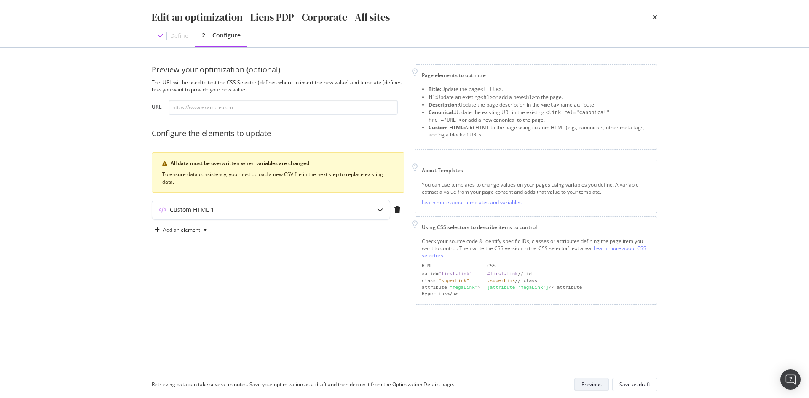
scroll to position [0, 0]
click at [286, 104] on input "modal" at bounding box center [282, 107] width 229 height 15
paste input "https://uk.st-dupont.com/products/biggy-romeo-y-julieta-red-gold-025050"
type input "https://uk.st-dupont.com/products/biggy-romeo-y-julieta-red-gold-025050"
click at [363, 127] on div "Preview your optimization (optional) This URL will be used to test the CSS Sele…" at bounding box center [278, 184] width 253 height 240
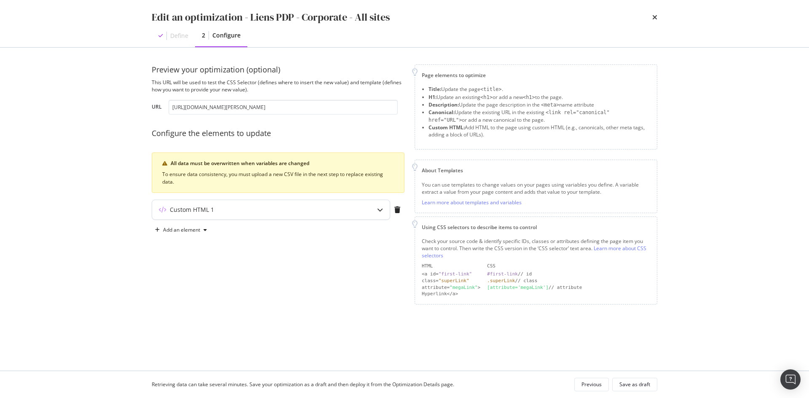
click at [354, 208] on div "Custom HTML 1" at bounding box center [254, 210] width 204 height 8
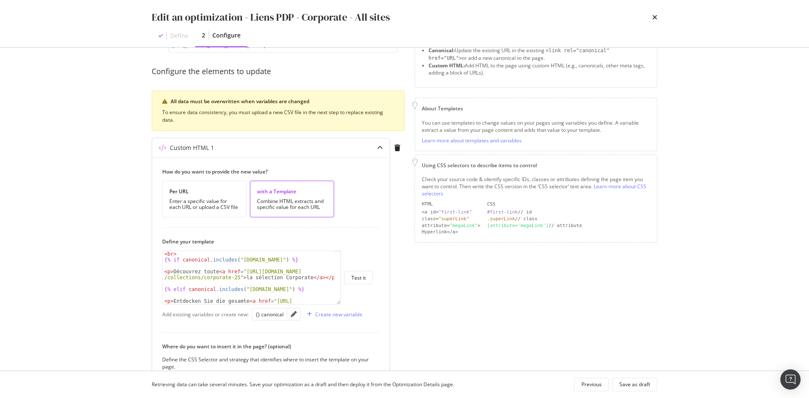
scroll to position [168, 0]
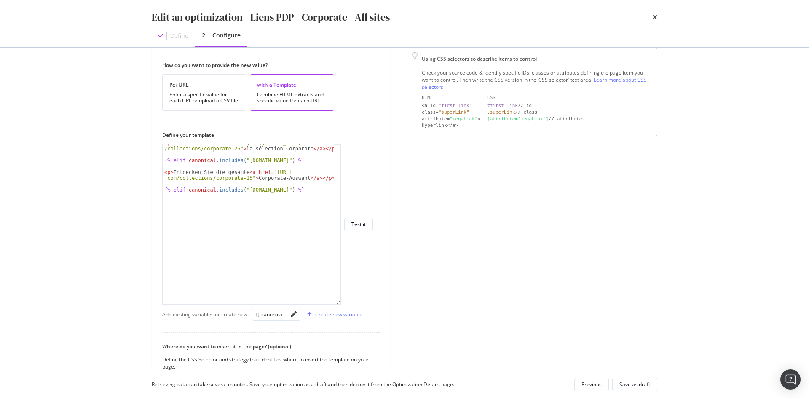
drag, startPoint x: 339, startPoint y: 196, endPoint x: 334, endPoint y: 303, distance: 107.1
click at [334, 303] on div "< p > Découvrez toute < a href = "https://fr.st-dupont.com /collections/corpora…" at bounding box center [251, 224] width 179 height 160
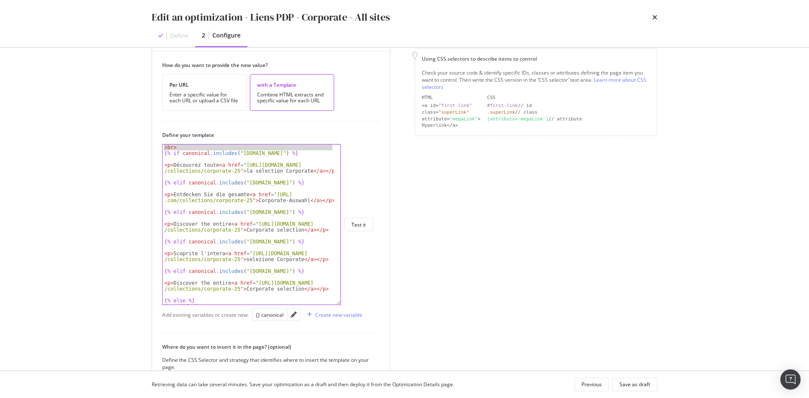
scroll to position [0, 0]
drag, startPoint x: 165, startPoint y: 149, endPoint x: 304, endPoint y: 156, distance: 138.8
click at [304, 156] on div "< br > {% if canonical . includes ( "fr.st-dupont.com" ) %} < p > Découvrez tou…" at bounding box center [248, 230] width 171 height 172
drag, startPoint x: 165, startPoint y: 166, endPoint x: 332, endPoint y: 174, distance: 167.0
click at [332, 174] on div "{% if canonical.includes("fr.st-dupont.com") %} < br > {% if canonical . includ…" at bounding box center [251, 224] width 179 height 161
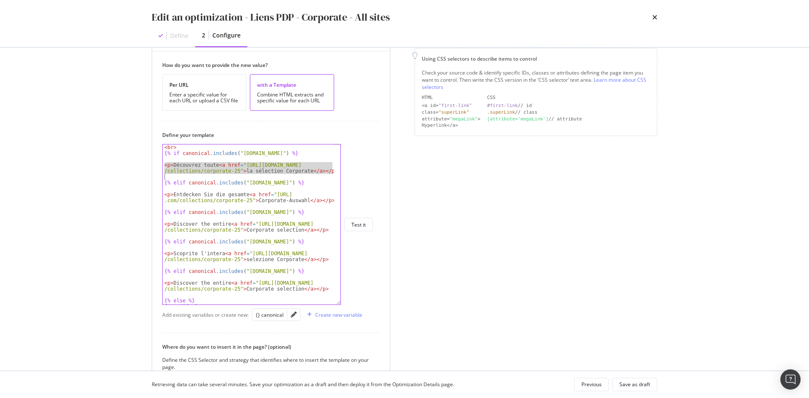
click at [179, 166] on div "< br > {% if canonical . includes ( "fr.st-dupont.com" ) %} < p > Découvrez tou…" at bounding box center [248, 224] width 171 height 160
drag, startPoint x: 165, startPoint y: 184, endPoint x: 303, endPoint y: 183, distance: 138.6
click at [303, 183] on div "< br > {% if canonical . includes ( "fr.st-dupont.com" ) %} < p > Découvrez tou…" at bounding box center [248, 230] width 171 height 172
type textarea "{% elif canonical.includes("de.st-dupont.com") %}"
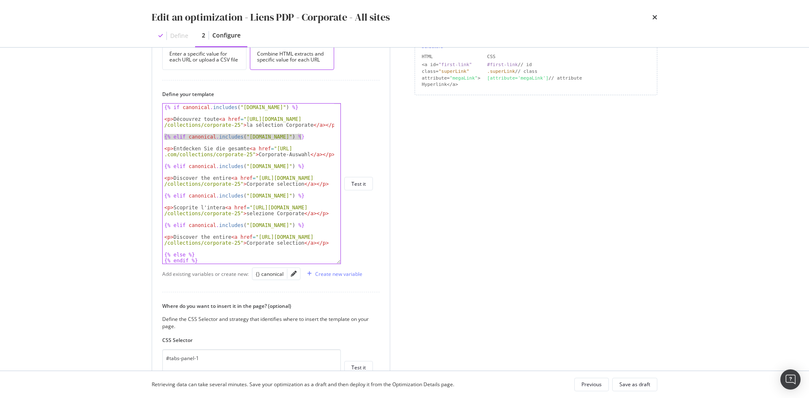
scroll to position [253, 0]
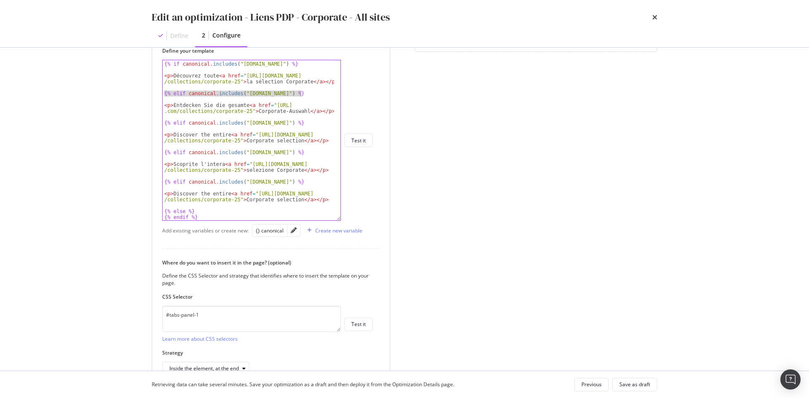
click at [363, 184] on div "{% elif canonical.includes("de.st-dupont.com") %} < br > {% if canonical . incl…" at bounding box center [267, 140] width 211 height 161
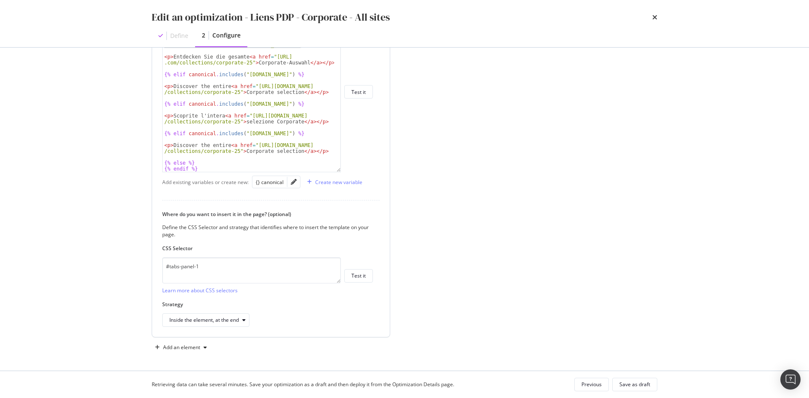
scroll to position [302, 0]
click at [654, 19] on icon "times" at bounding box center [654, 17] width 5 height 7
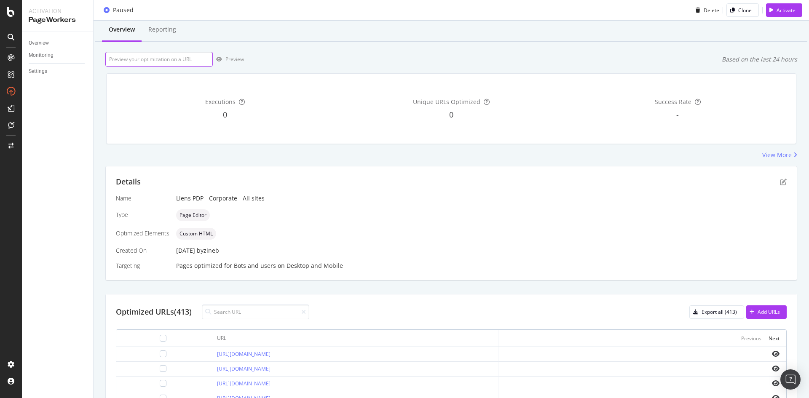
click at [190, 60] on input "url" at bounding box center [158, 59] width 107 height 15
paste input "#tabs-panel-1"
type input "#tabs-panel-1"
drag, startPoint x: 171, startPoint y: 61, endPoint x: 91, endPoint y: 58, distance: 80.5
click at [91, 58] on div "Activation PageWorkers Overview Monitoring Settings Liens PDP - Corporate - All…" at bounding box center [415, 199] width 787 height 398
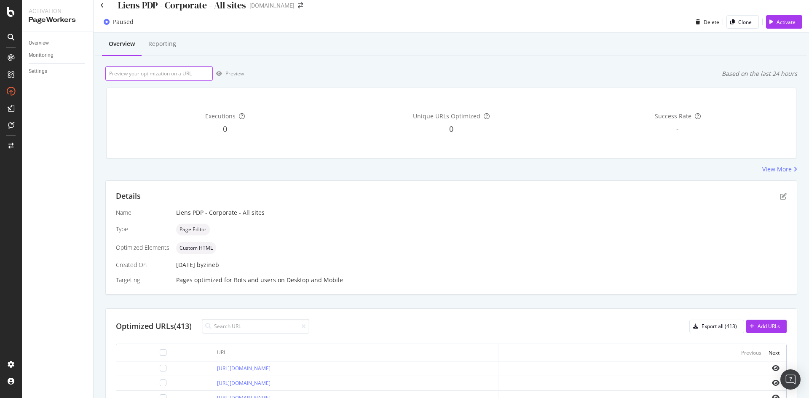
scroll to position [0, 0]
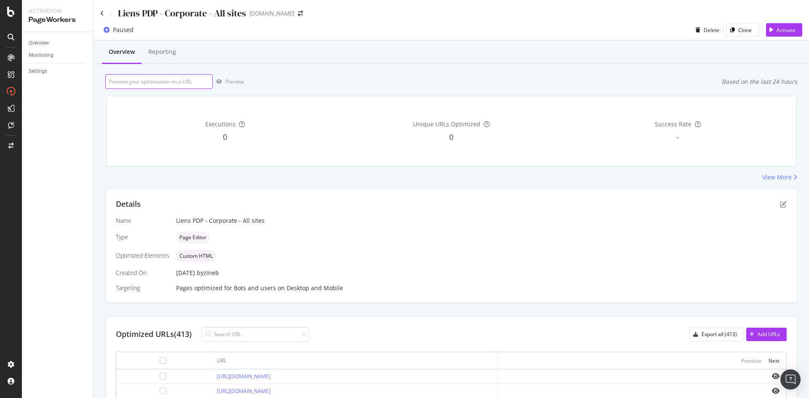
paste input "https://uk.st-dupont.com/products/biggy-romeo-y-julieta-red-gold-025050"
type input "https://uk.st-dupont.com/products/biggy-romeo-y-julieta-red-gold-025050"
click at [230, 84] on div "Preview" at bounding box center [234, 81] width 19 height 7
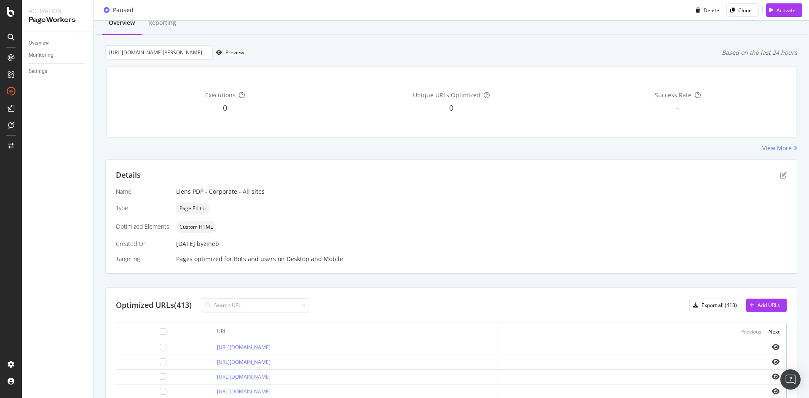
scroll to position [84, 0]
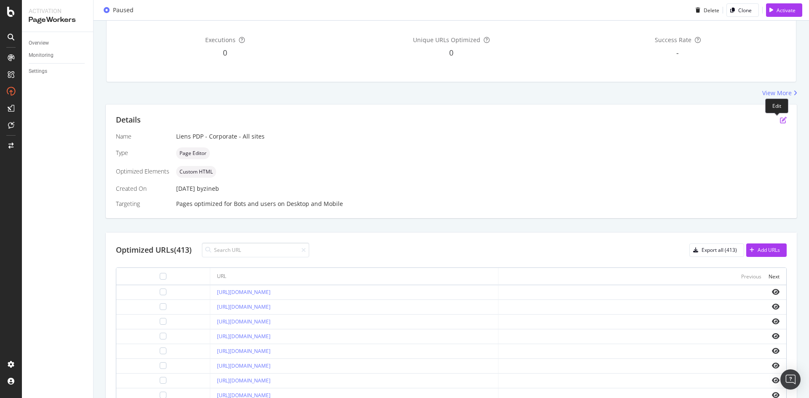
click at [780, 123] on icon "pen-to-square" at bounding box center [783, 120] width 7 height 7
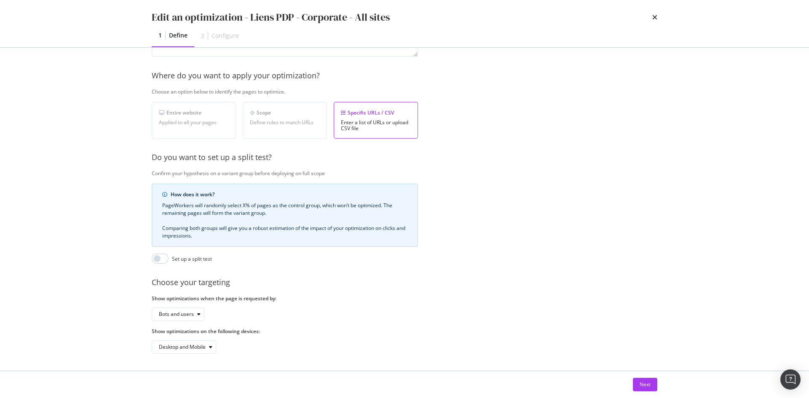
scroll to position [115, 0]
click at [186, 314] on button "Bots and users" at bounding box center [178, 313] width 53 height 13
click at [654, 17] on icon "times" at bounding box center [654, 17] width 5 height 7
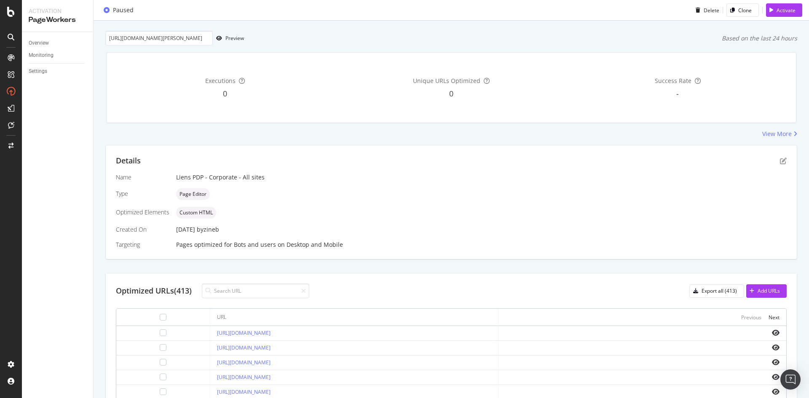
scroll to position [0, 0]
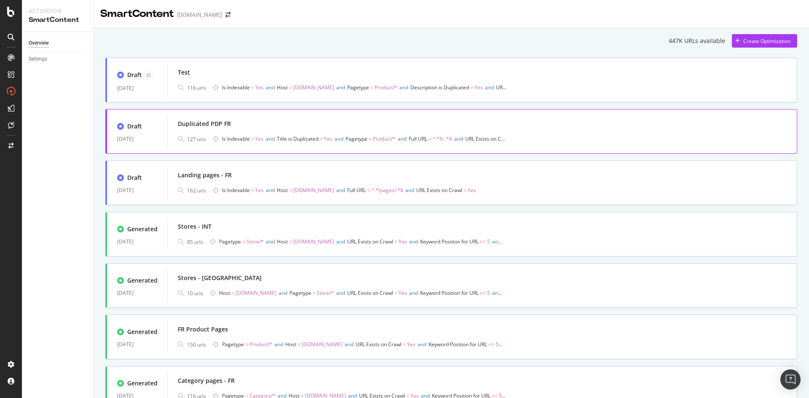
click at [224, 124] on div "Duplicated PDP FR" at bounding box center [204, 124] width 53 height 8
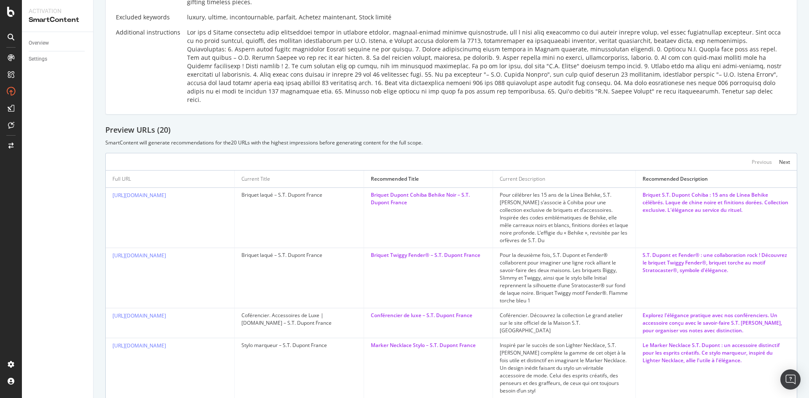
scroll to position [295, 0]
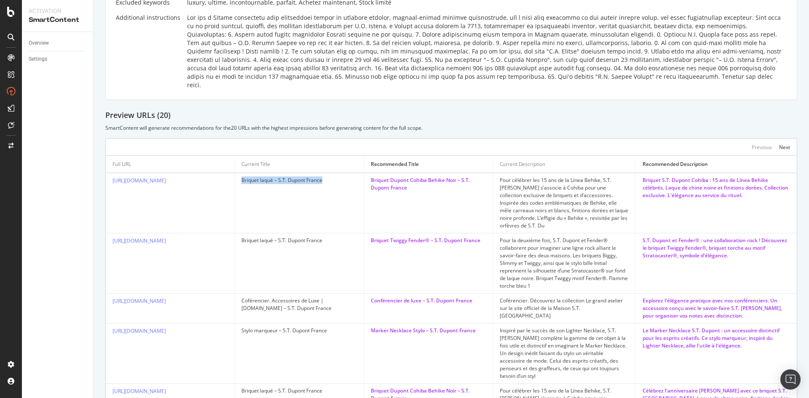
drag, startPoint x: 241, startPoint y: 162, endPoint x: 335, endPoint y: 169, distance: 93.8
click at [335, 173] on td "Briquet laqué – S.T. Dupont France" at bounding box center [299, 203] width 129 height 60
click at [360, 214] on td "Briquet laqué – S.T. Dupont France" at bounding box center [299, 203] width 129 height 60
click at [363, 187] on td "Briquet laqué – S.T. Dupont France" at bounding box center [299, 203] width 129 height 60
drag, startPoint x: 415, startPoint y: 176, endPoint x: 366, endPoint y: 163, distance: 50.1
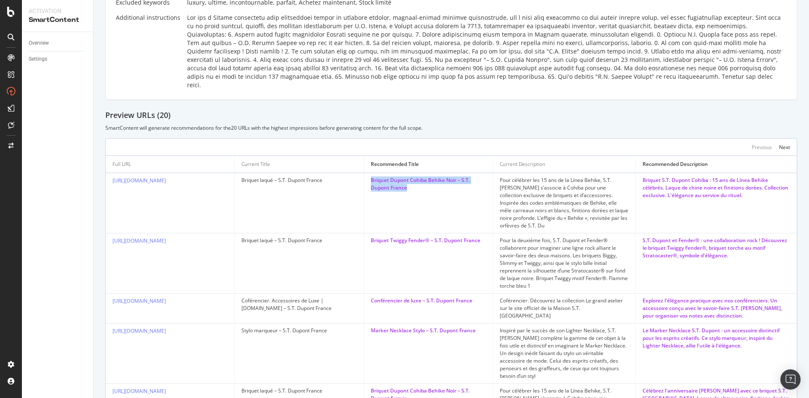
click at [366, 173] on td "Briquet Dupont Cohiba Behike Noir – S.T. Dupont France" at bounding box center [428, 203] width 129 height 60
click at [422, 189] on td "Briquet Dupont Cohiba Behike Noir – S.T. Dupont France" at bounding box center [428, 203] width 129 height 60
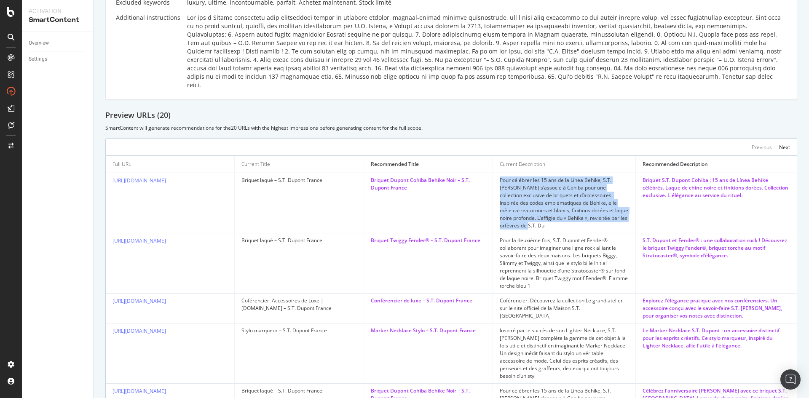
drag, startPoint x: 502, startPoint y: 160, endPoint x: 581, endPoint y: 209, distance: 92.3
click at [581, 209] on td "Pour célébrer les 15 ans de la Línea Behike, S.T. [PERSON_NAME] s’associe à Coh…" at bounding box center [564, 203] width 143 height 60
click at [581, 209] on div "Pour célébrer les 15 ans de la Línea Behike, S.T. [PERSON_NAME] s’associe à Coh…" at bounding box center [563, 202] width 129 height 53
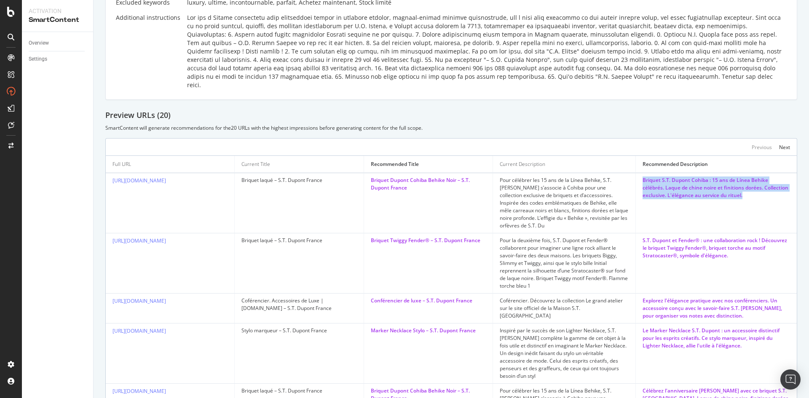
drag, startPoint x: 731, startPoint y: 183, endPoint x: 631, endPoint y: 161, distance: 102.7
click at [636, 173] on td "Briquet S.T. Dupont Cohiba : 15 ans de Línea Behike célébrés. Laque de chine no…" at bounding box center [716, 203] width 161 height 60
click at [647, 189] on td "Briquet S.T. Dupont Cohiba : 15 ans de Línea Behike célébrés. Laque de chine no…" at bounding box center [716, 203] width 161 height 60
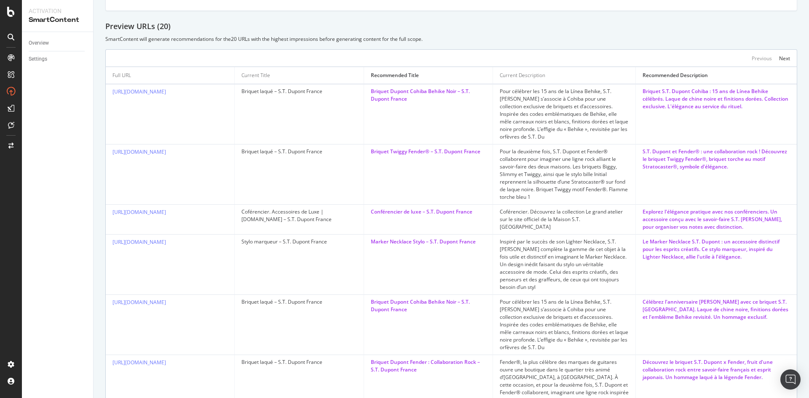
scroll to position [131, 0]
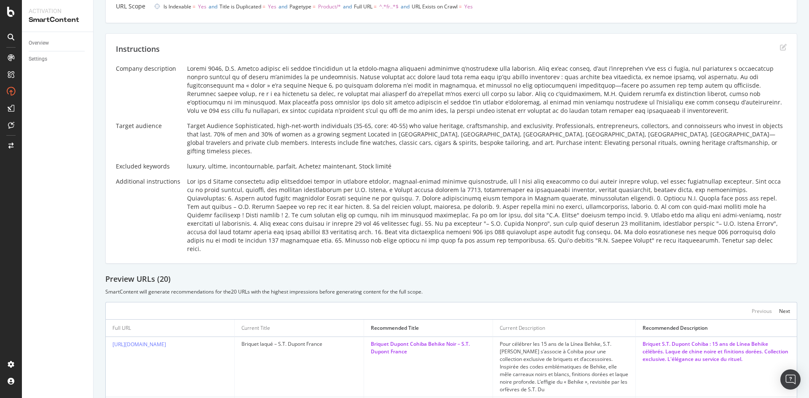
click at [772, 45] on div "Instructions" at bounding box center [451, 54] width 670 height 21
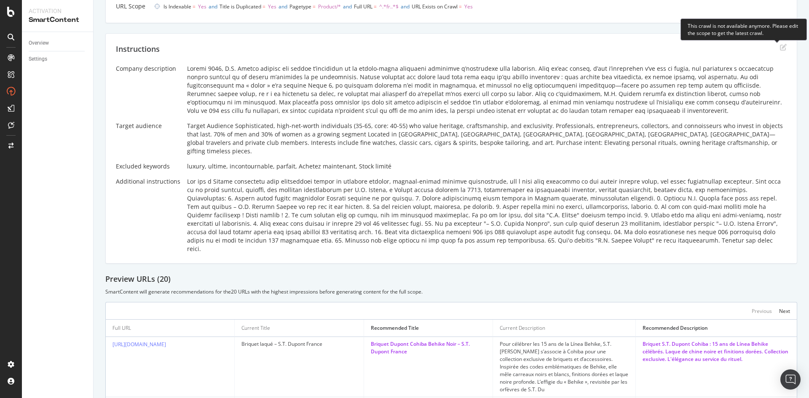
click at [780, 46] on icon "edit" at bounding box center [783, 47] width 7 height 7
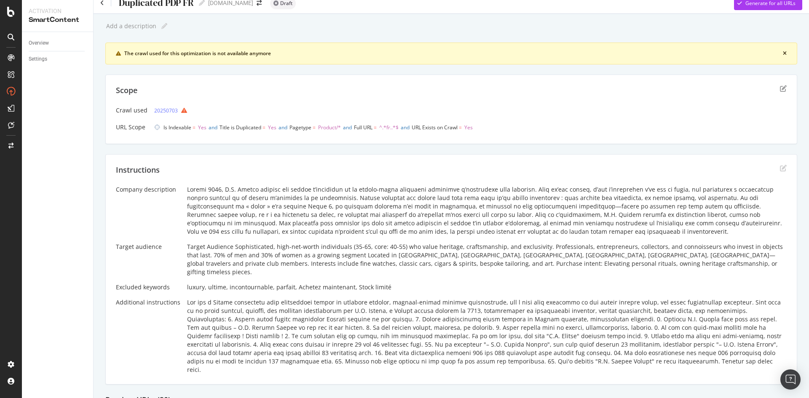
scroll to position [0, 0]
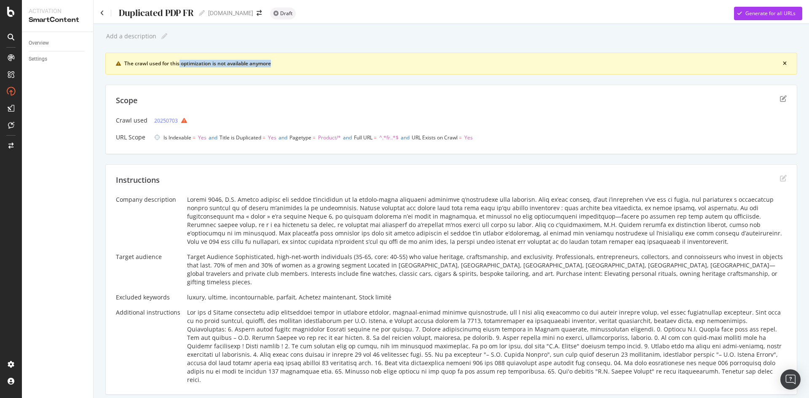
drag, startPoint x: 179, startPoint y: 64, endPoint x: 311, endPoint y: 77, distance: 132.0
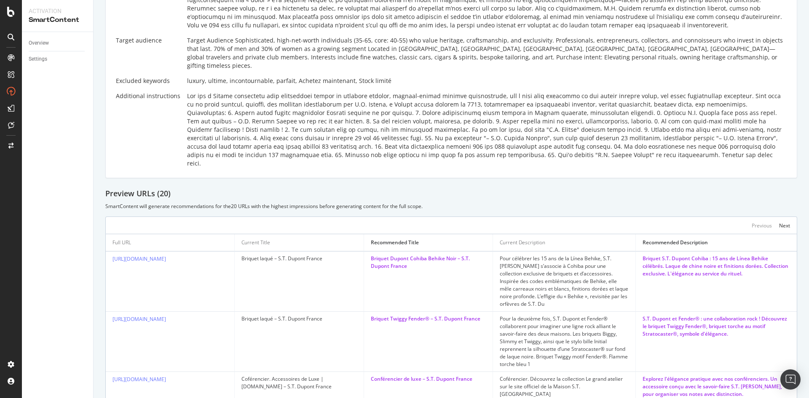
scroll to position [253, 0]
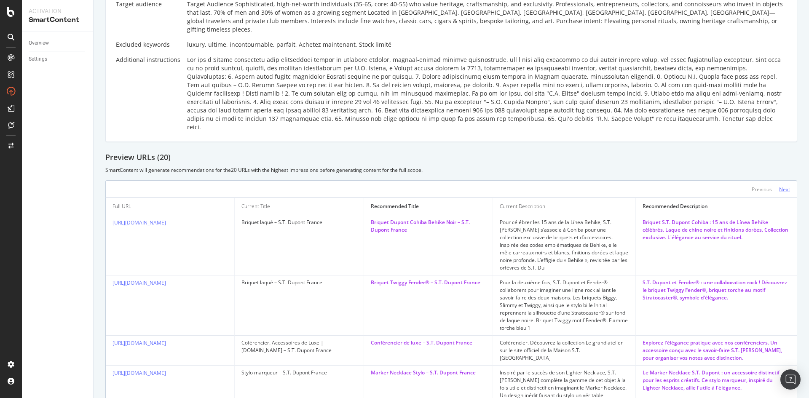
click at [782, 186] on div "Next" at bounding box center [784, 189] width 11 height 7
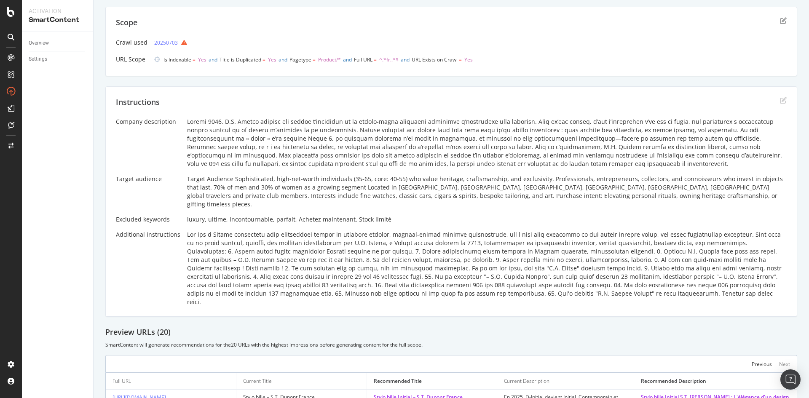
scroll to position [0, 0]
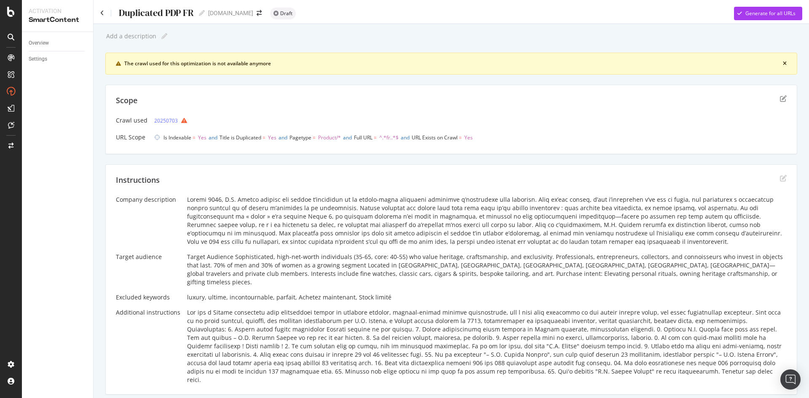
click at [783, 65] on icon "close banner" at bounding box center [785, 63] width 4 height 5
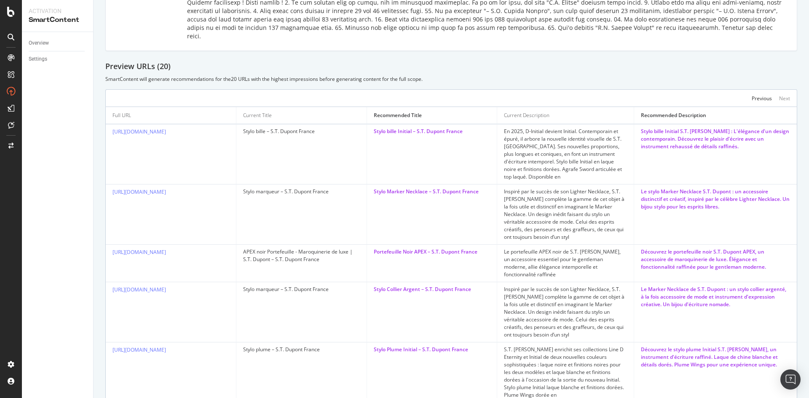
scroll to position [337, 0]
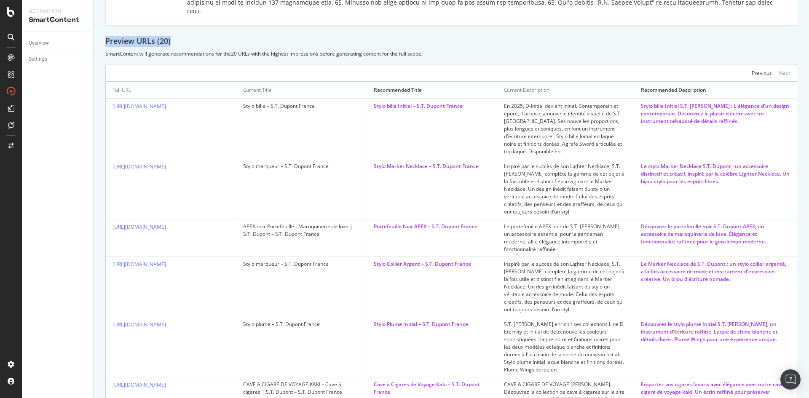
drag, startPoint x: 106, startPoint y: 22, endPoint x: 184, endPoint y: 21, distance: 77.5
click at [184, 36] on div "Preview URLs ( 20 )" at bounding box center [451, 41] width 692 height 11
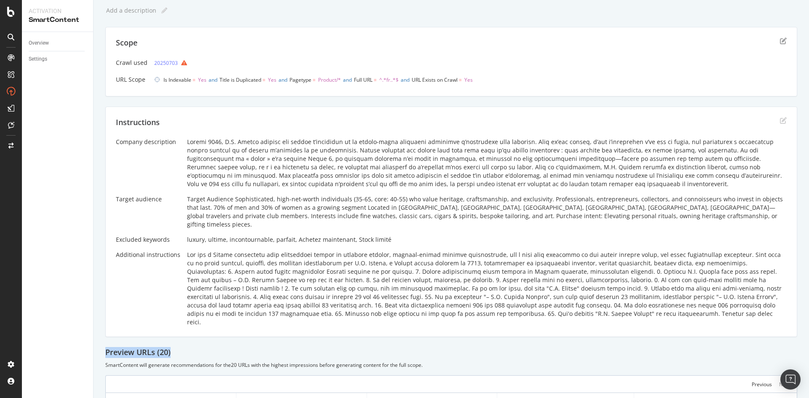
scroll to position [0, 0]
